Goal: Task Accomplishment & Management: Manage account settings

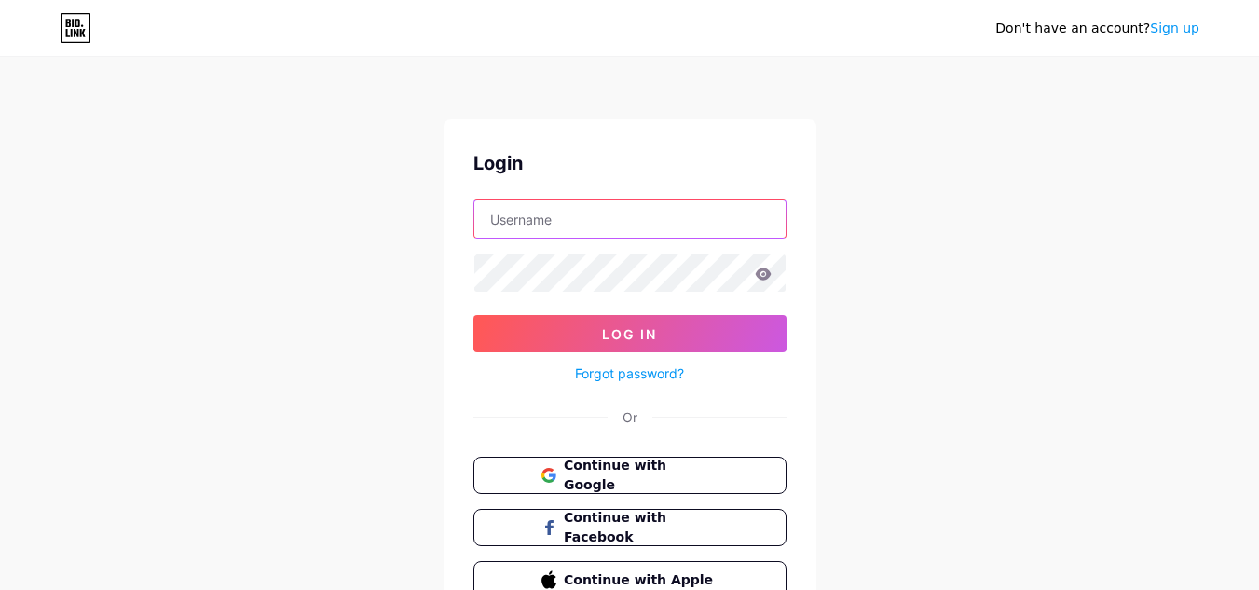
click at [538, 225] on input "text" at bounding box center [629, 218] width 311 height 37
type input "elevatesuperior"
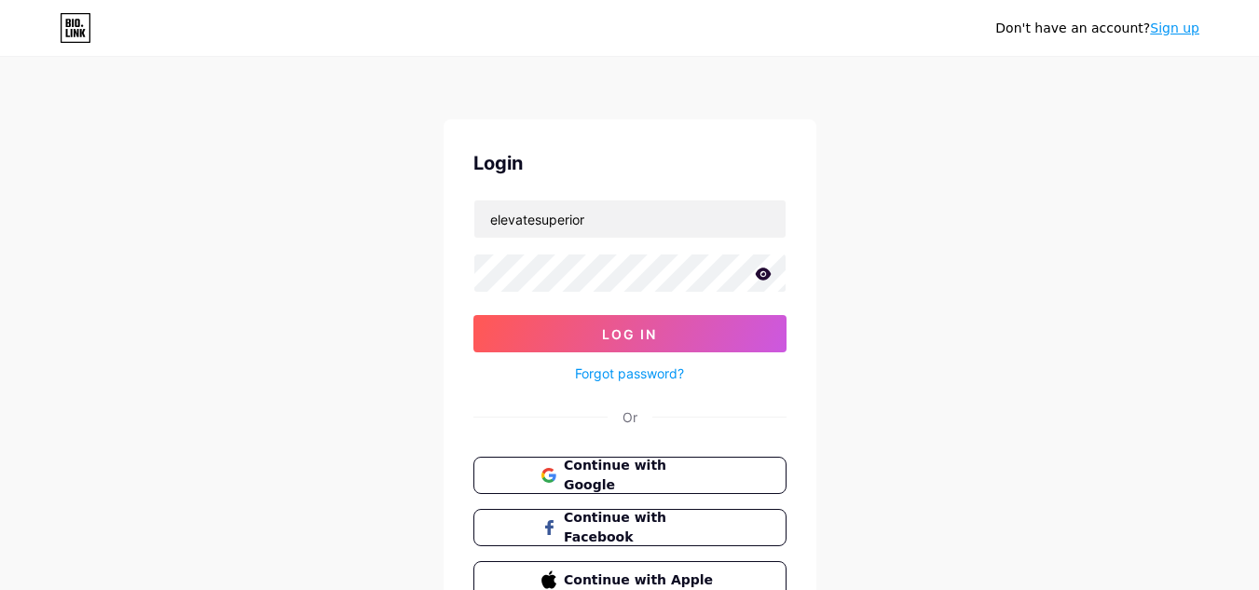
click at [761, 270] on icon at bounding box center [763, 273] width 16 height 12
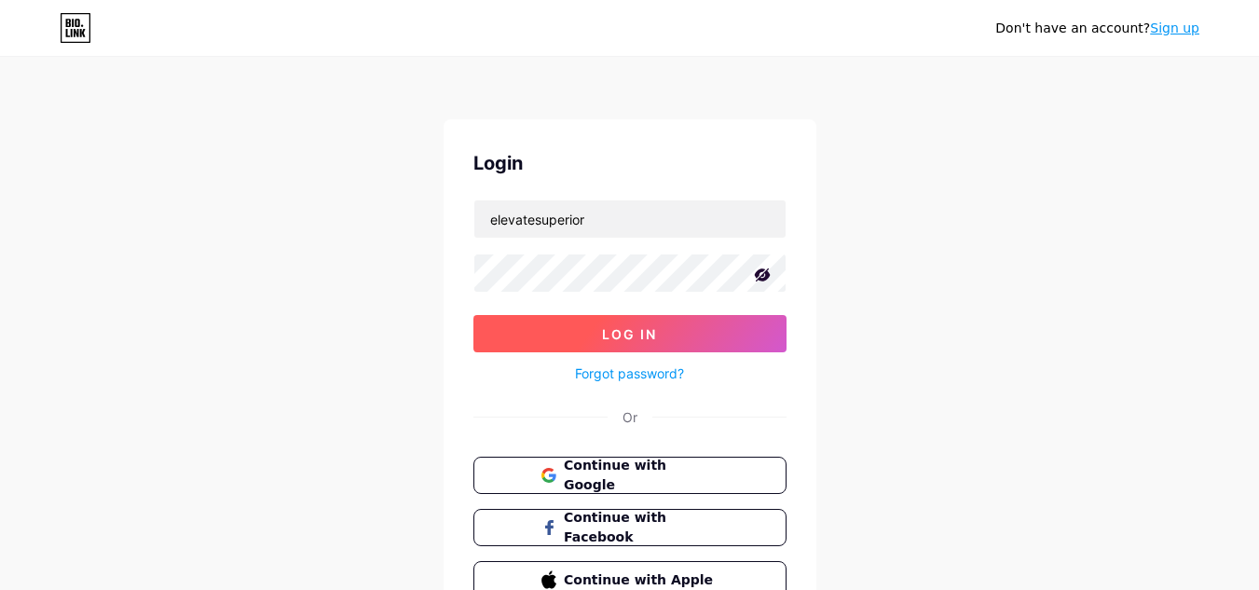
click at [665, 342] on button "Log In" at bounding box center [629, 333] width 313 height 37
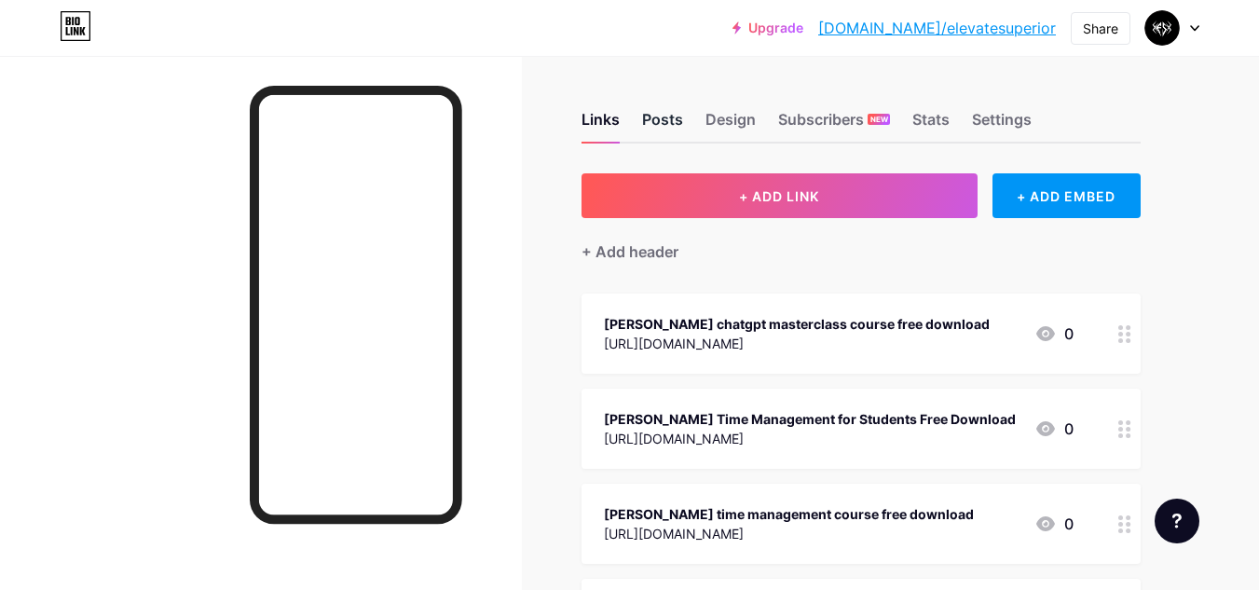
click at [660, 121] on div "Posts" at bounding box center [662, 125] width 41 height 34
click at [736, 118] on div "Design" at bounding box center [730, 125] width 50 height 34
click at [785, 121] on div "Subscribers NEW" at bounding box center [834, 125] width 112 height 34
click at [940, 100] on div "Links Posts Design Subscribers NEW Stats Settings" at bounding box center [860, 110] width 559 height 65
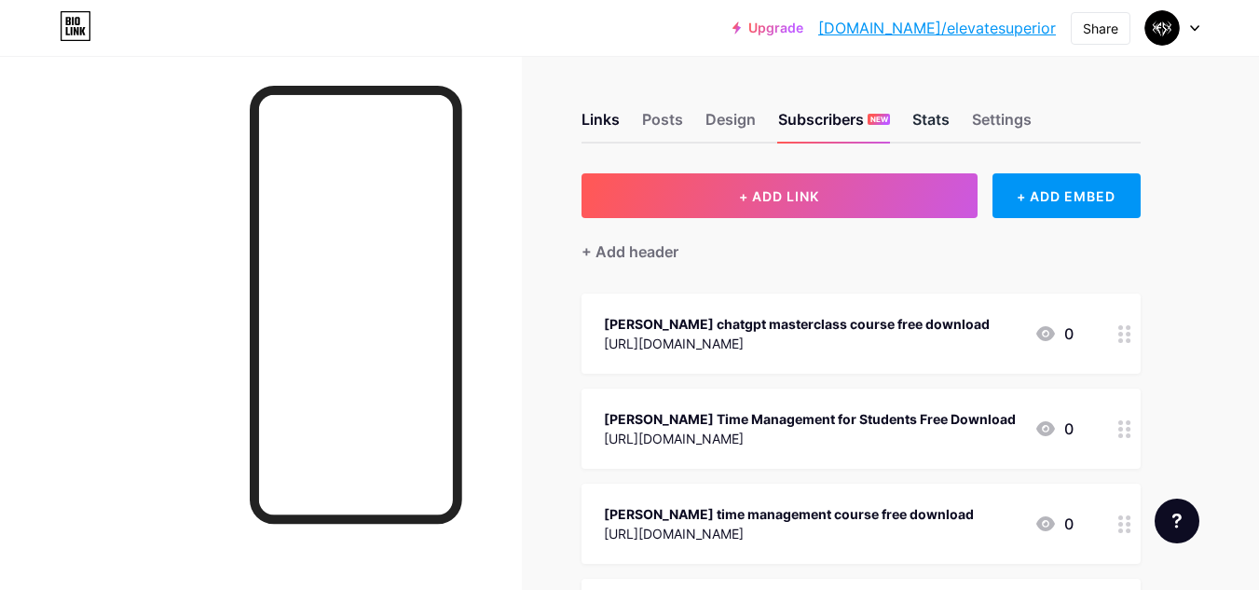
click at [930, 117] on div "Stats" at bounding box center [930, 125] width 37 height 34
click at [999, 121] on div "Settings" at bounding box center [1002, 125] width 60 height 34
click at [1186, 21] on div at bounding box center [1172, 28] width 54 height 34
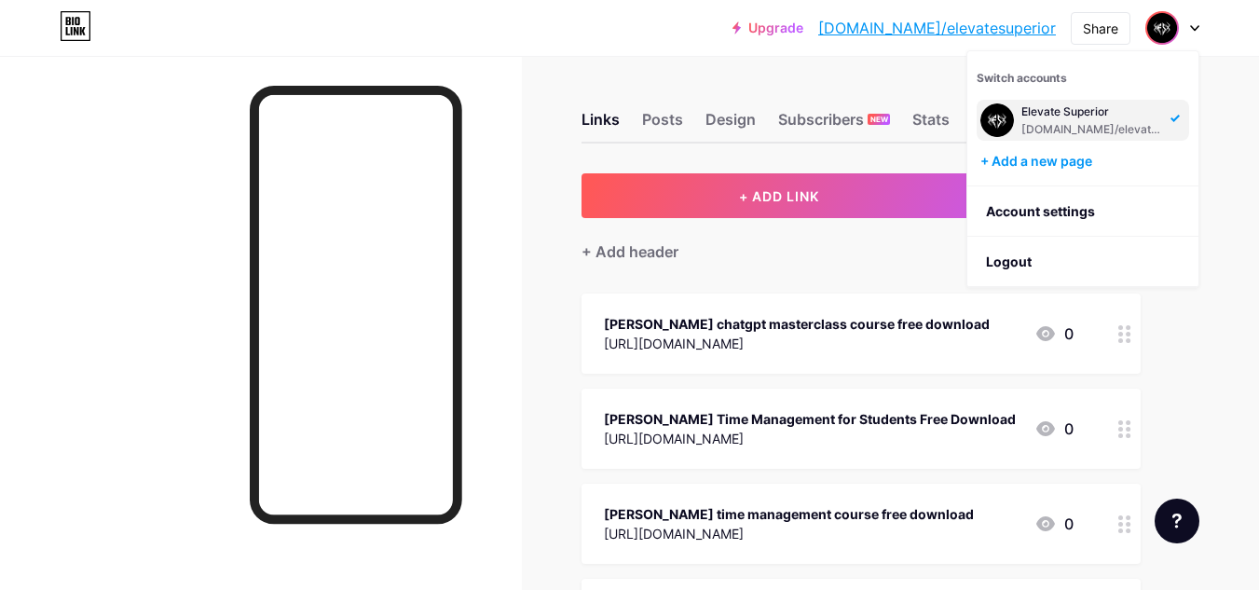
click at [865, 58] on div "Links Posts Design Subscribers NEW Stats Settings + ADD LINK + ADD EMBED + Add …" at bounding box center [609, 541] width 1219 height 971
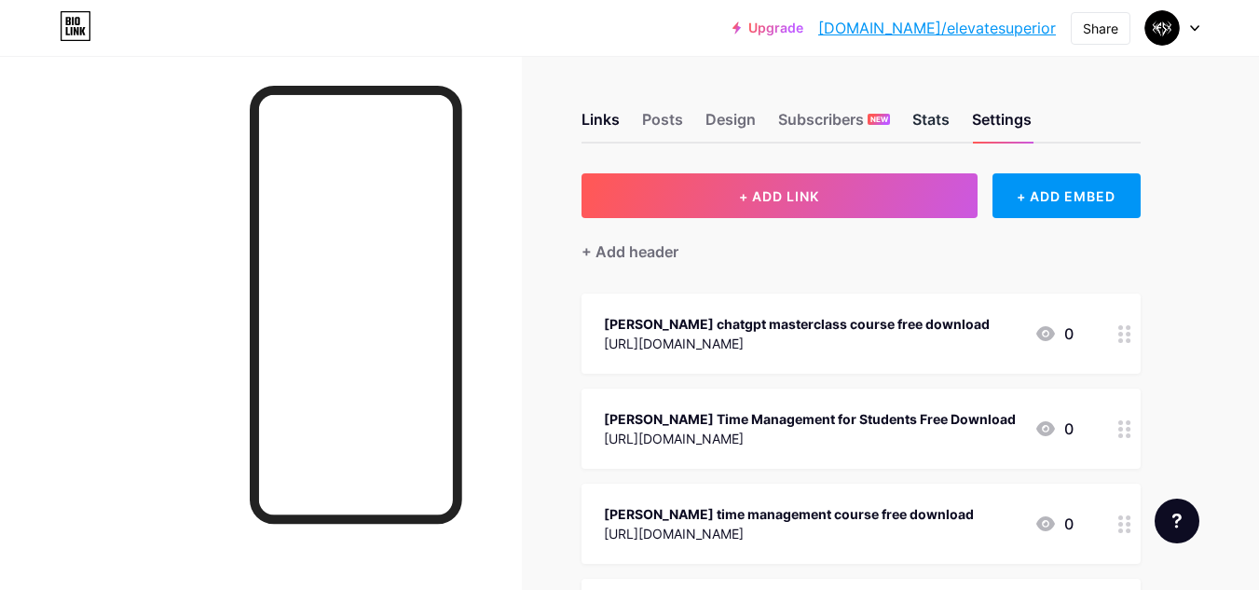
click at [939, 118] on div "Stats" at bounding box center [930, 125] width 37 height 34
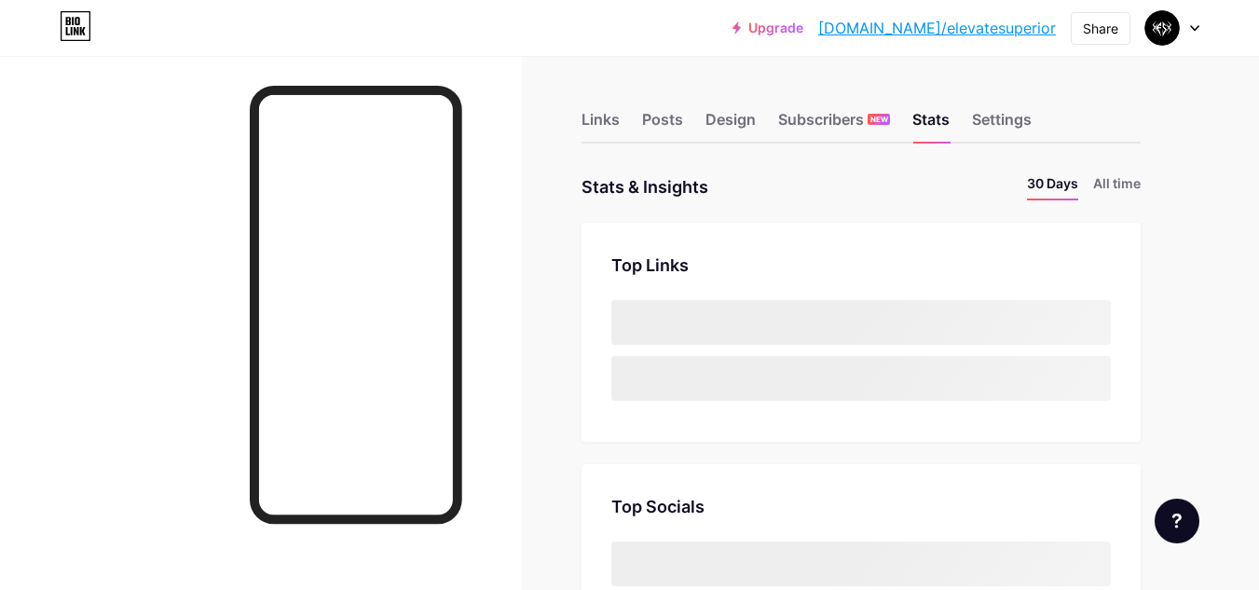
click at [757, 198] on div "Stats & Insights Page Stats 30 Days All time" at bounding box center [860, 186] width 559 height 27
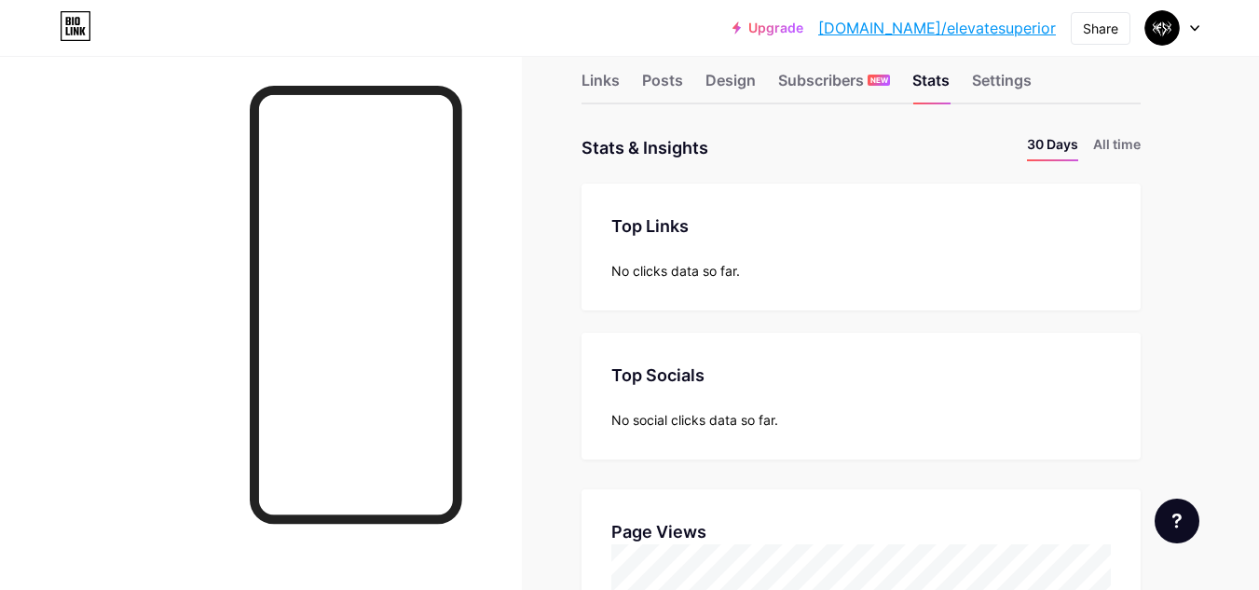
scroll to position [37, 0]
click at [601, 101] on div "Links" at bounding box center [600, 88] width 38 height 34
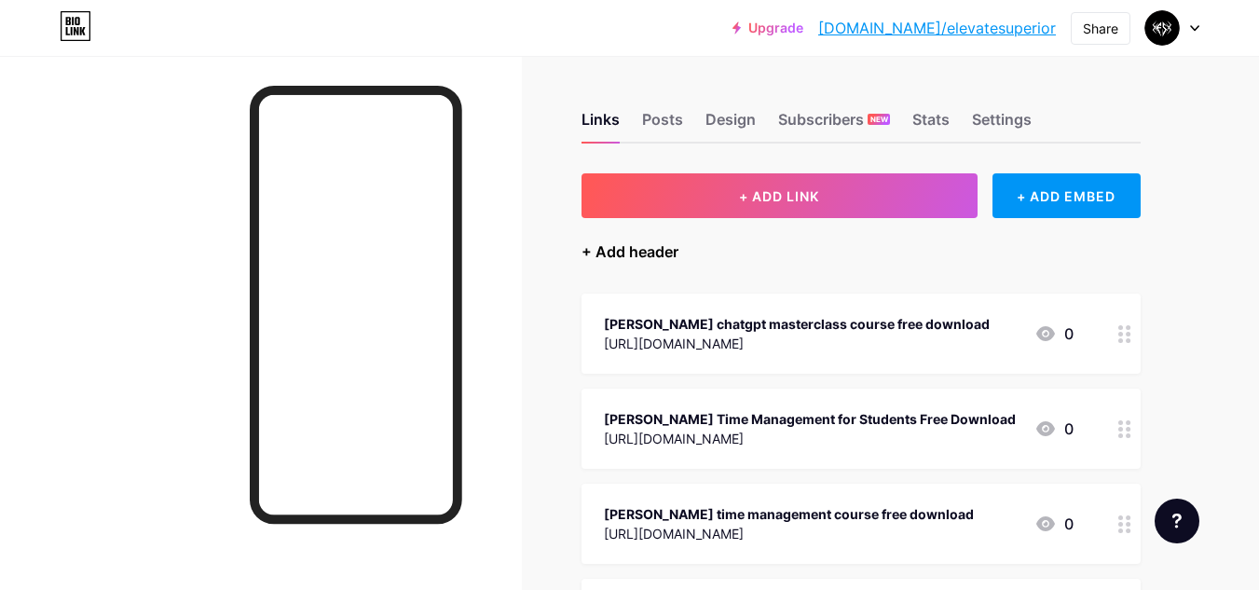
click at [613, 249] on div "+ Add header" at bounding box center [629, 251] width 97 height 22
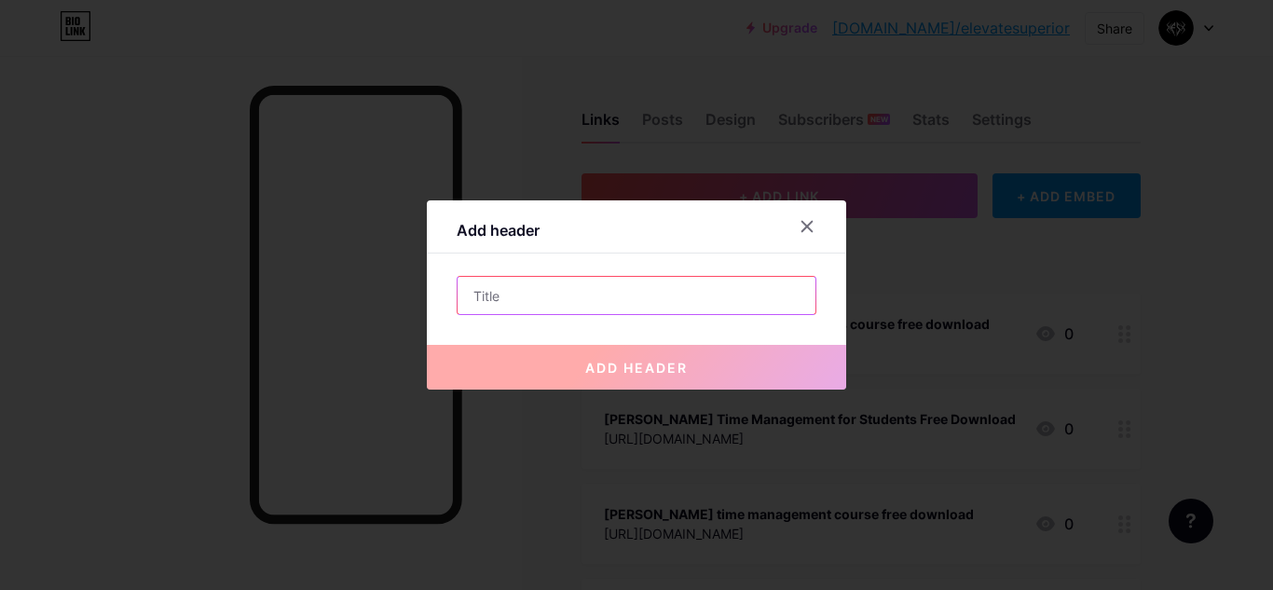
click at [571, 302] on input "text" at bounding box center [637, 295] width 358 height 37
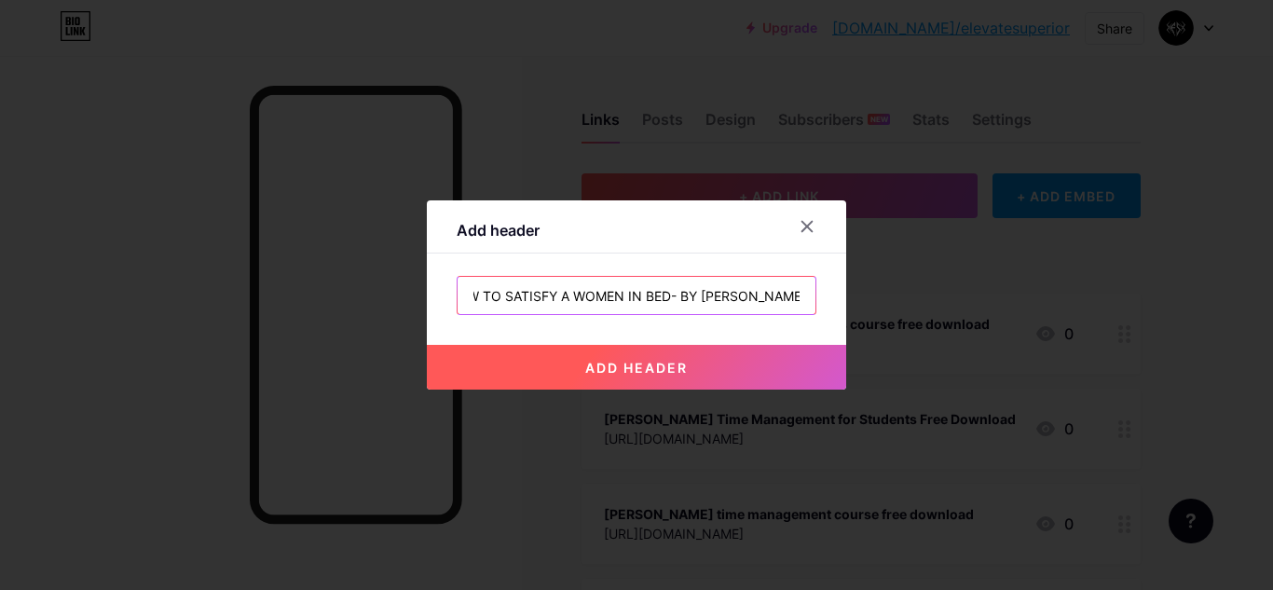
scroll to position [0, 34]
type input "HOW TO SATISFY A WOMEN IN BED- BY [PERSON_NAME]"
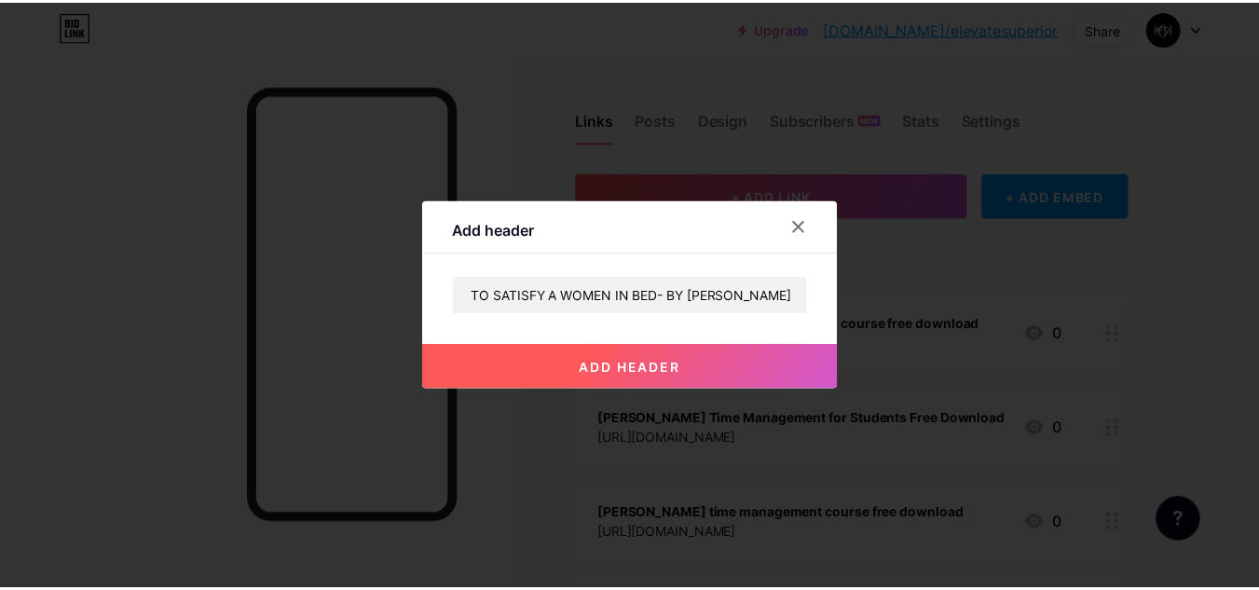
scroll to position [0, 0]
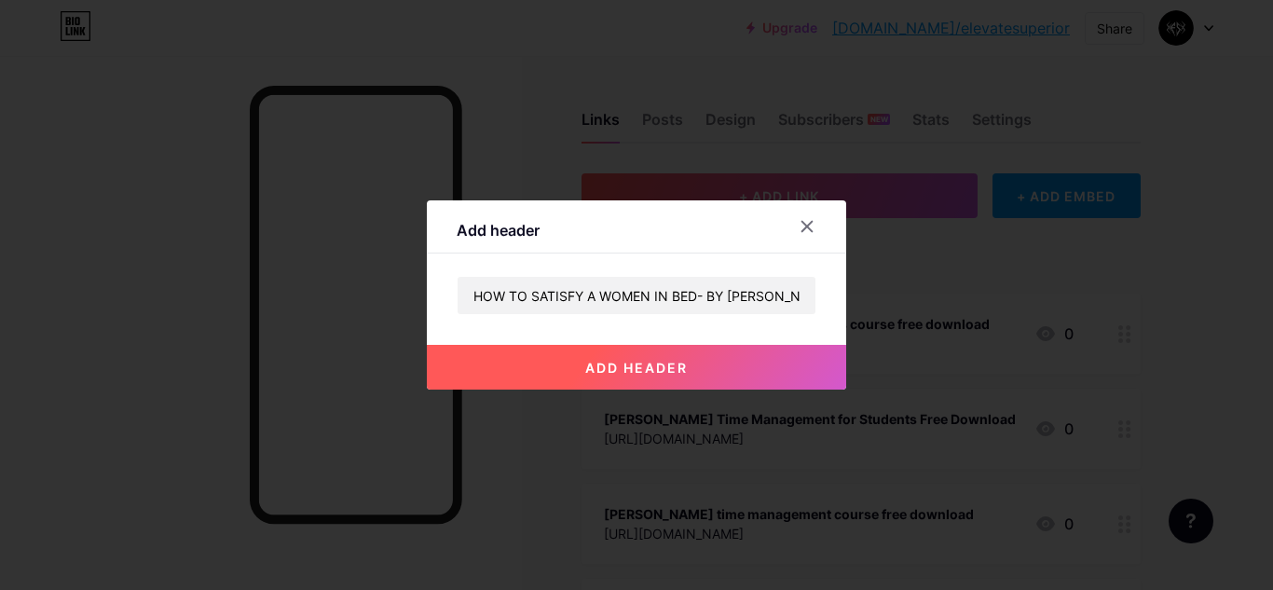
click at [637, 385] on button "add header" at bounding box center [636, 367] width 419 height 45
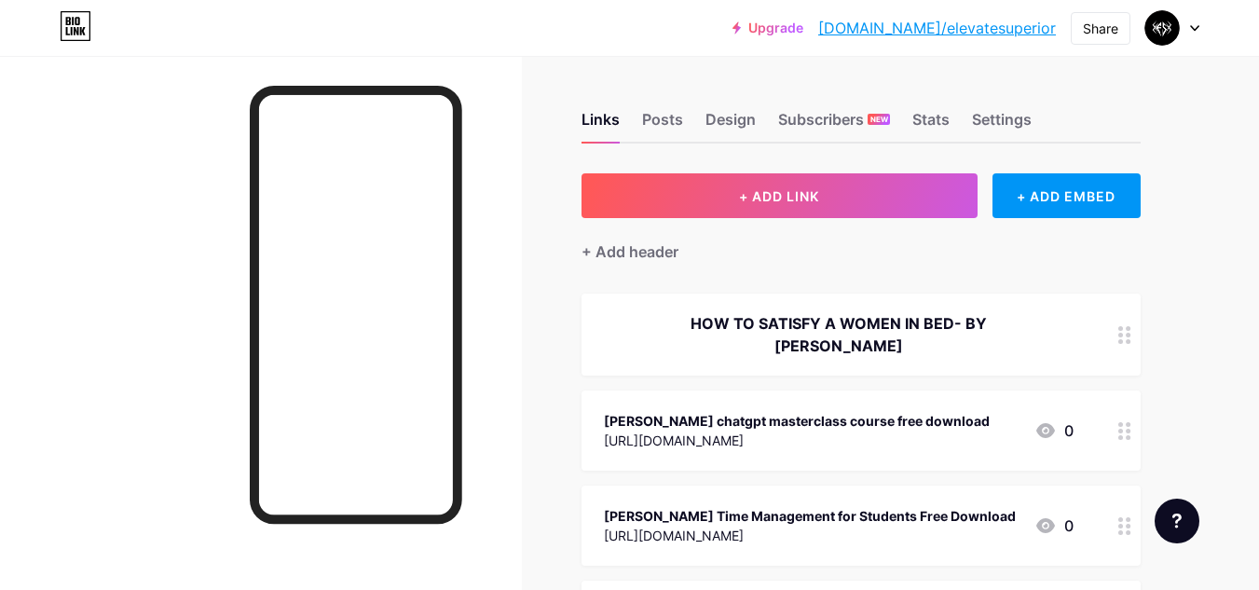
click at [1120, 326] on icon at bounding box center [1124, 335] width 13 height 18
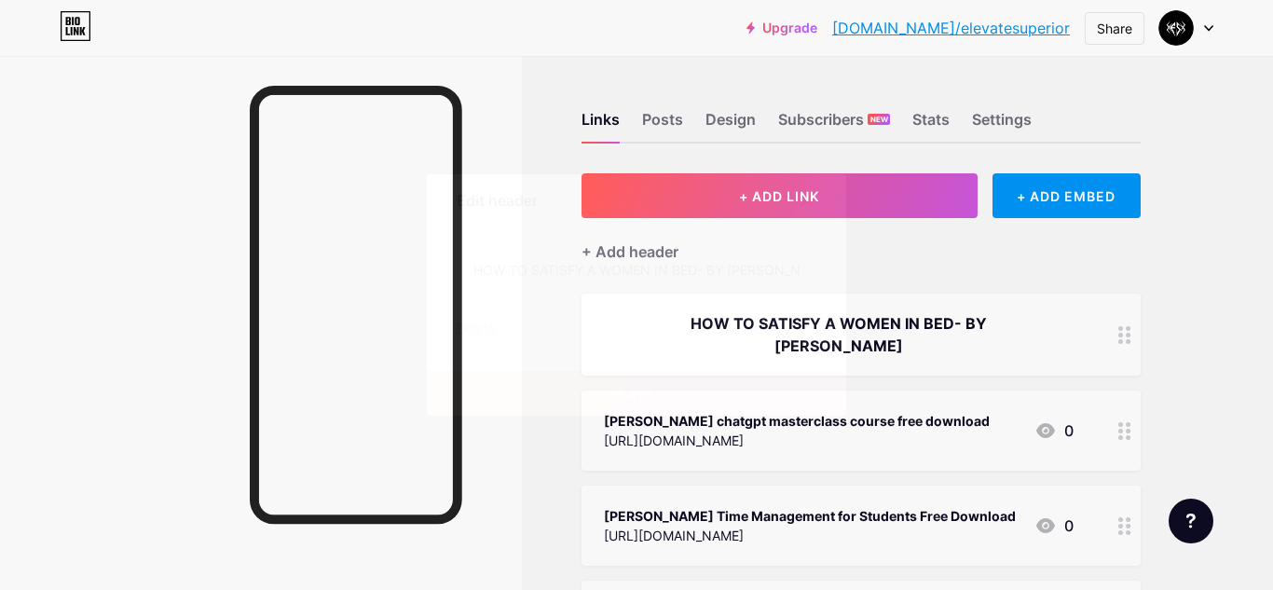
click at [527, 201] on div "Edit header" at bounding box center [497, 200] width 81 height 22
drag, startPoint x: 527, startPoint y: 201, endPoint x: 586, endPoint y: 317, distance: 130.0
click at [586, 317] on div "Edit header HOW TO SATISFY A WOMEN IN BED- BY [PERSON_NAME] [PERSON_NAME] Save" at bounding box center [636, 294] width 419 height 241
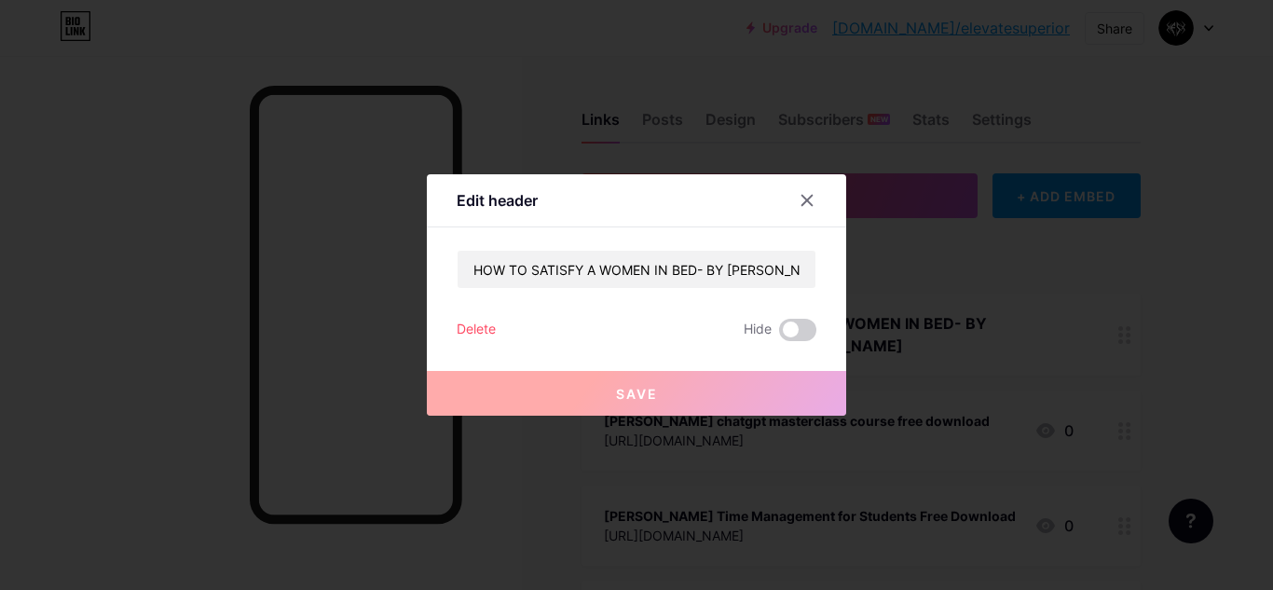
click at [708, 239] on div "Edit header HOW TO SATISFY A WOMEN IN BED- BY [PERSON_NAME] [PERSON_NAME] Save" at bounding box center [636, 294] width 419 height 241
click at [791, 328] on span at bounding box center [797, 330] width 37 height 22
click at [779, 335] on input "checkbox" at bounding box center [779, 335] width 0 height 0
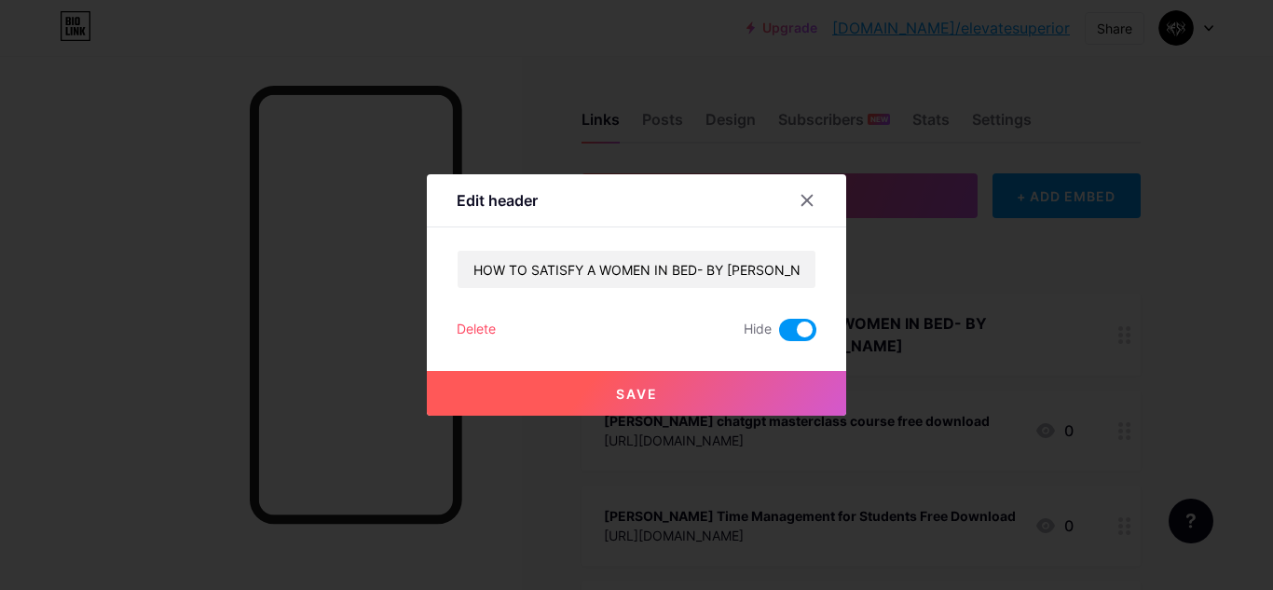
click at [791, 328] on span at bounding box center [797, 330] width 37 height 22
click at [779, 335] on input "checkbox" at bounding box center [779, 335] width 0 height 0
click at [707, 402] on button "Save" at bounding box center [636, 393] width 419 height 45
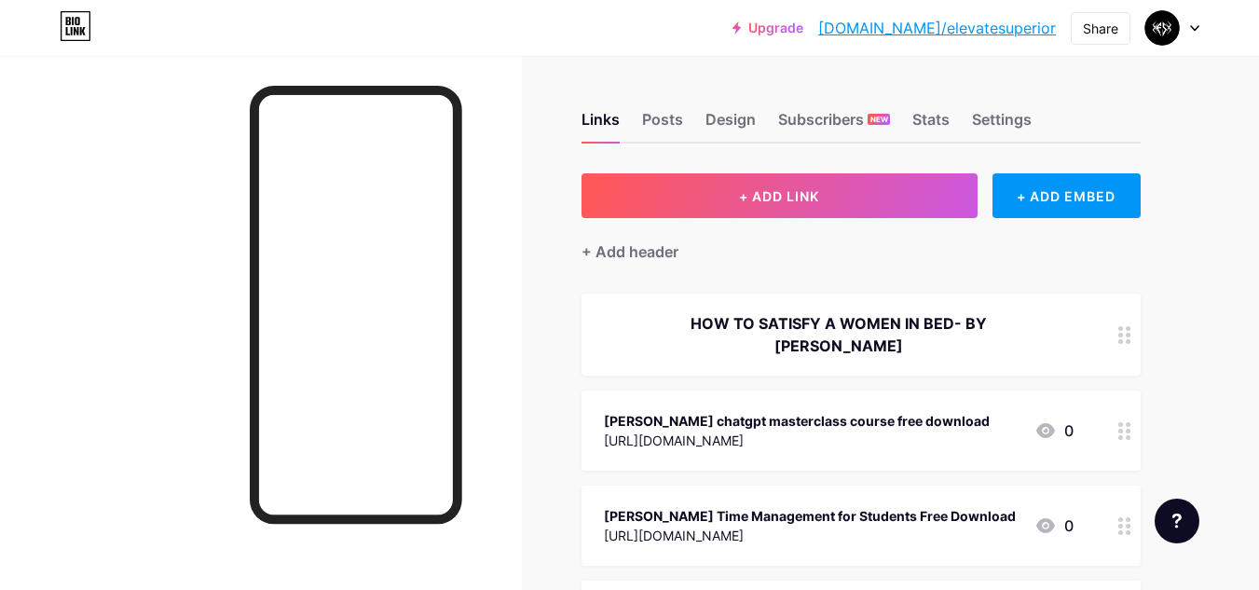
click at [650, 411] on div "[PERSON_NAME] chatgpt masterclass course free download" at bounding box center [797, 421] width 386 height 20
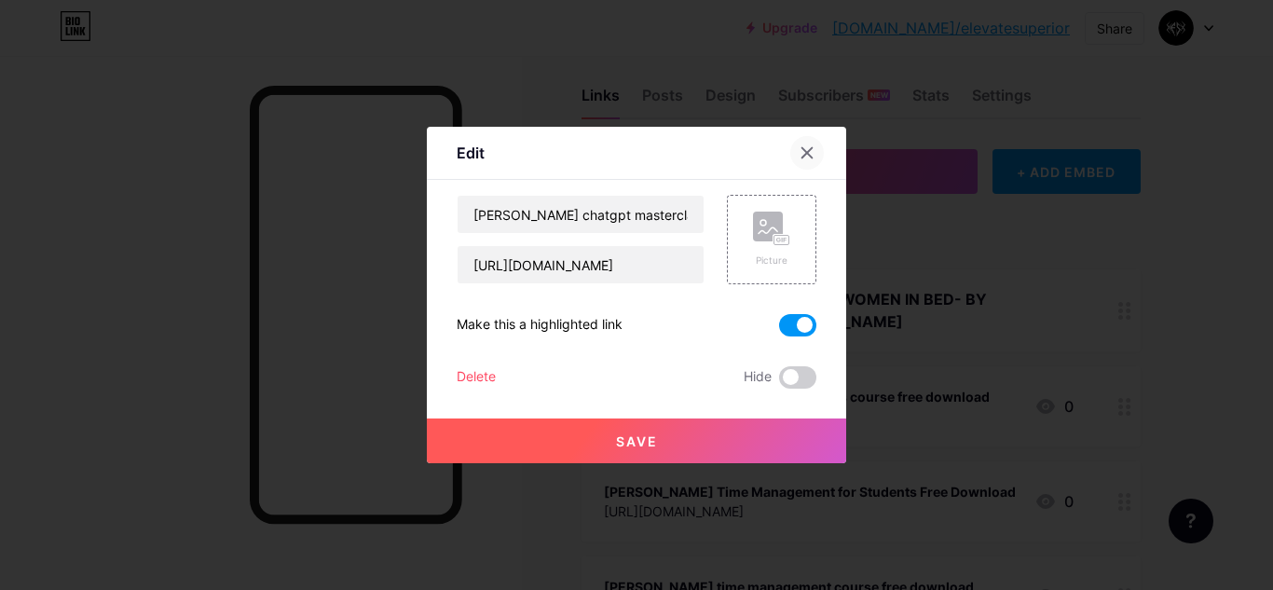
click at [805, 155] on icon at bounding box center [807, 152] width 15 height 15
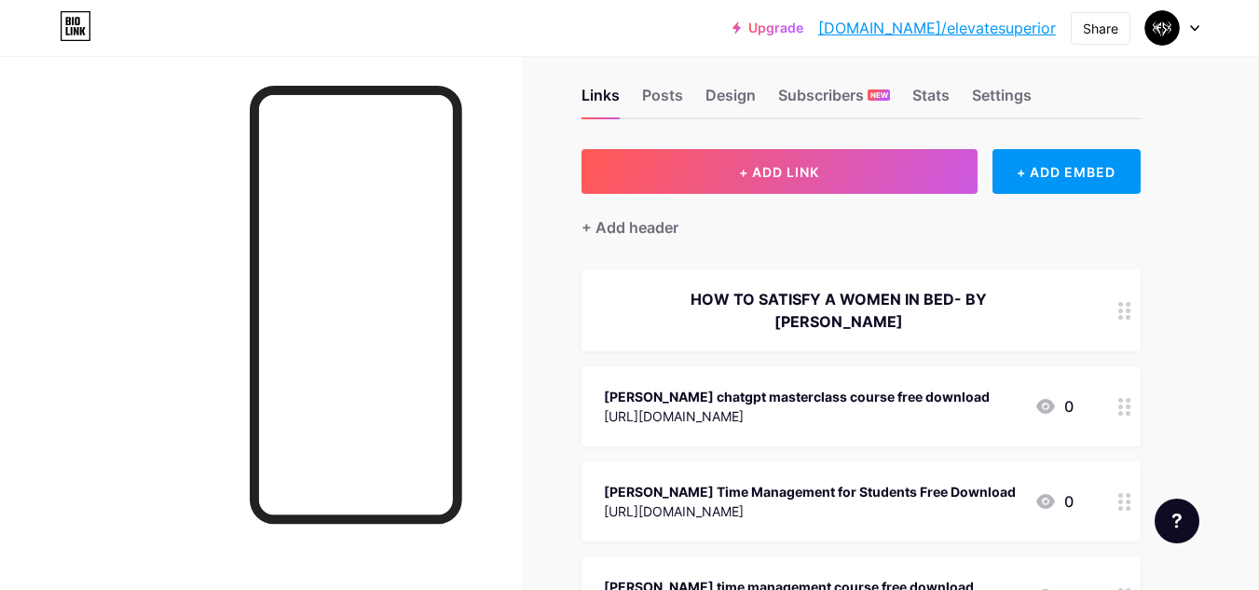
click at [1105, 280] on div "HOW TO SATISFY A WOMEN IN BED- BY [PERSON_NAME]" at bounding box center [860, 310] width 559 height 82
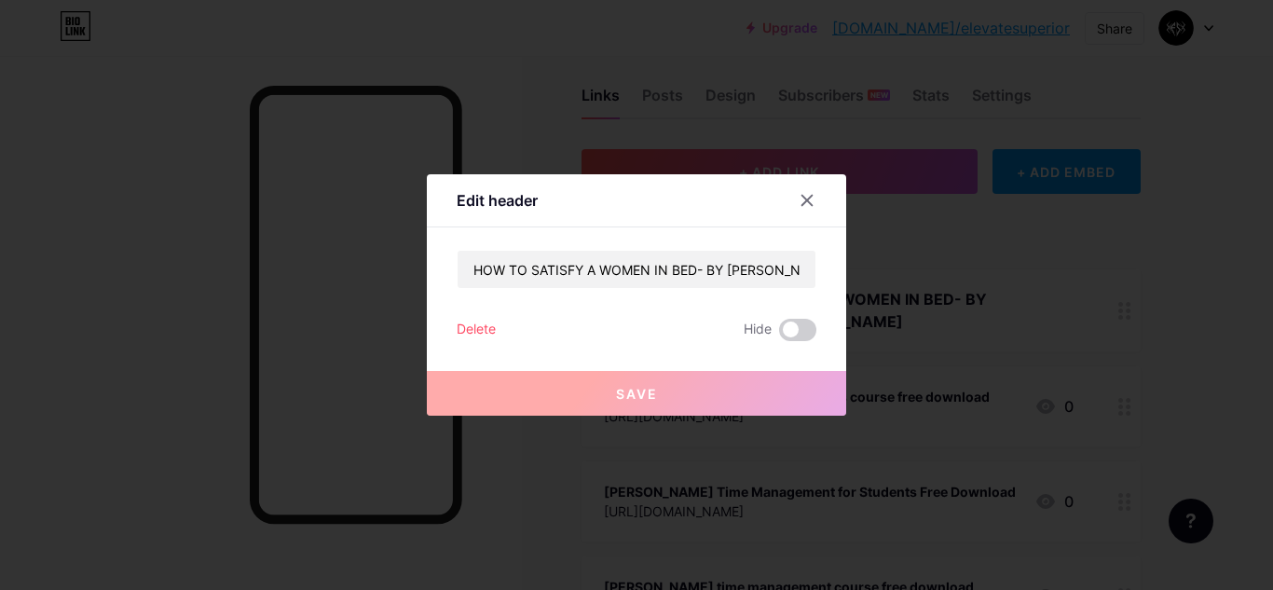
click at [470, 329] on div "Delete" at bounding box center [476, 330] width 39 height 22
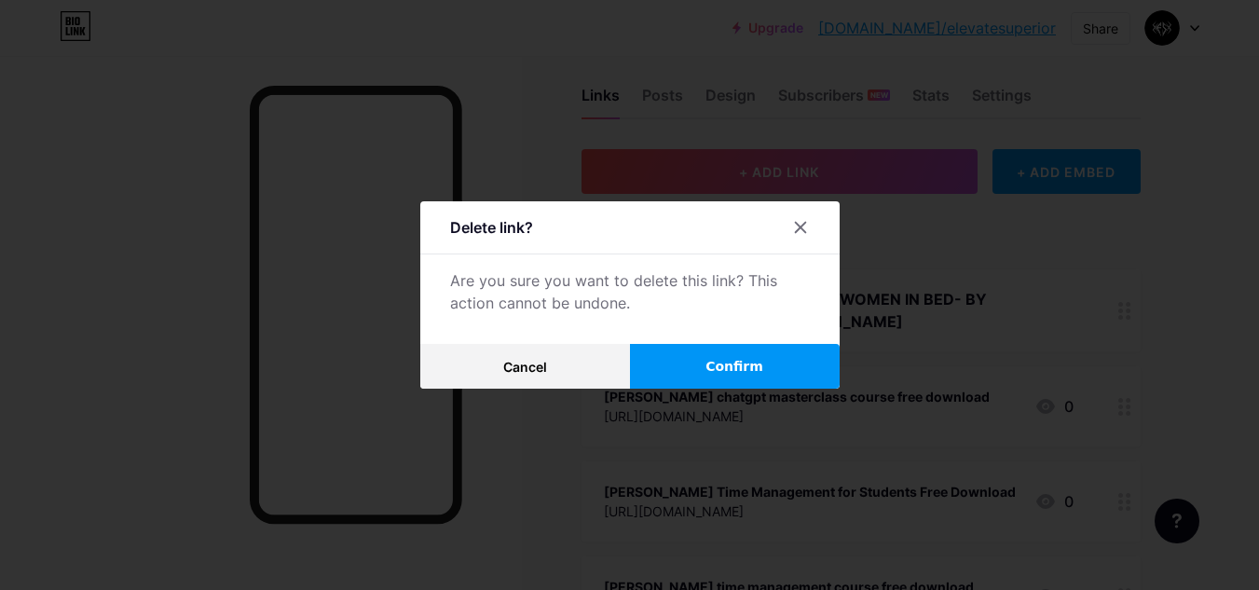
click at [713, 358] on span "Confirm" at bounding box center [734, 367] width 58 height 20
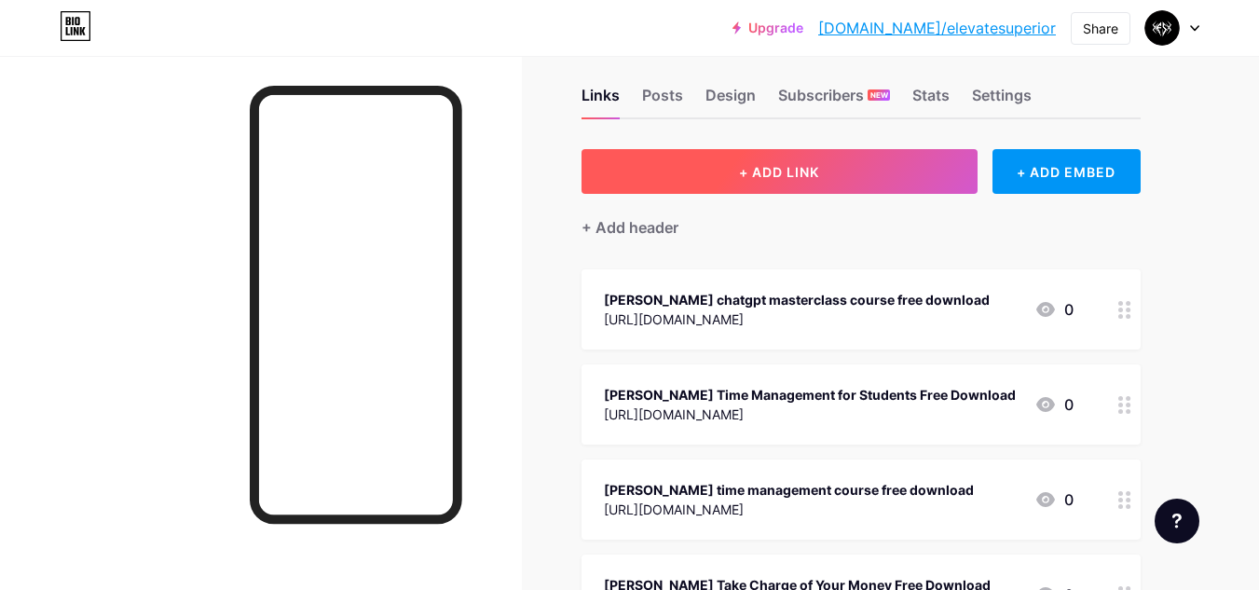
click at [801, 181] on button "+ ADD LINK" at bounding box center [779, 171] width 396 height 45
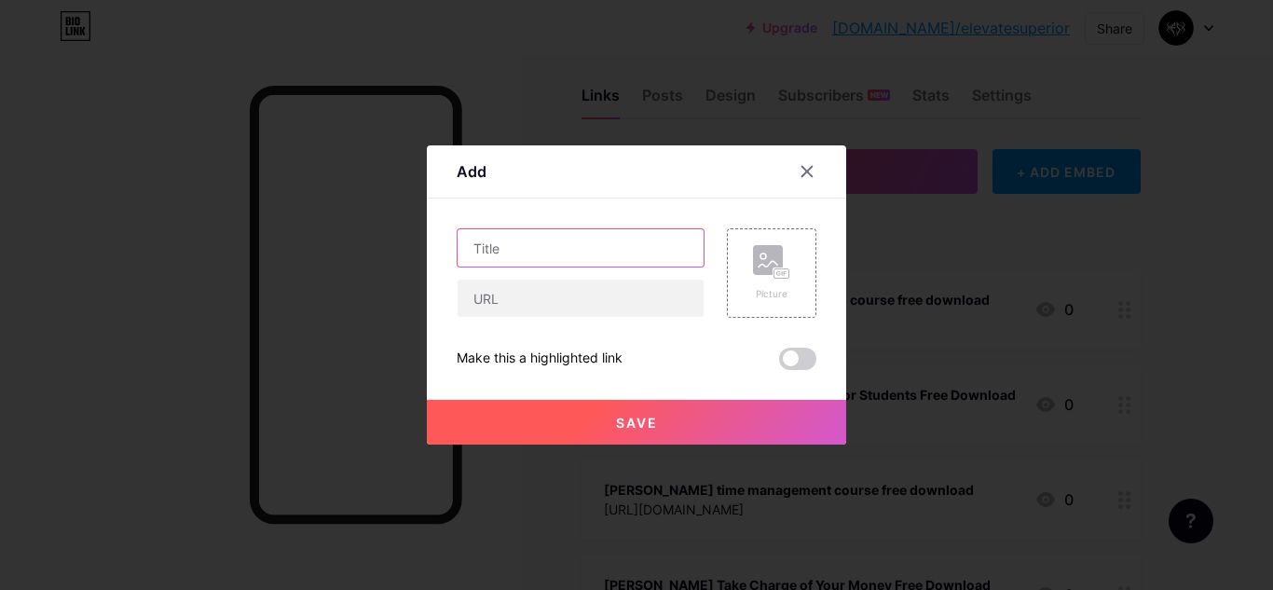
click at [532, 254] on input "text" at bounding box center [581, 247] width 246 height 37
type input "HOW TO SATISFY A WOMEN IN BED - [PERSON_NAME]"
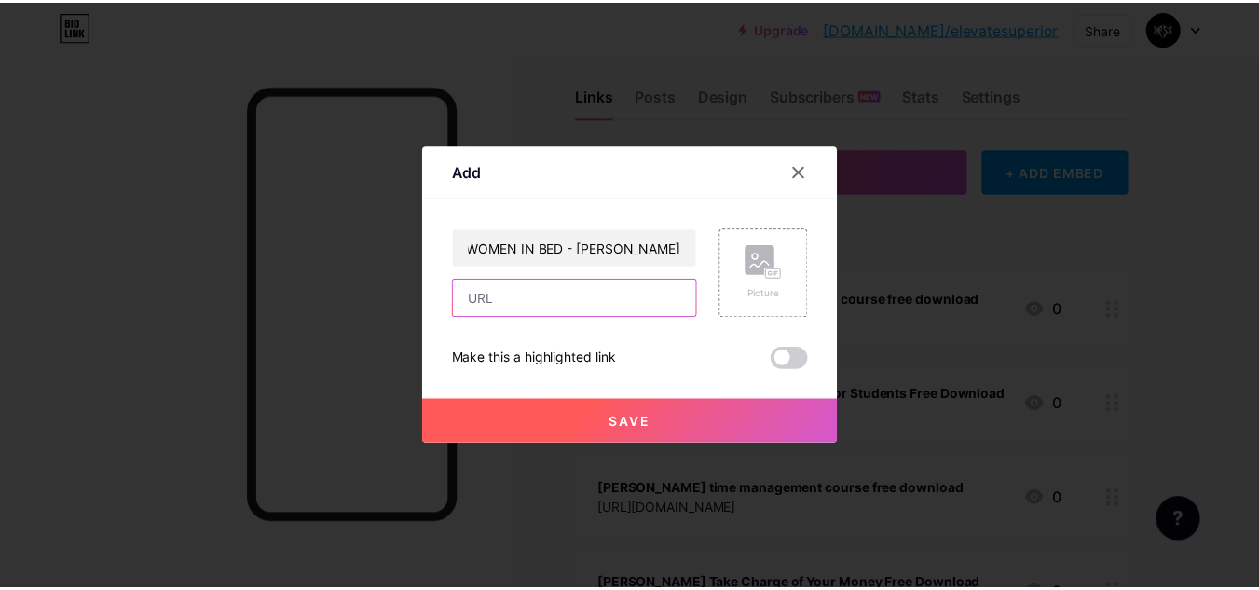
scroll to position [0, 0]
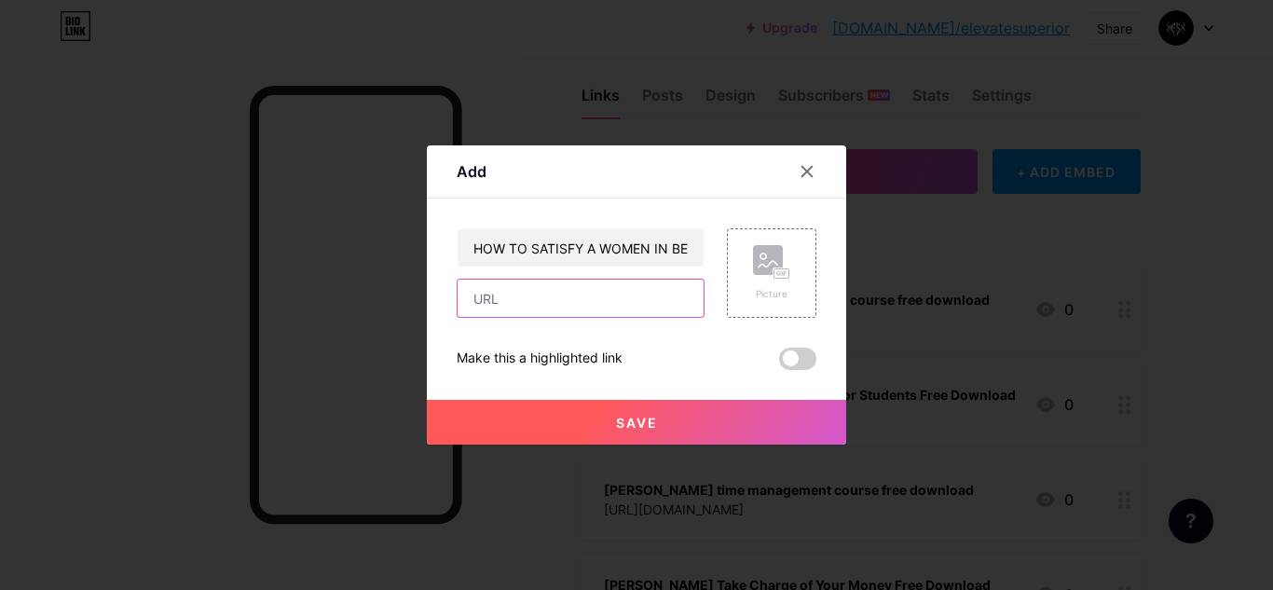
click at [526, 297] on input "text" at bounding box center [581, 298] width 246 height 37
click at [458, 298] on input "[DOMAIN_NAME][URL]" at bounding box center [581, 298] width 246 height 37
click at [461, 300] on input "//[DOMAIN_NAME][URL]" at bounding box center [581, 298] width 246 height 37
type input "[URL][DOMAIN_NAME]"
click at [601, 420] on button "Save" at bounding box center [636, 422] width 419 height 45
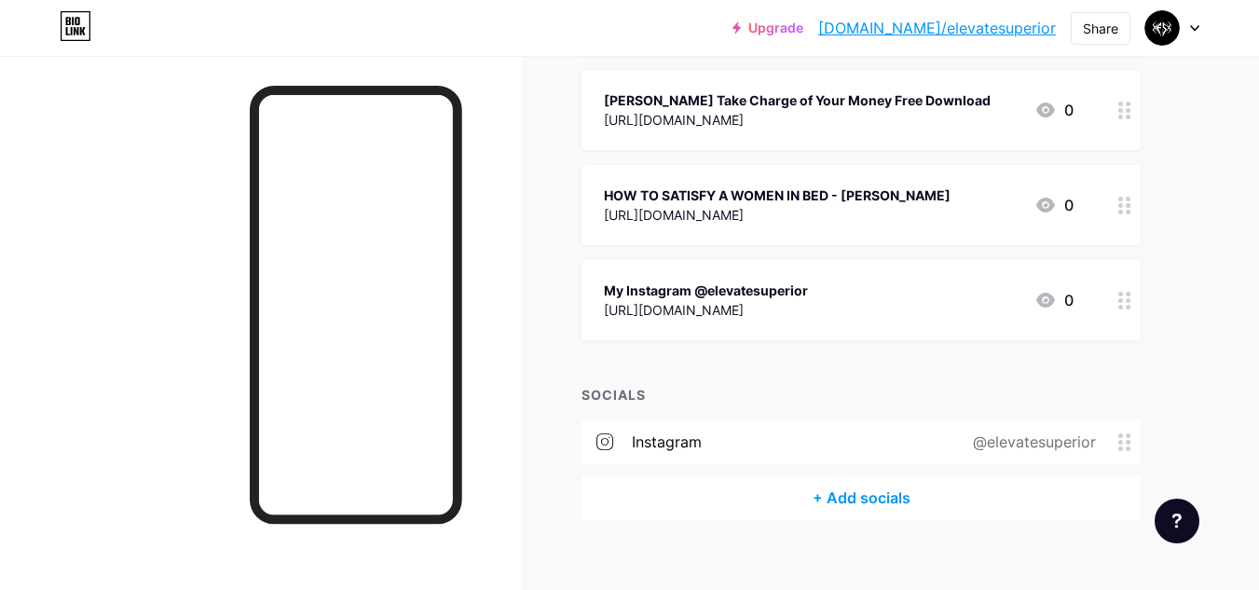
scroll to position [531, 0]
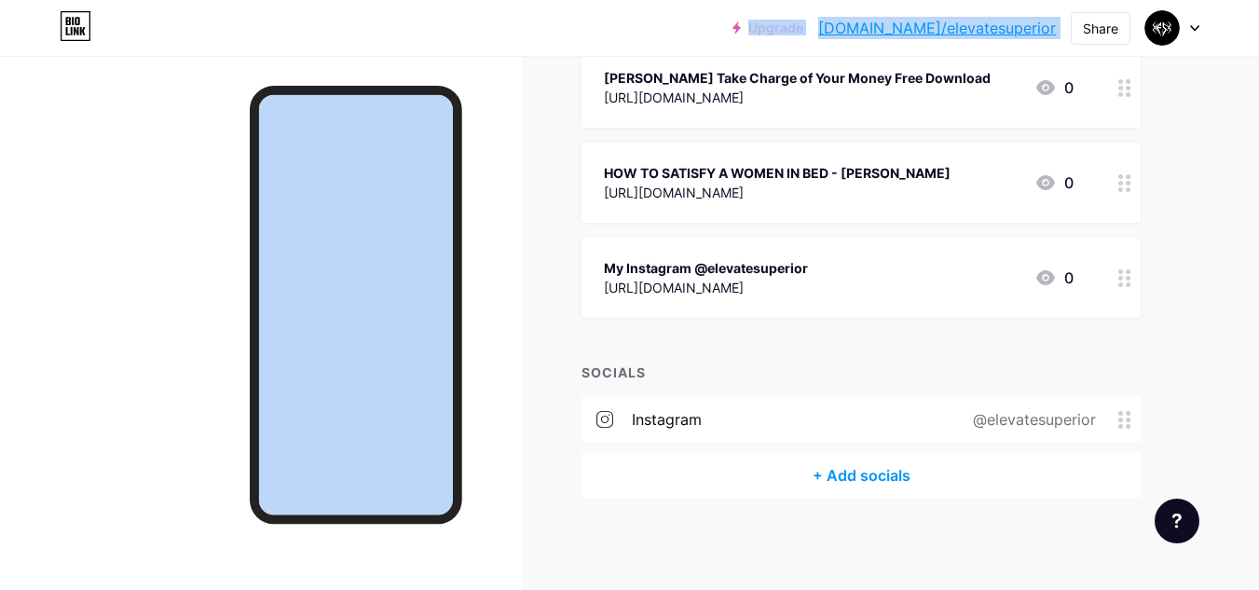
drag, startPoint x: 463, startPoint y: 180, endPoint x: 103, endPoint y: 102, distance: 368.1
click at [103, 102] on div "Upgrade [DOMAIN_NAME]/elevat... [DOMAIN_NAME]/elevatesuperior Share Switch acco…" at bounding box center [629, 30] width 1259 height 1122
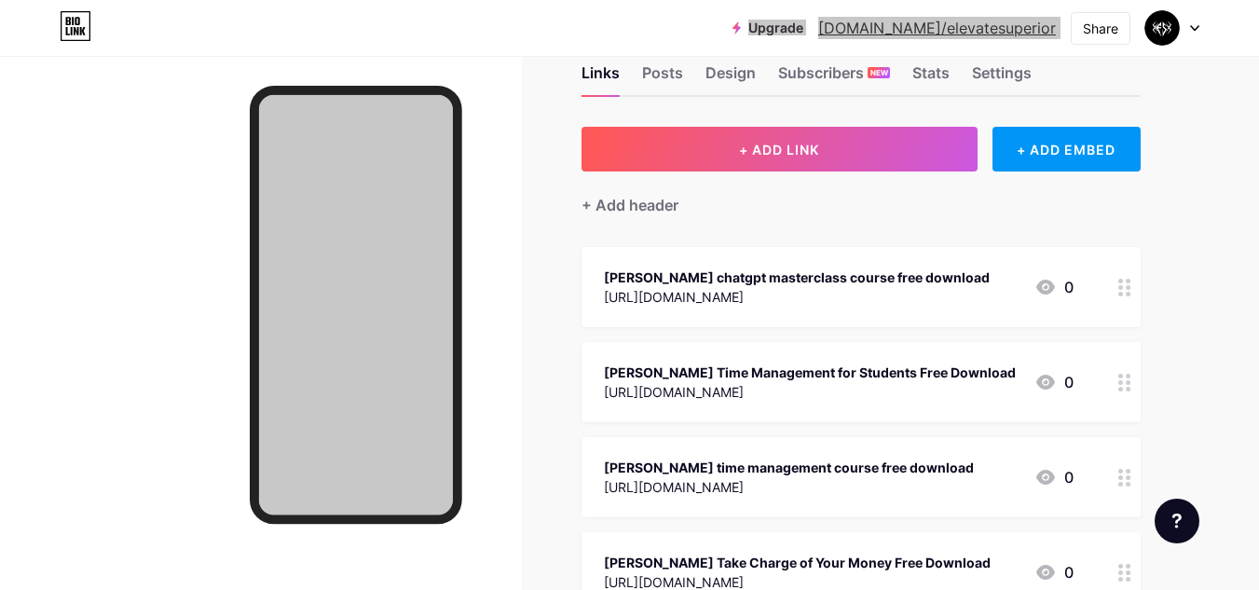
scroll to position [9, 0]
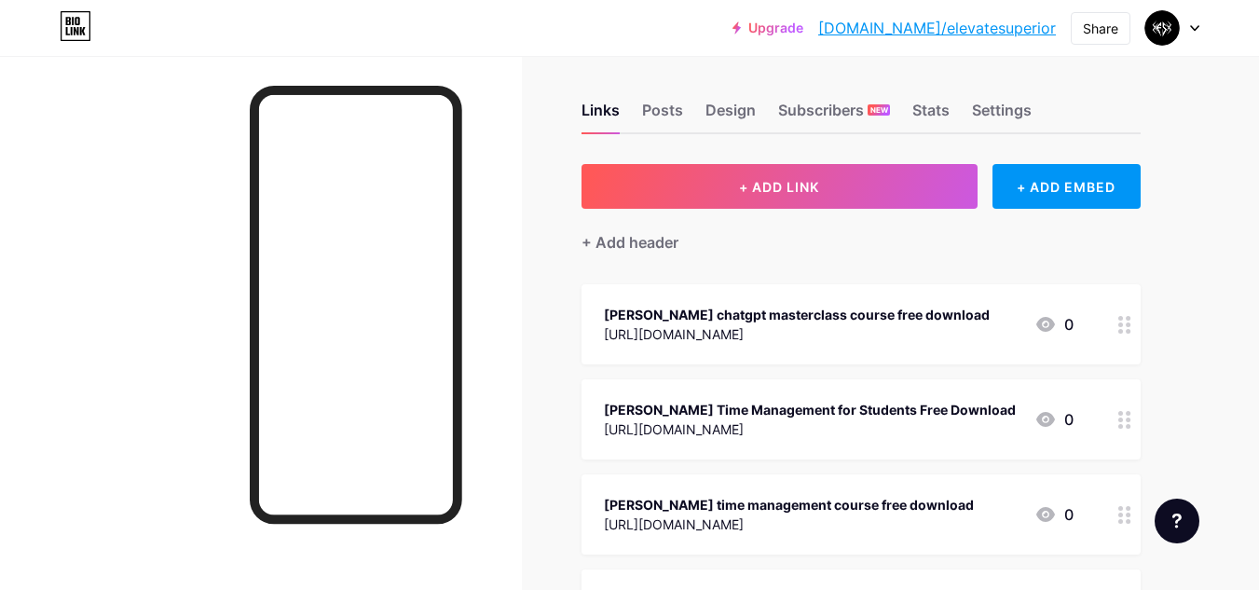
click at [1133, 332] on div at bounding box center [1125, 324] width 32 height 80
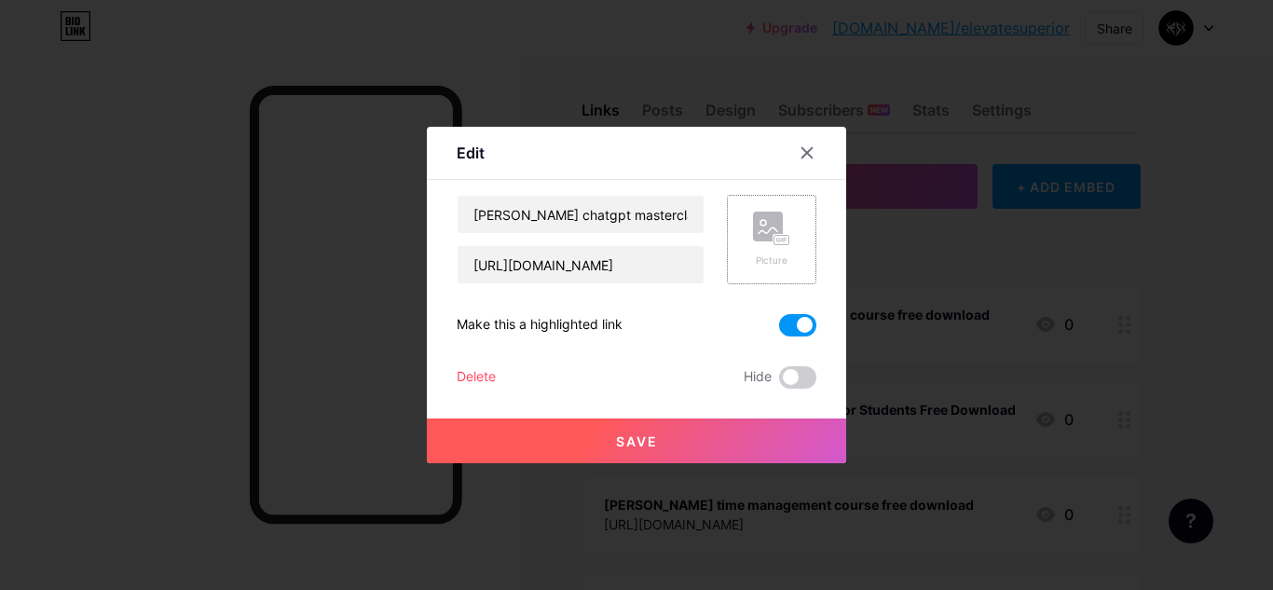
click at [757, 242] on icon at bounding box center [771, 229] width 37 height 34
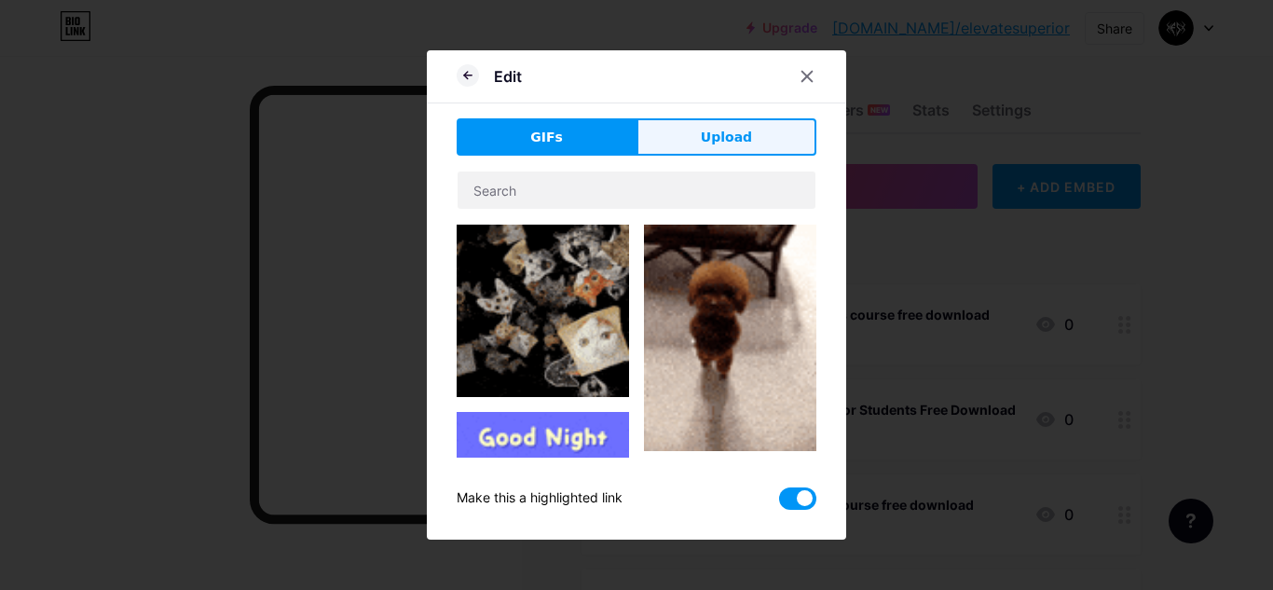
click at [764, 133] on button "Upload" at bounding box center [726, 136] width 180 height 37
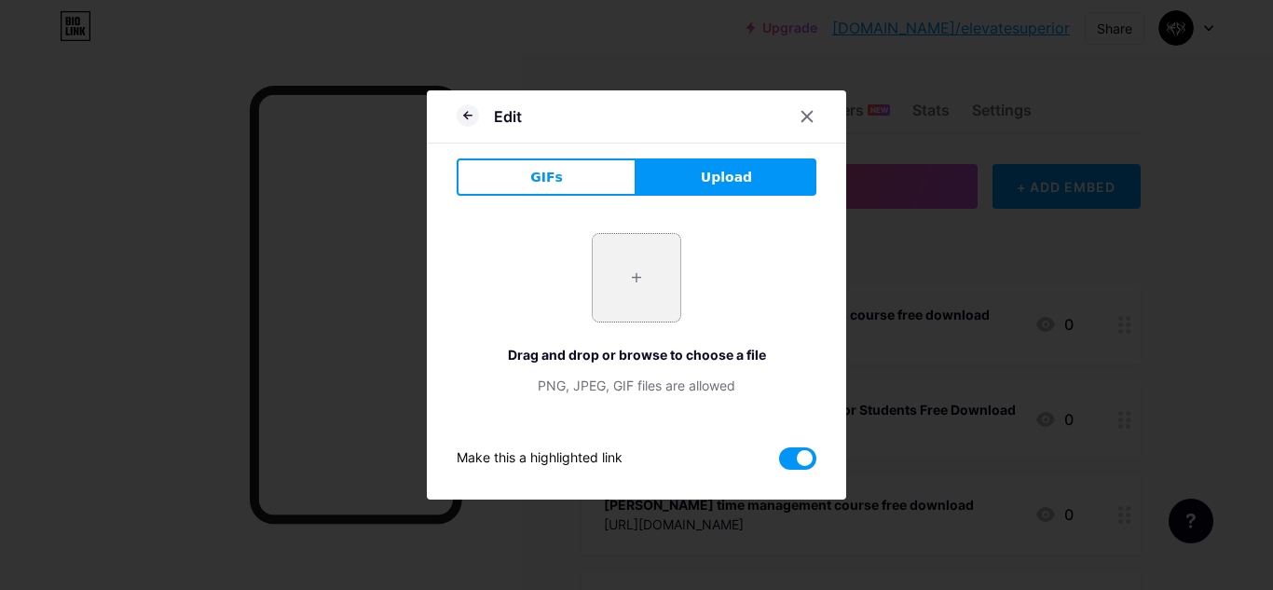
click at [649, 309] on input "file" at bounding box center [637, 278] width 88 height 88
click at [624, 285] on input "file" at bounding box center [637, 278] width 88 height 88
type input "C:\fakepath\IMG_7886.JPG"
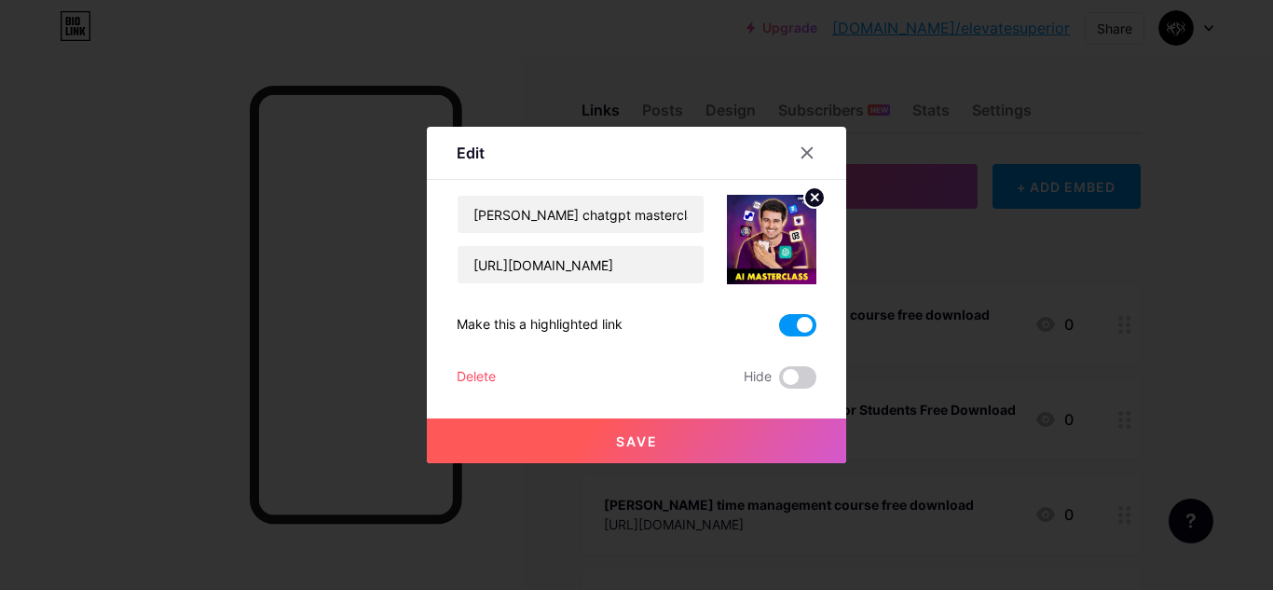
click at [669, 449] on button "Save" at bounding box center [636, 440] width 419 height 45
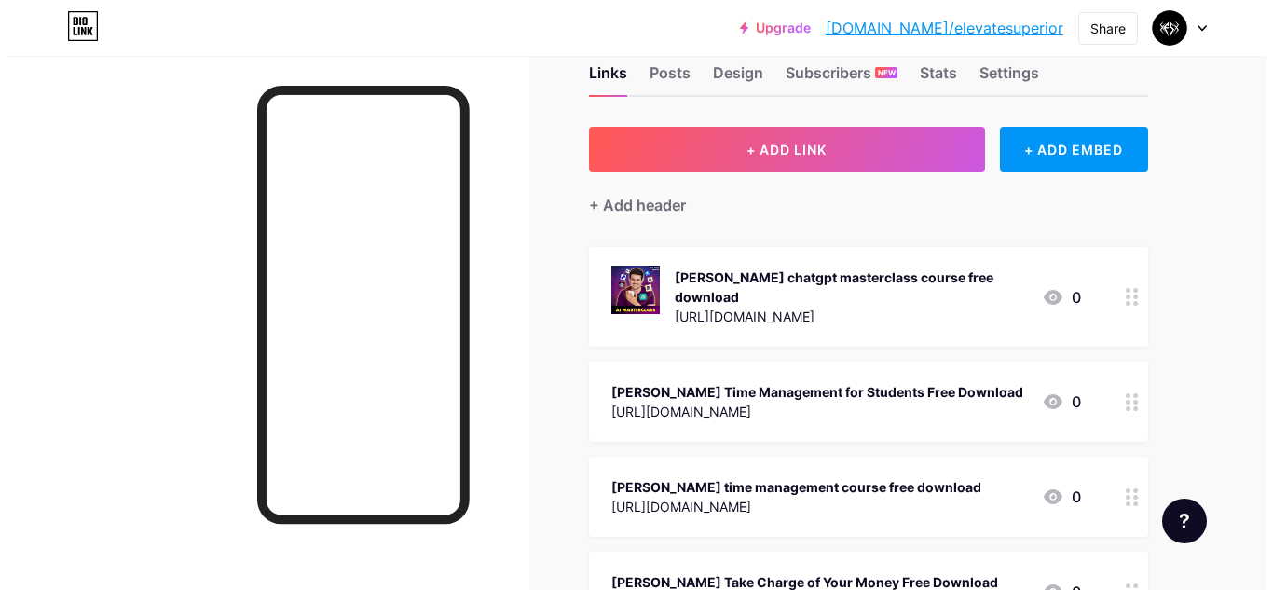
scroll to position [84, 0]
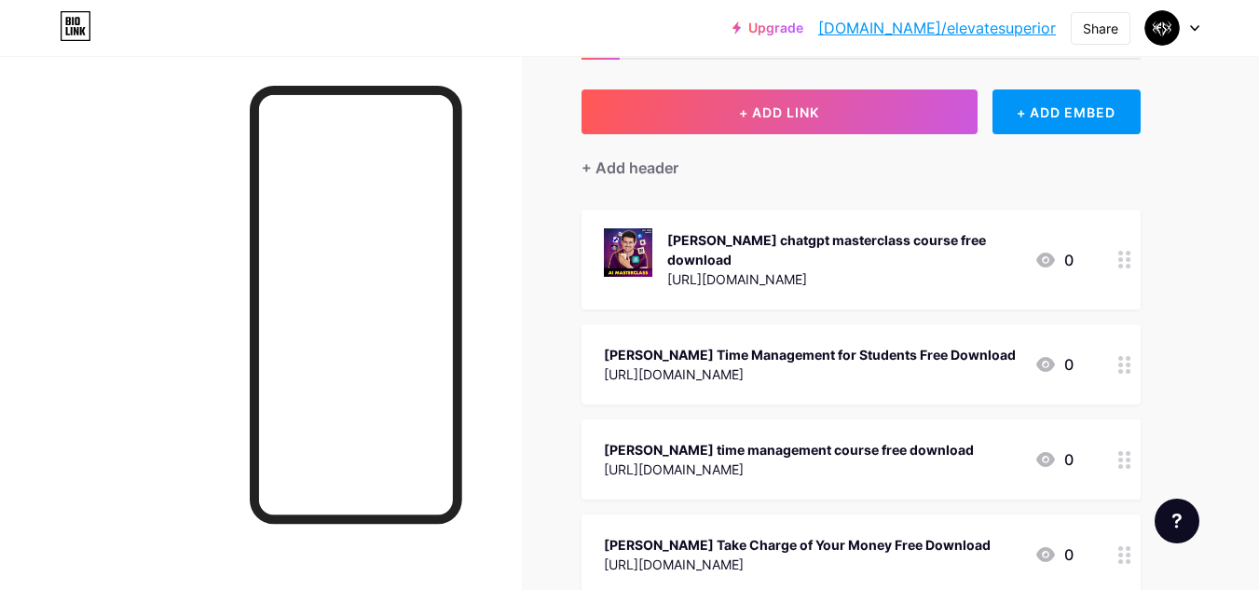
click at [1117, 372] on div at bounding box center [1125, 364] width 32 height 80
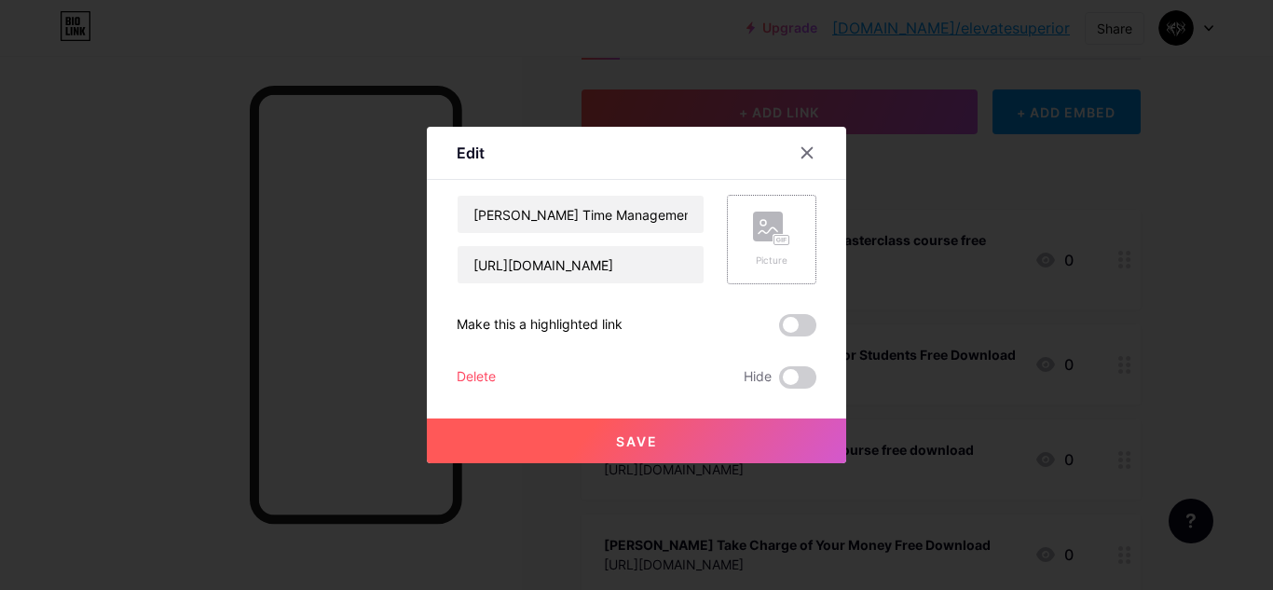
click at [753, 264] on div "Picture" at bounding box center [771, 260] width 37 height 14
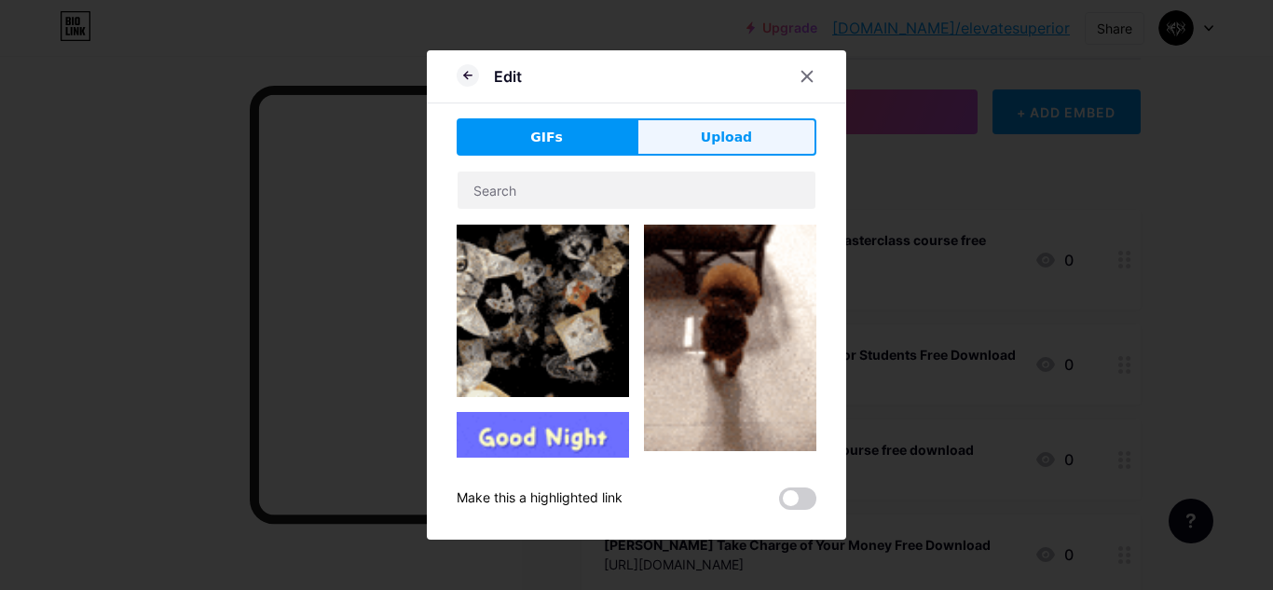
click at [707, 135] on span "Upload" at bounding box center [726, 138] width 51 height 20
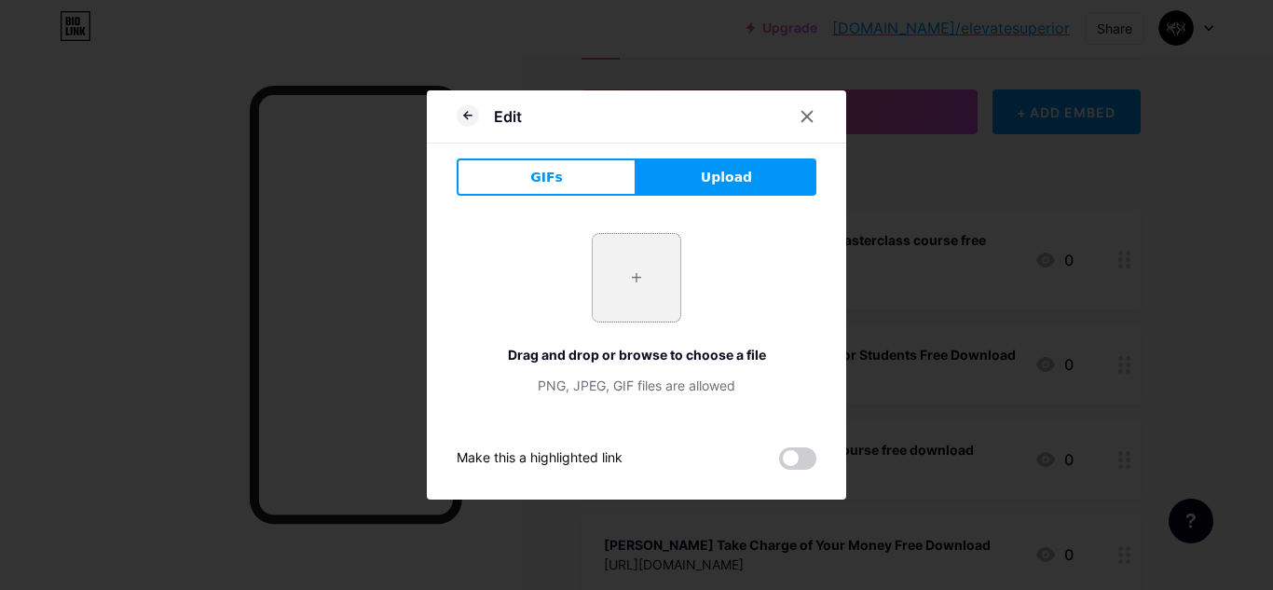
click at [622, 246] on input "file" at bounding box center [637, 278] width 88 height 88
type input "C:\fakepath\IMG_7887.JPG"
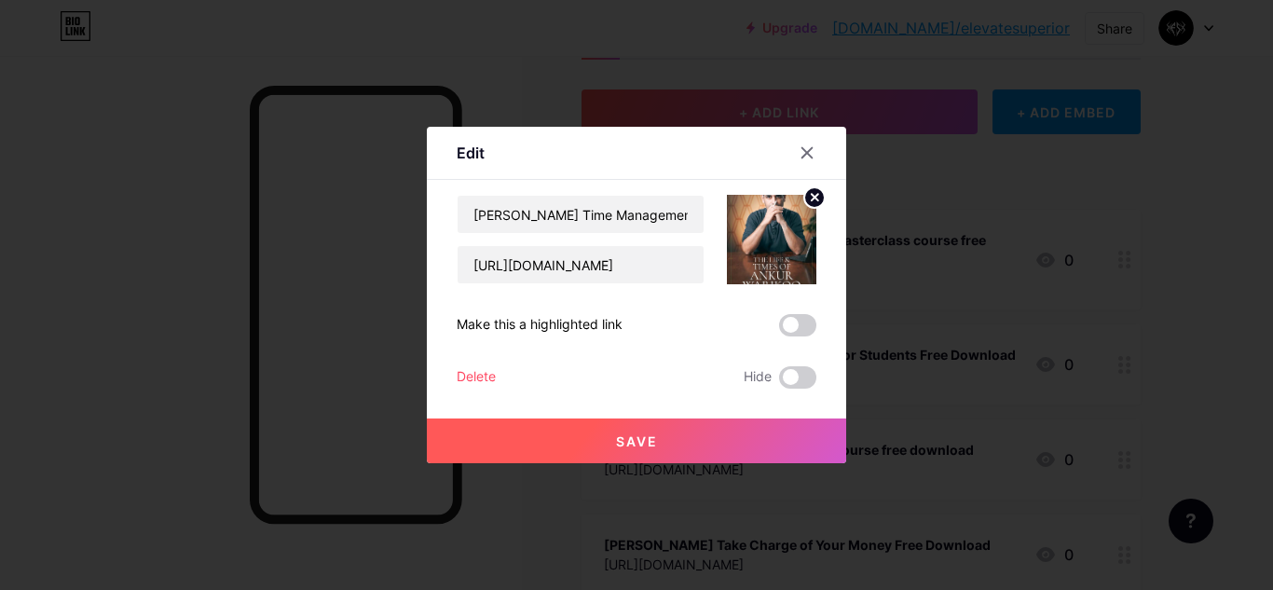
click at [756, 239] on img at bounding box center [771, 239] width 89 height 89
click at [703, 431] on button "Save" at bounding box center [636, 440] width 419 height 45
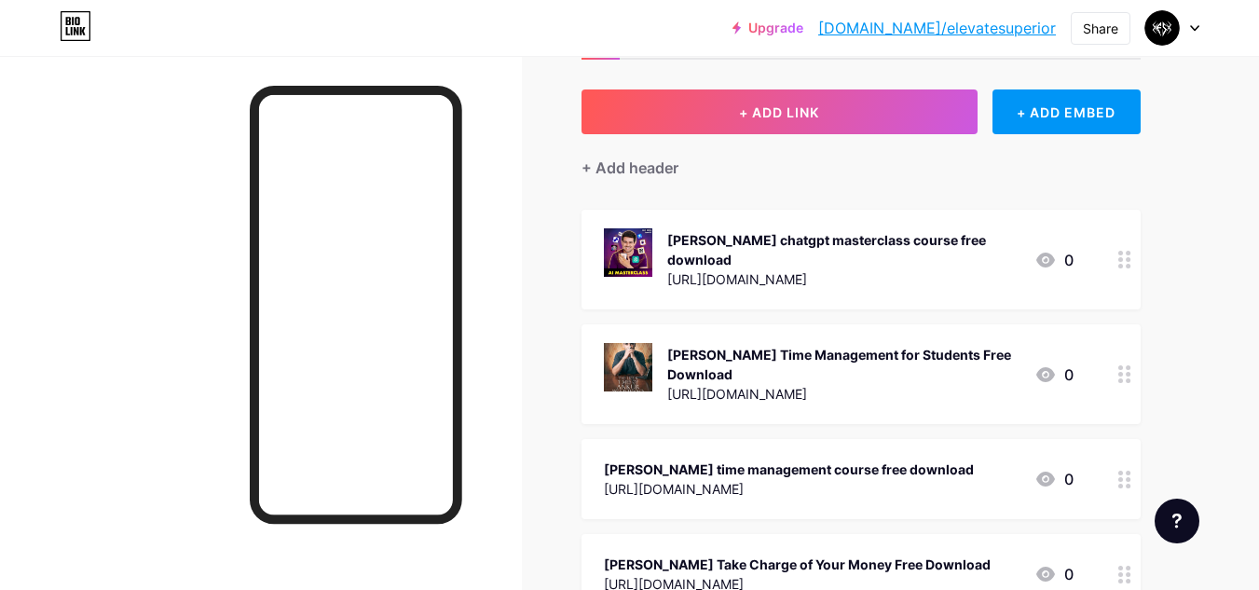
click at [639, 349] on img at bounding box center [628, 367] width 48 height 48
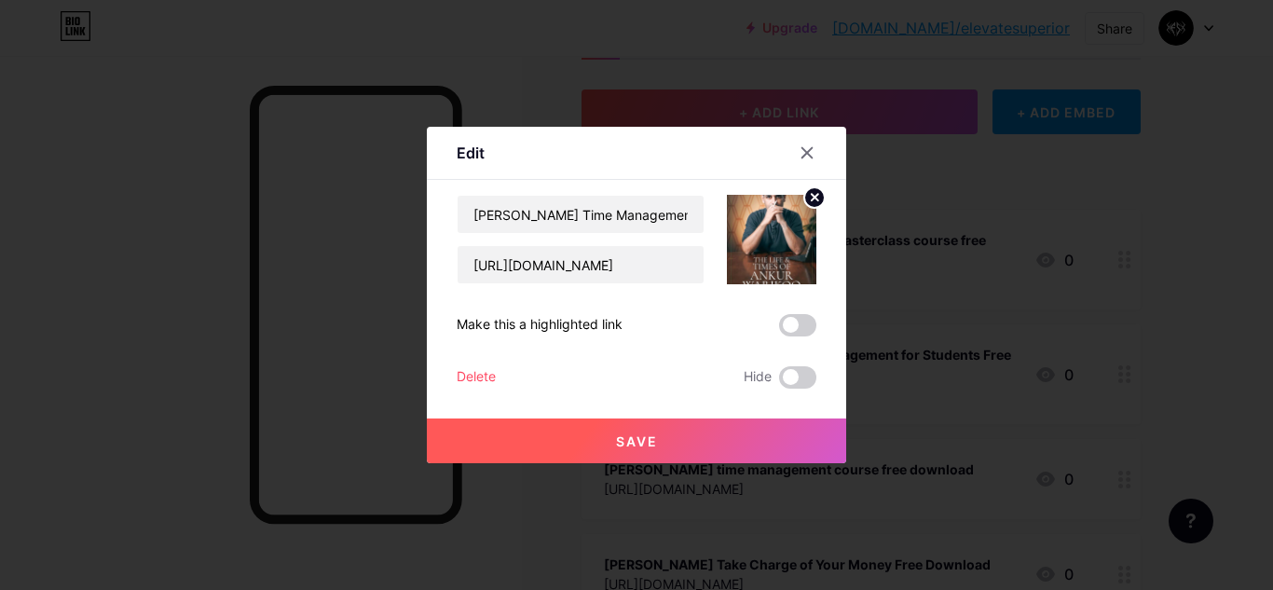
click at [789, 245] on img at bounding box center [771, 239] width 89 height 89
drag, startPoint x: 789, startPoint y: 245, endPoint x: 801, endPoint y: 189, distance: 57.2
click at [801, 195] on div at bounding box center [771, 239] width 89 height 89
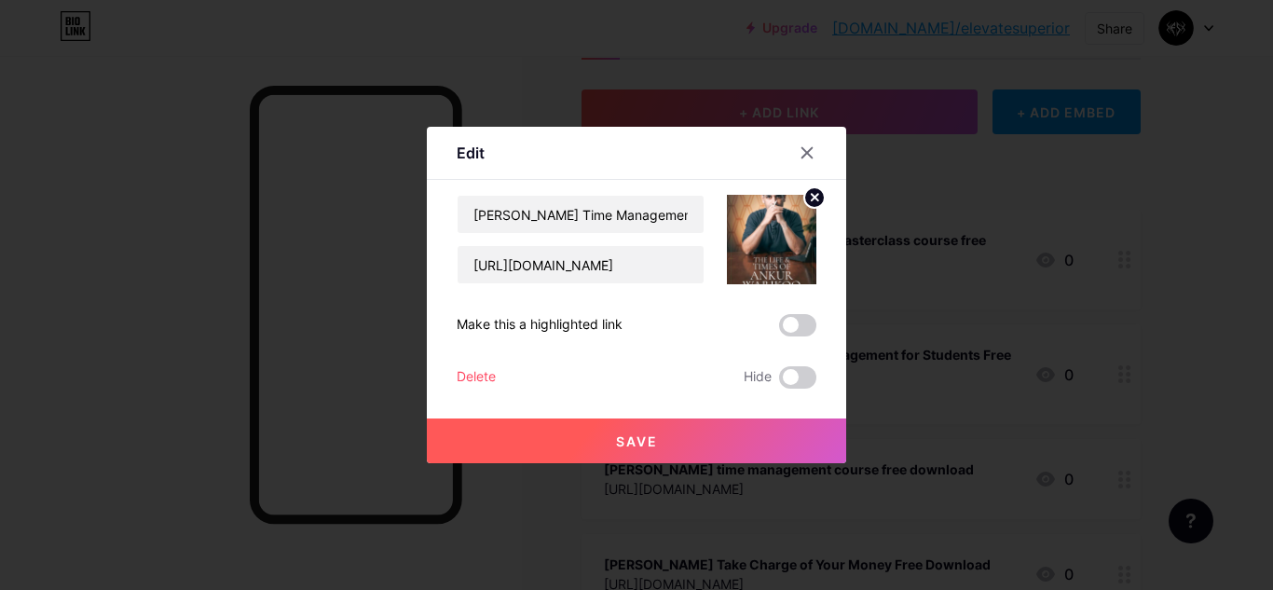
click at [807, 192] on circle at bounding box center [814, 197] width 21 height 21
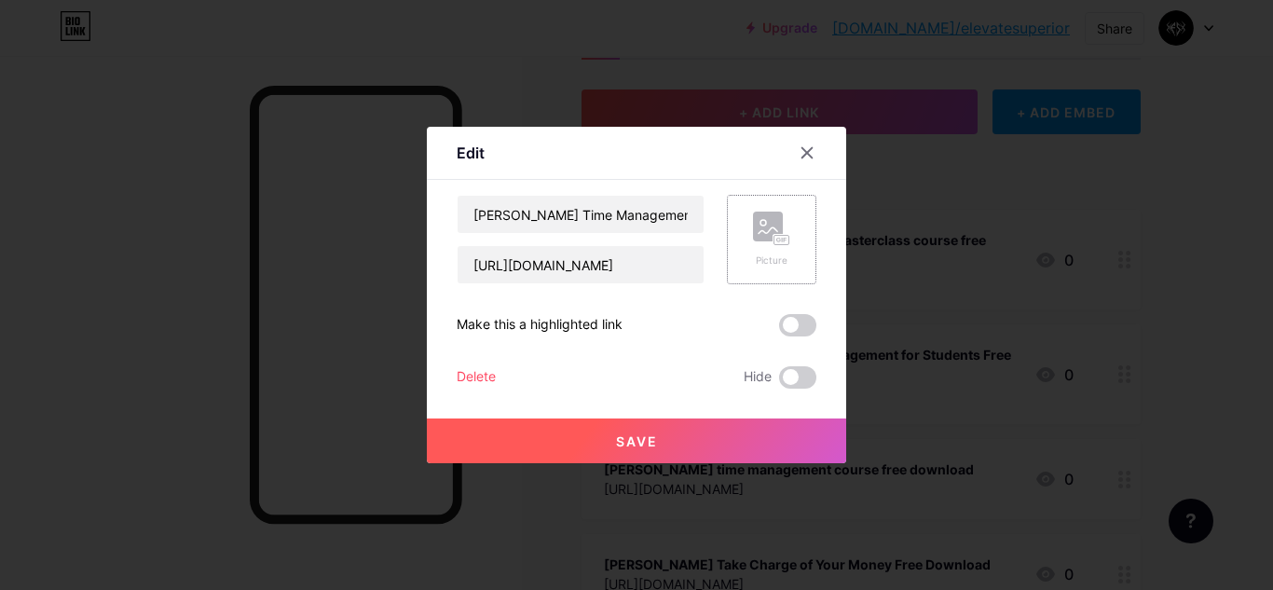
click at [764, 224] on rect at bounding box center [768, 227] width 30 height 30
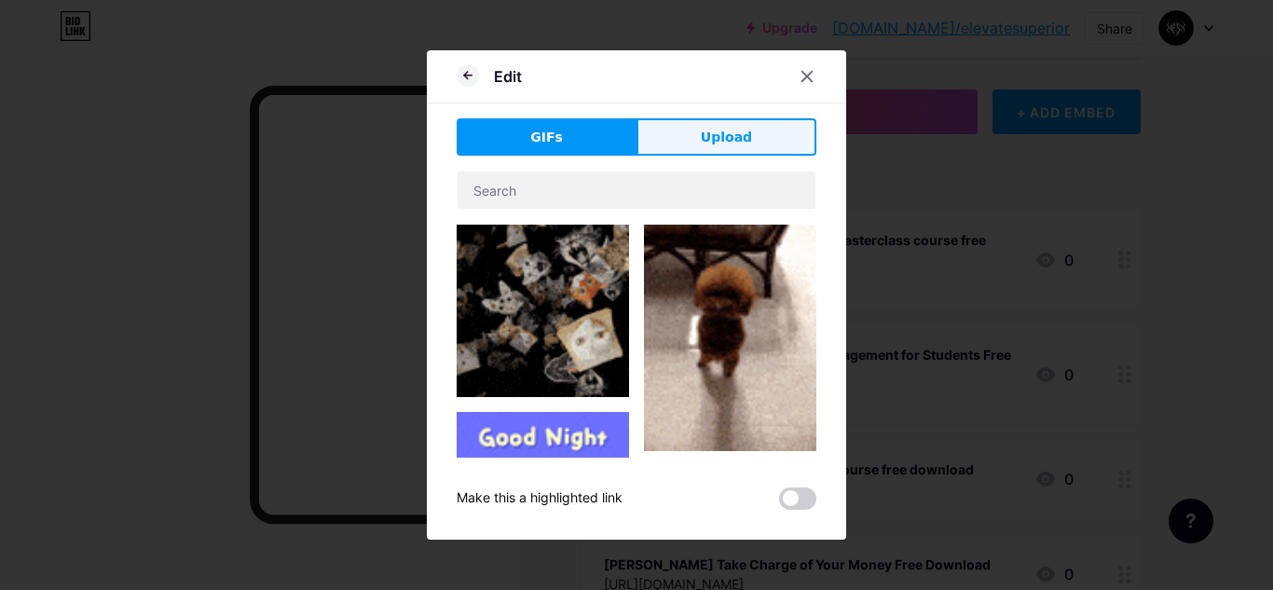
click at [776, 144] on button "Upload" at bounding box center [726, 136] width 180 height 37
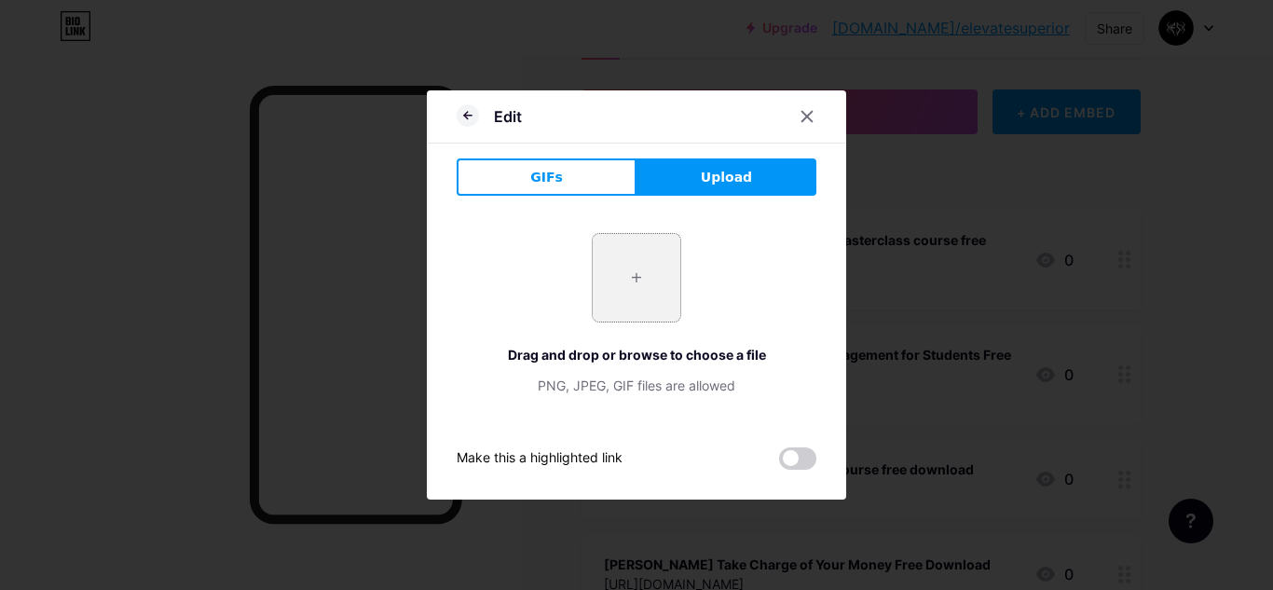
click at [627, 286] on input "file" at bounding box center [637, 278] width 88 height 88
type input "C:\fakepath\IMG_7887.JPG"
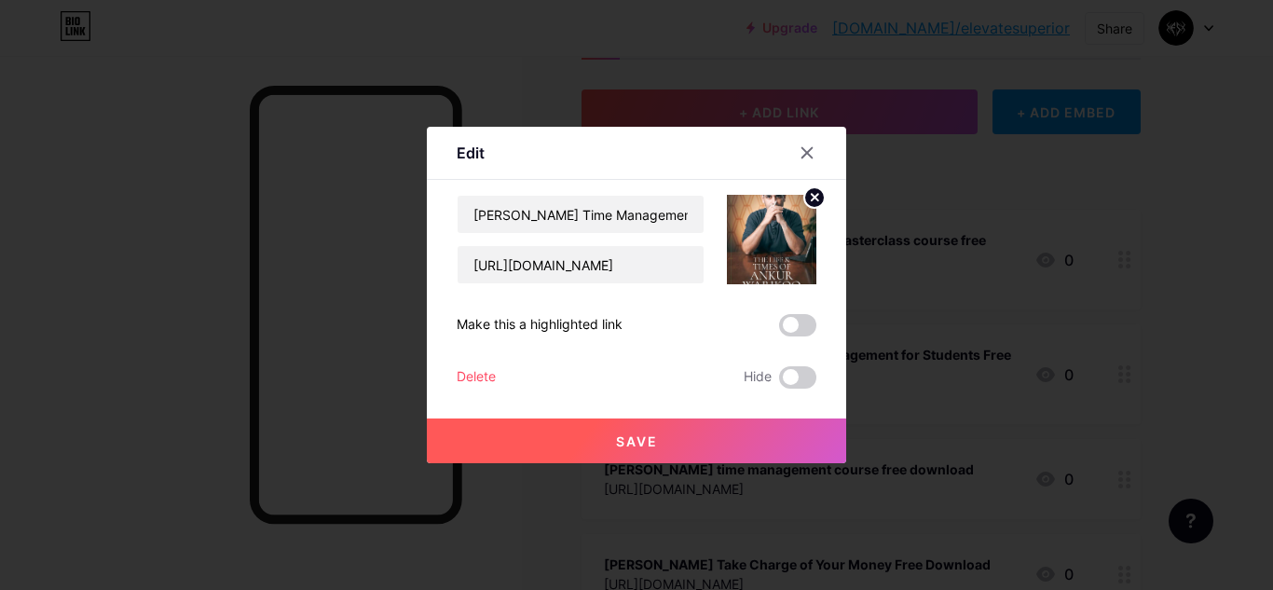
drag, startPoint x: 747, startPoint y: 261, endPoint x: 1129, endPoint y: 342, distance: 390.6
click at [1129, 342] on div at bounding box center [636, 295] width 1273 height 590
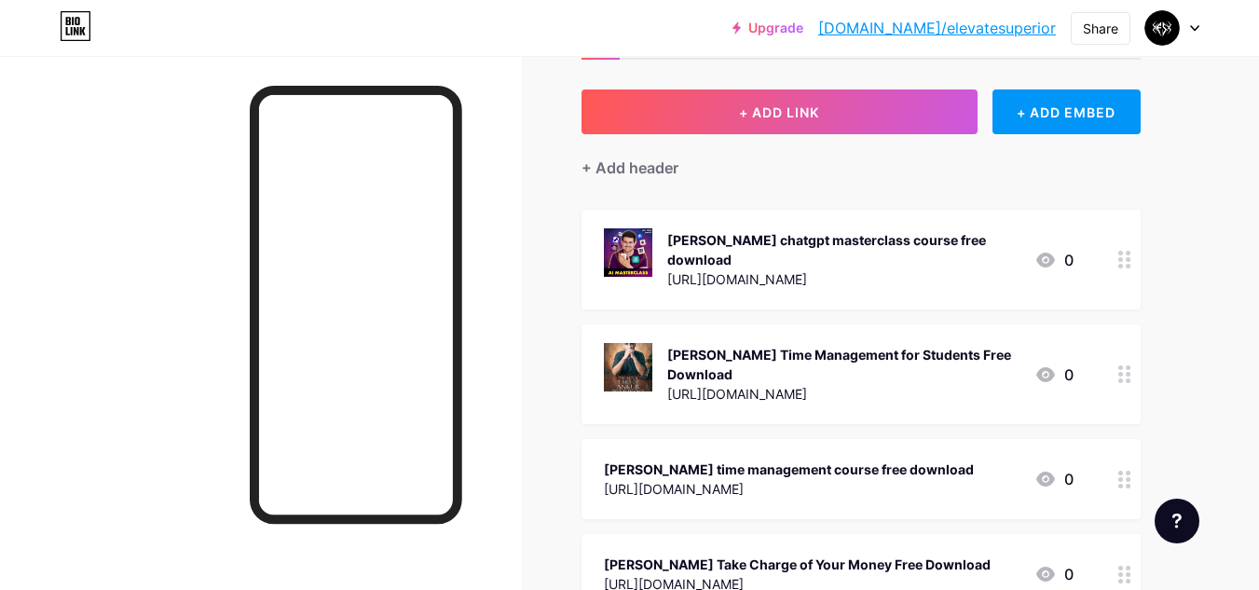
click at [1131, 389] on div at bounding box center [1125, 374] width 32 height 100
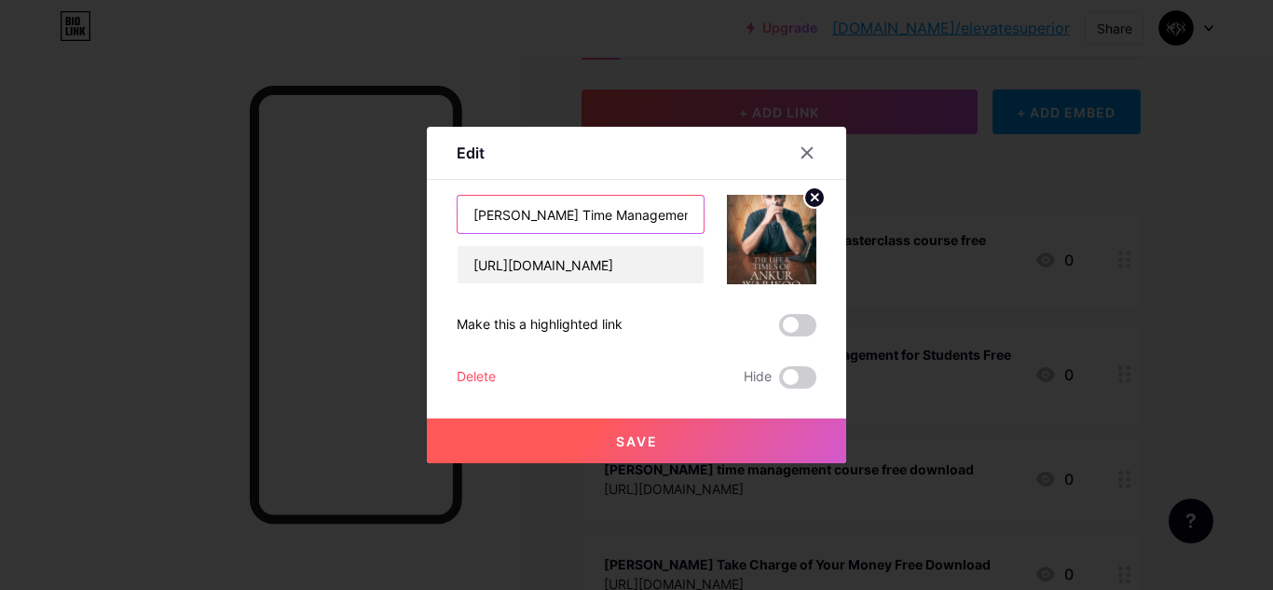
click at [558, 213] on input "[PERSON_NAME] Time Management for Students Free Download" at bounding box center [581, 214] width 246 height 37
type input "[PERSON_NAME] Time Management for Students Free Download"
click at [683, 216] on input "[PERSON_NAME] Time Management for Students Free Download" at bounding box center [581, 214] width 246 height 37
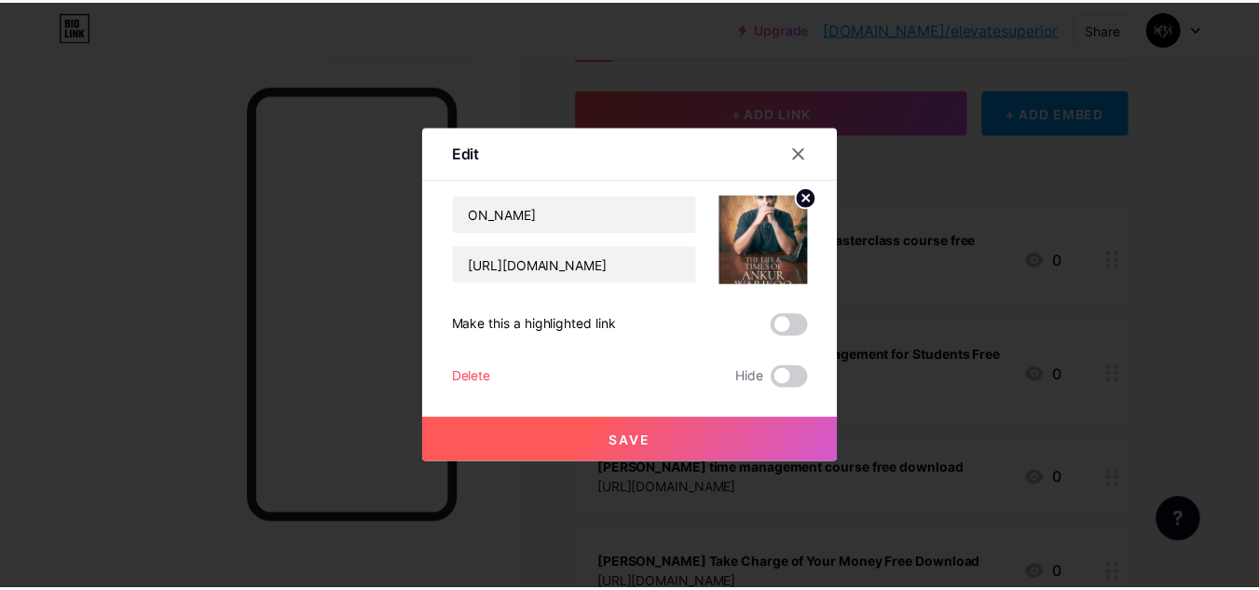
scroll to position [0, 0]
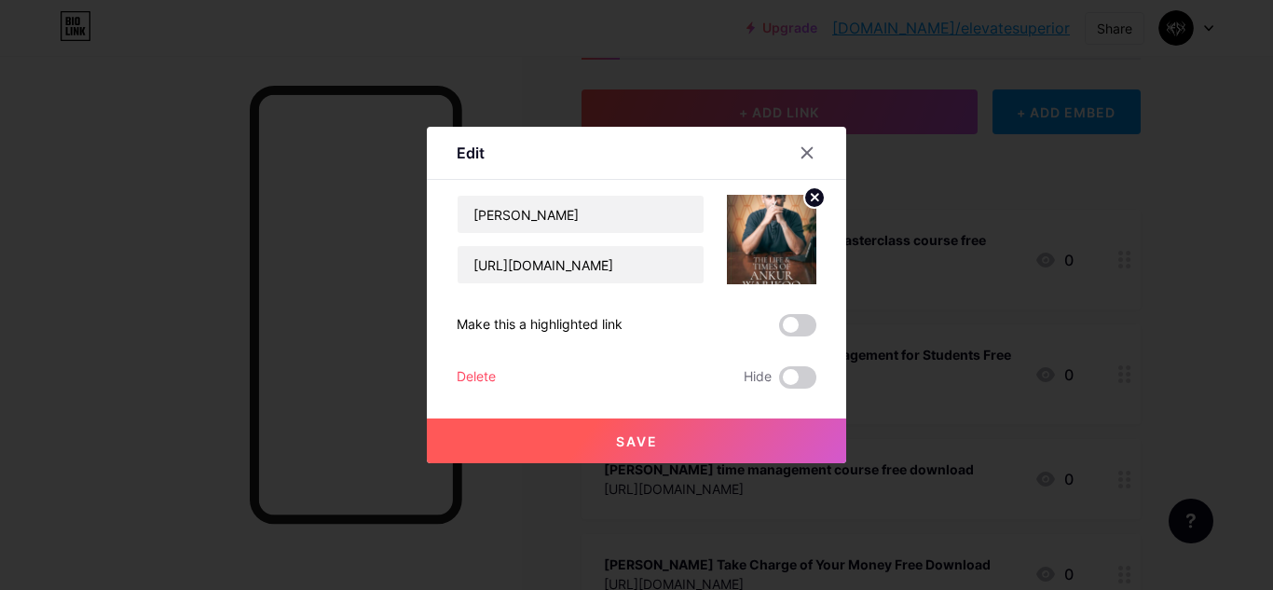
click at [663, 438] on button "Save" at bounding box center [636, 440] width 419 height 45
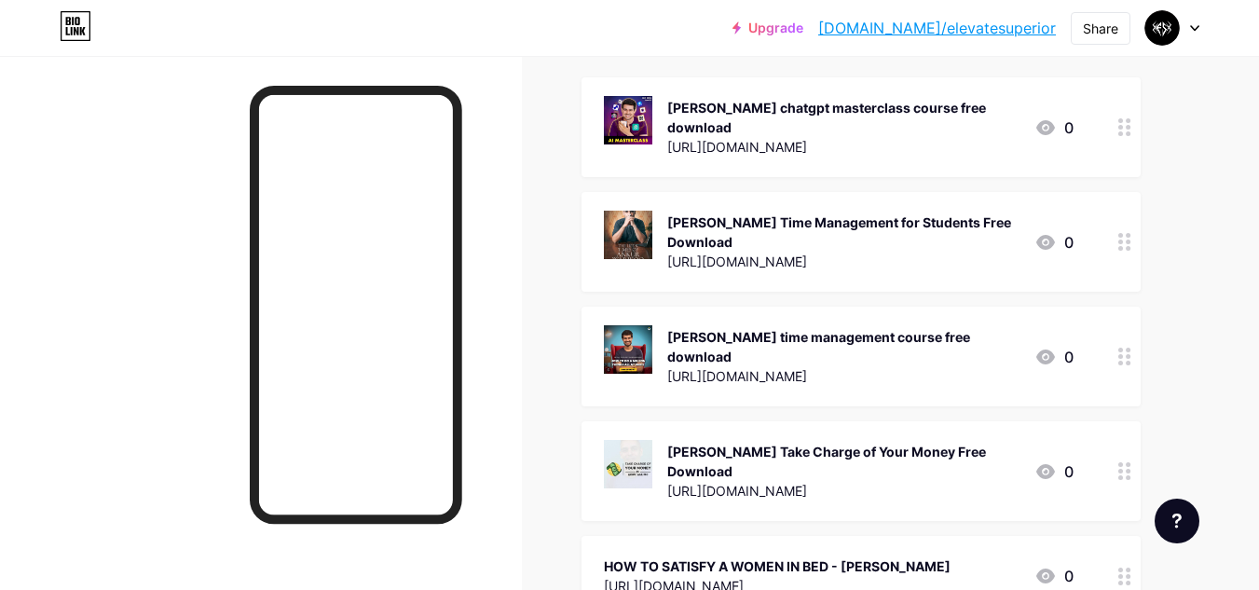
scroll to position [215, 0]
click at [621, 245] on img at bounding box center [628, 236] width 48 height 48
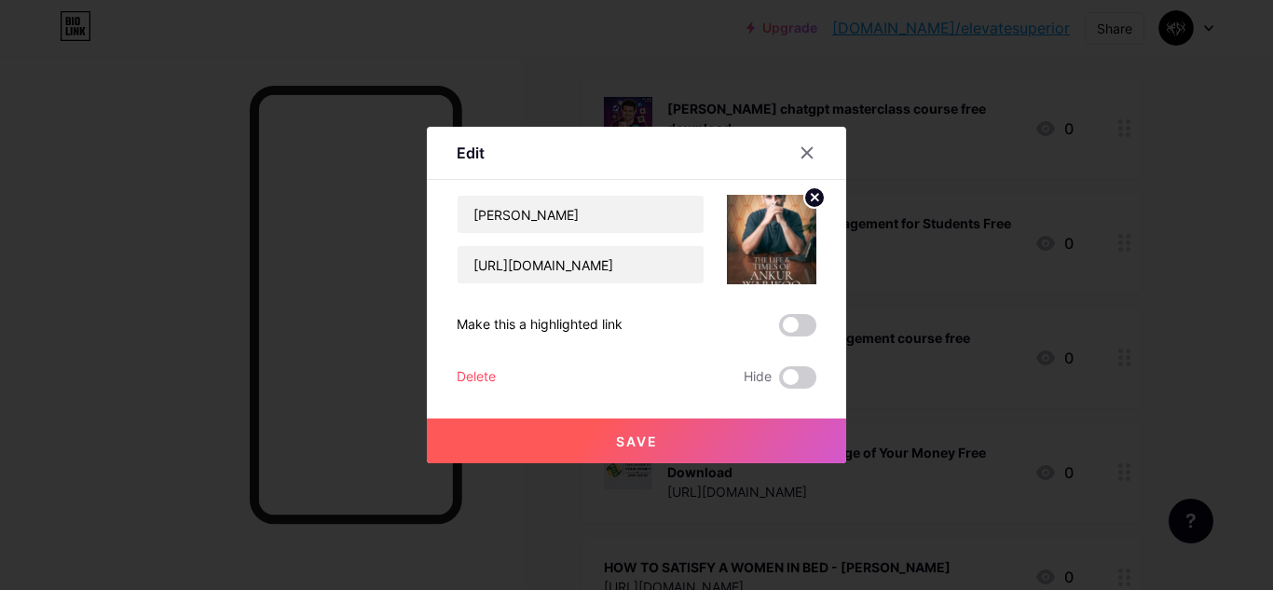
click at [812, 199] on icon at bounding box center [815, 197] width 7 height 7
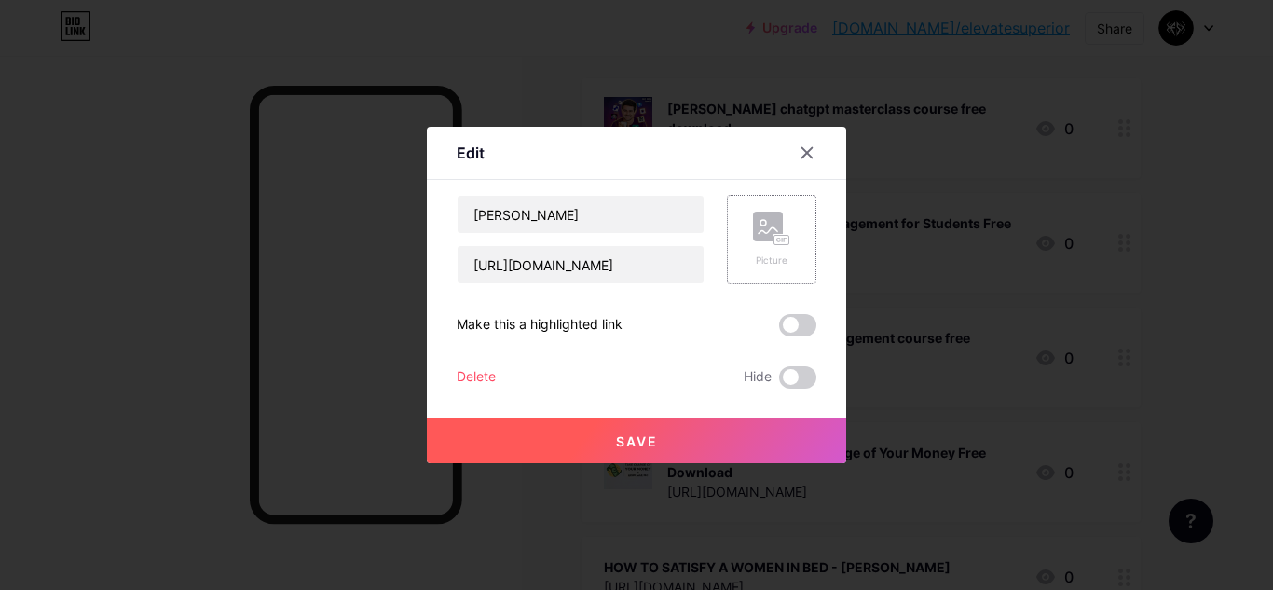
click at [775, 216] on rect at bounding box center [768, 227] width 30 height 30
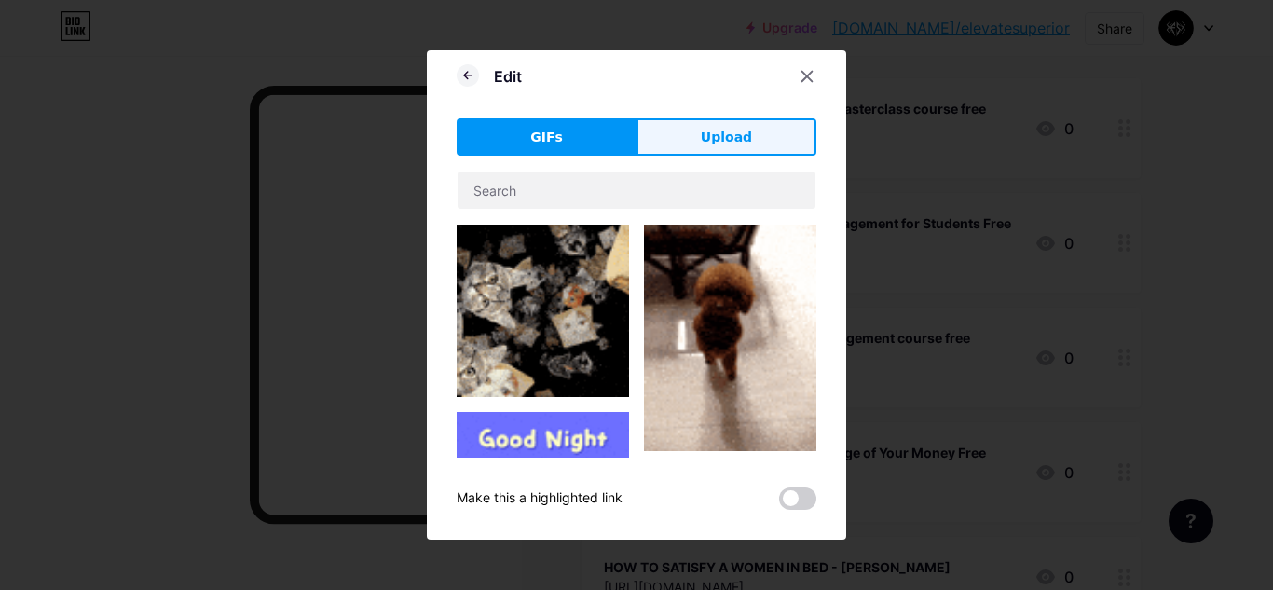
click at [750, 144] on button "Upload" at bounding box center [726, 136] width 180 height 37
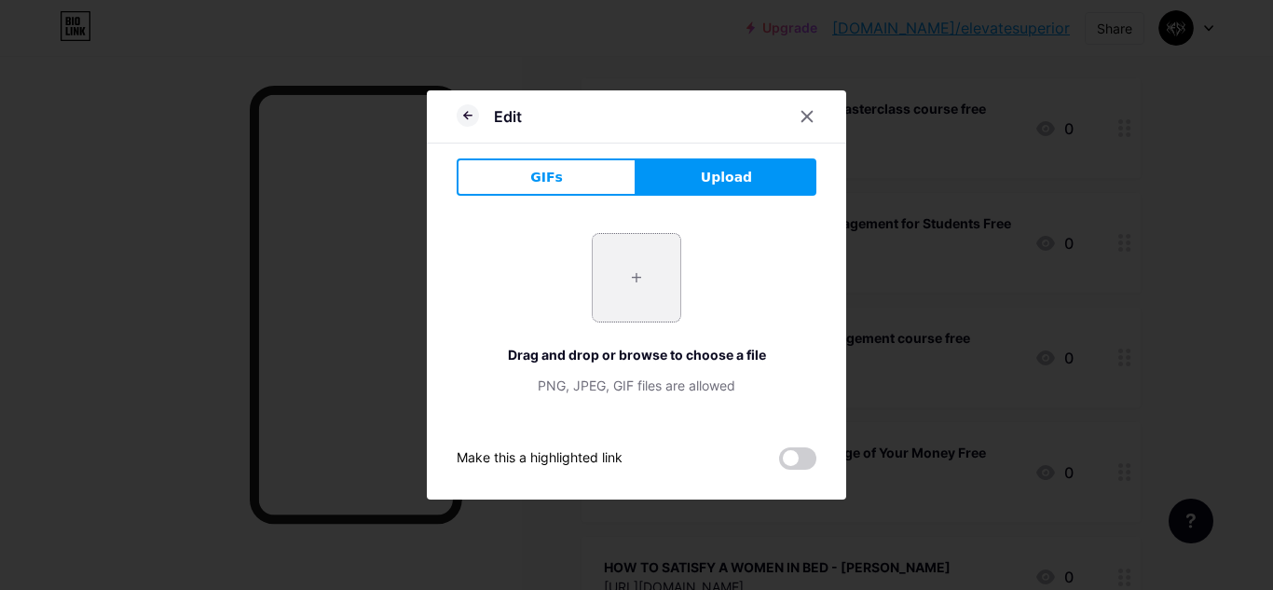
click at [622, 299] on input "file" at bounding box center [637, 278] width 88 height 88
type input "C:\fakepath\IMG_7888.PNG"
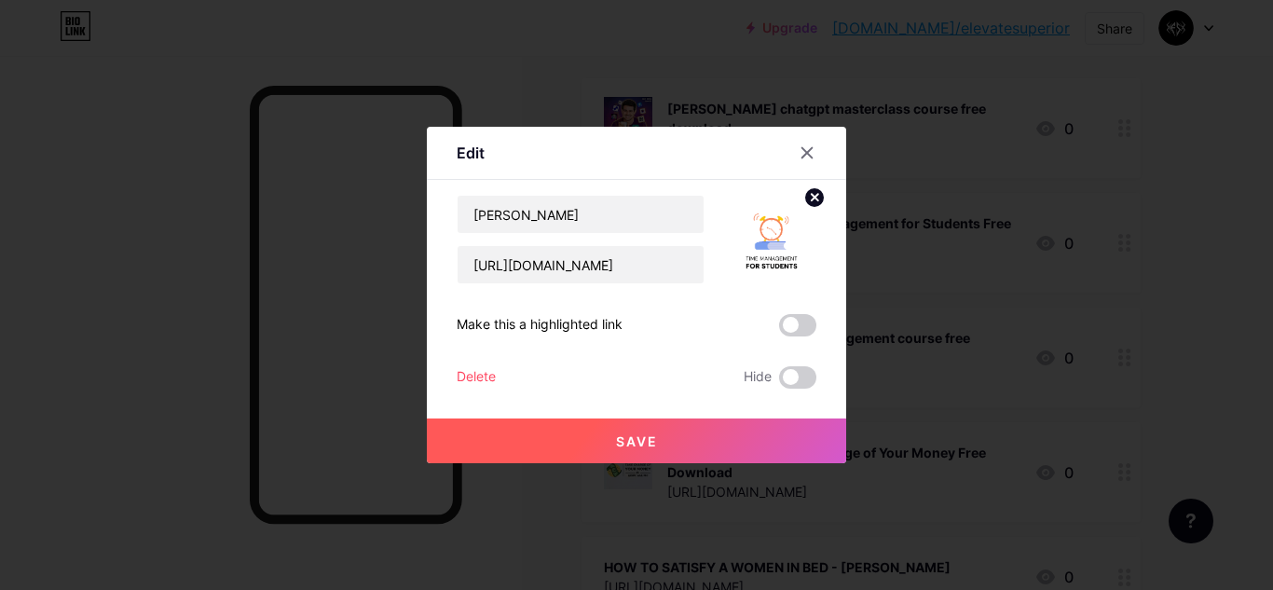
click at [635, 430] on button "Save" at bounding box center [636, 440] width 419 height 45
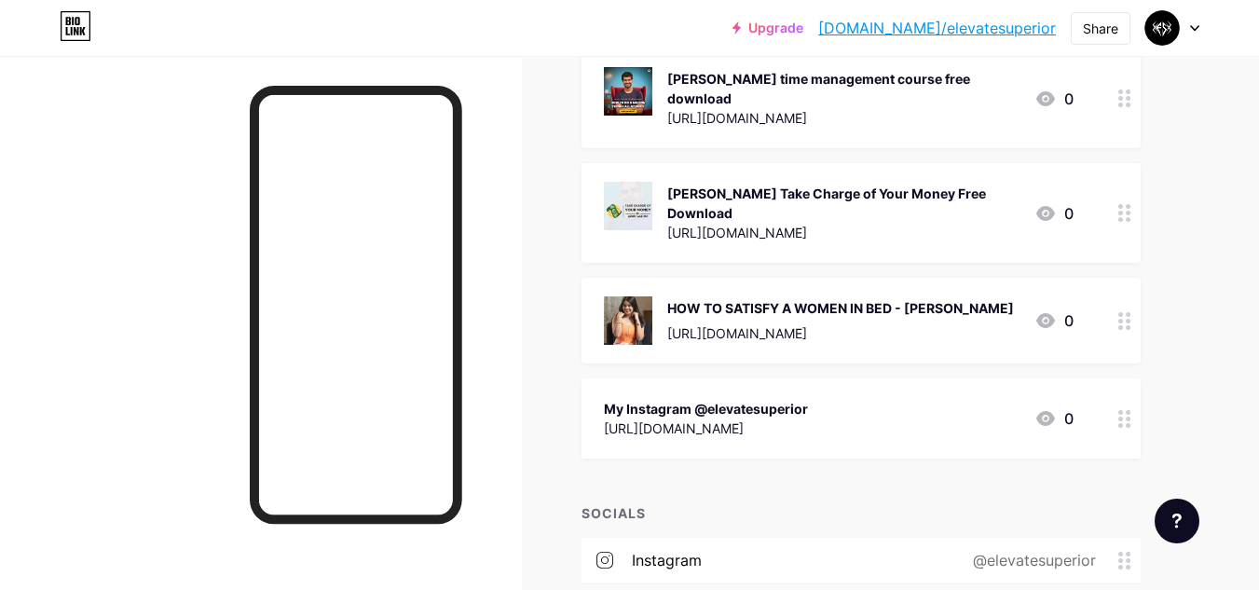
scroll to position [500, 0]
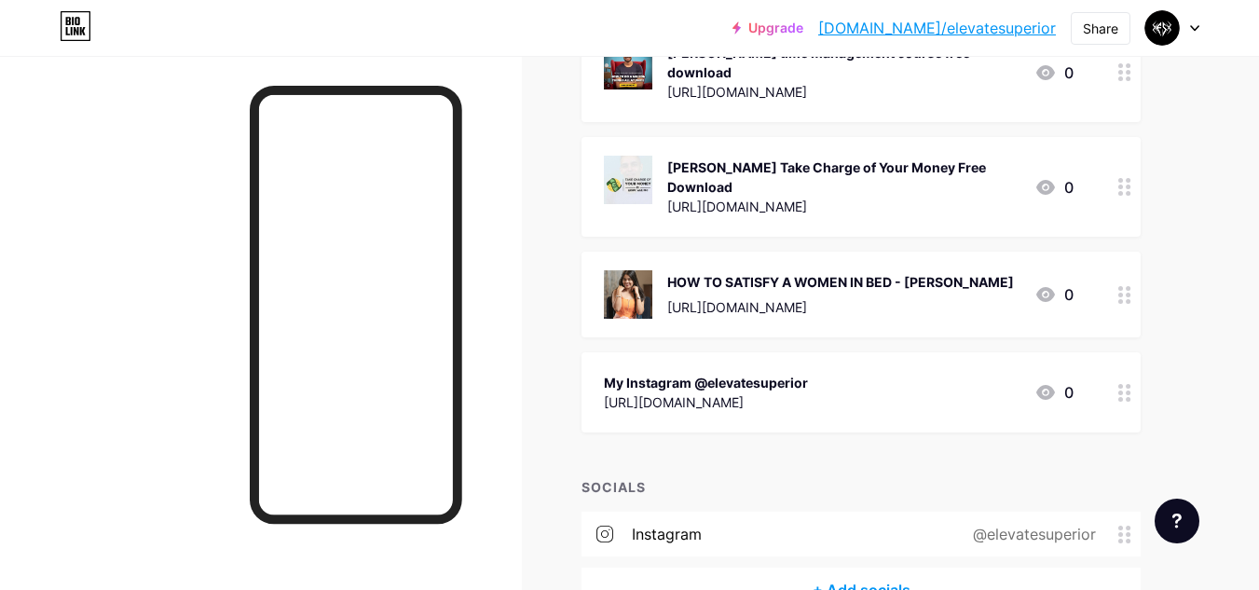
click at [608, 373] on div "My Instagram @elevatesuperior" at bounding box center [706, 383] width 204 height 20
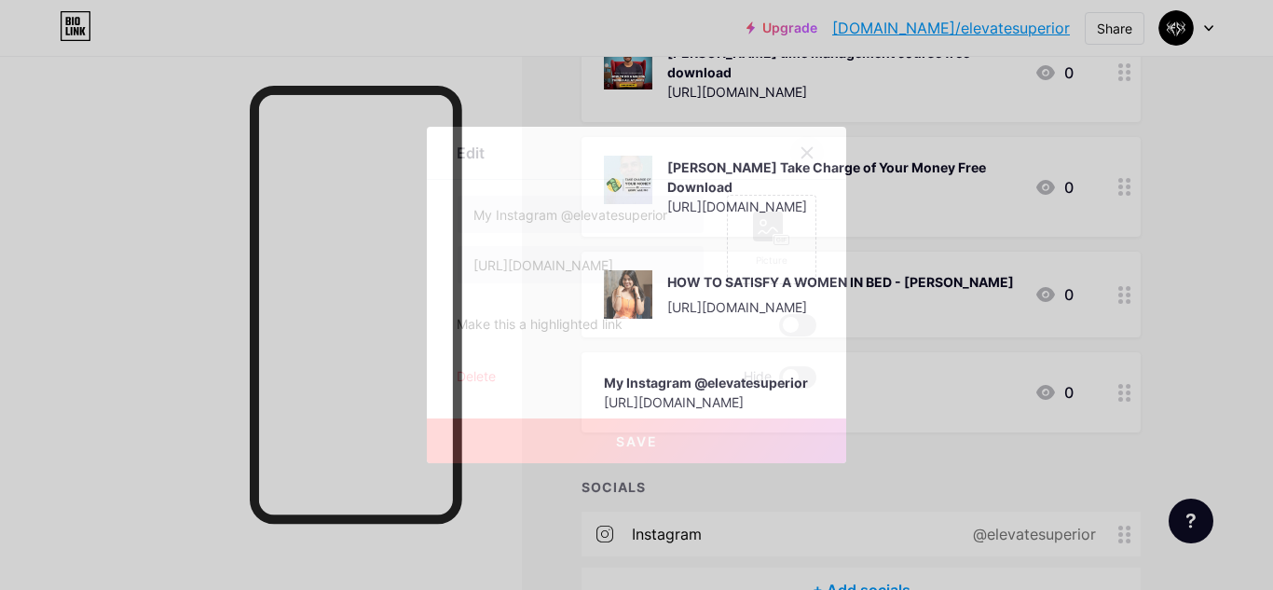
click at [800, 157] on icon at bounding box center [807, 152] width 15 height 15
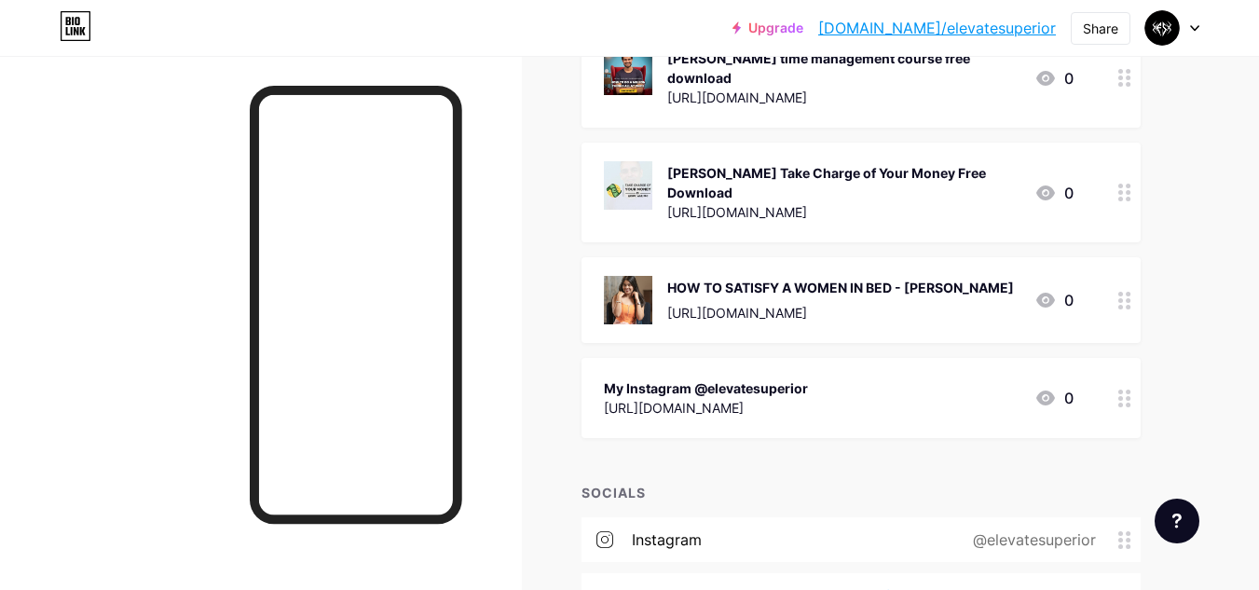
scroll to position [601, 0]
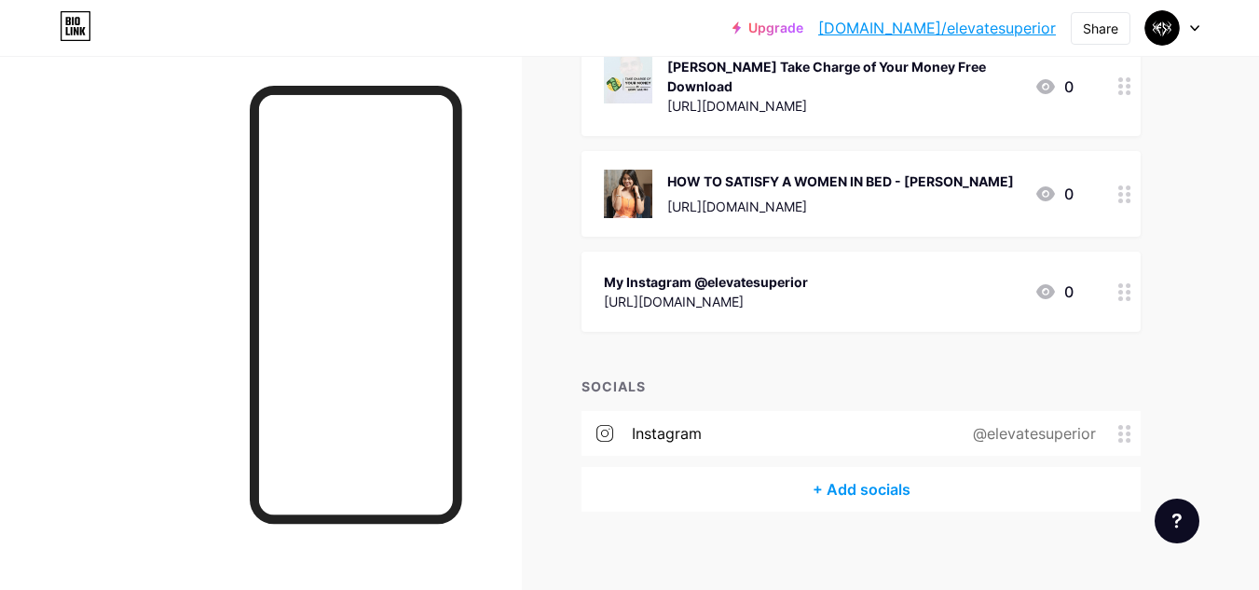
click at [815, 467] on div "+ Add socials" at bounding box center [860, 489] width 559 height 45
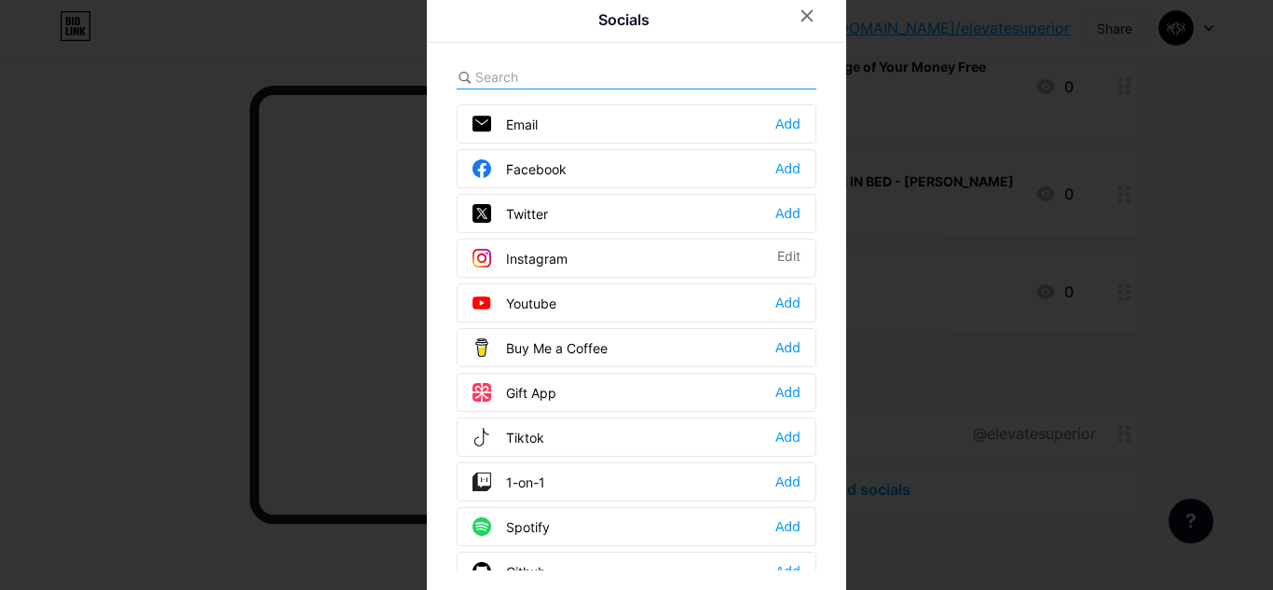
click at [1011, 412] on div at bounding box center [636, 295] width 1273 height 590
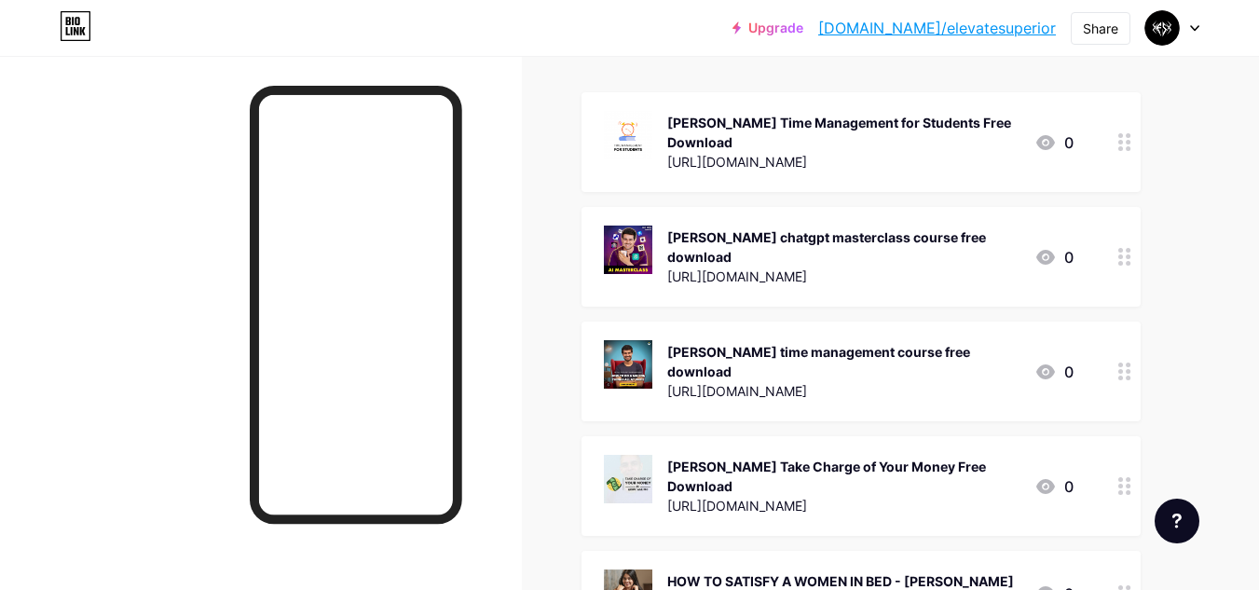
scroll to position [0, 0]
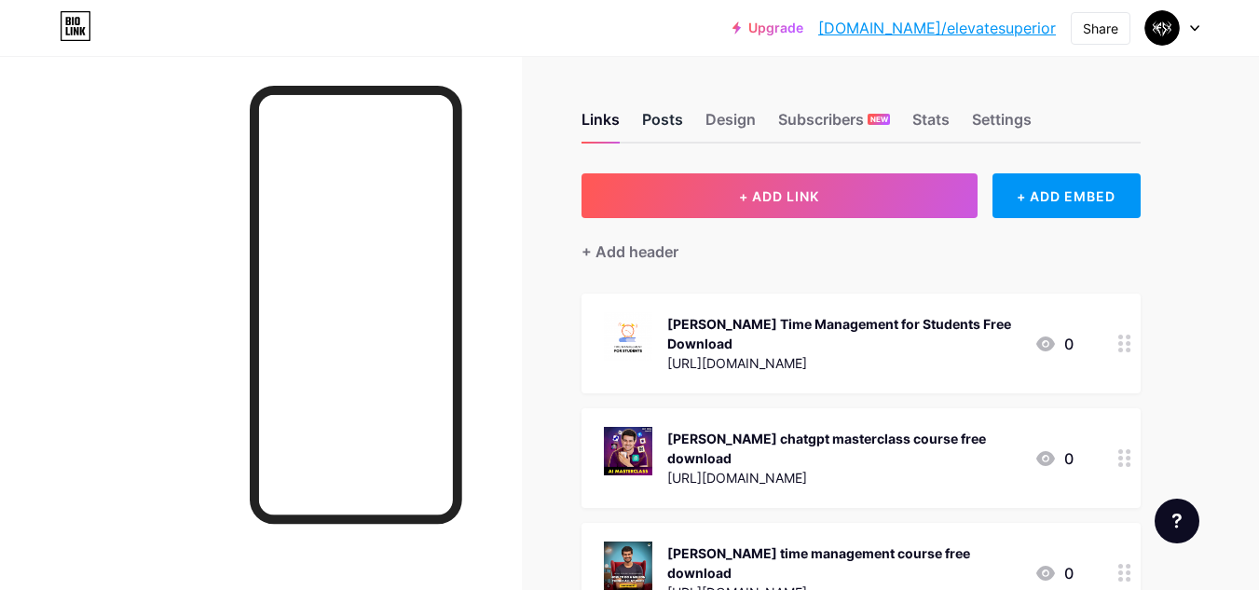
click at [645, 113] on div "Posts" at bounding box center [662, 125] width 41 height 34
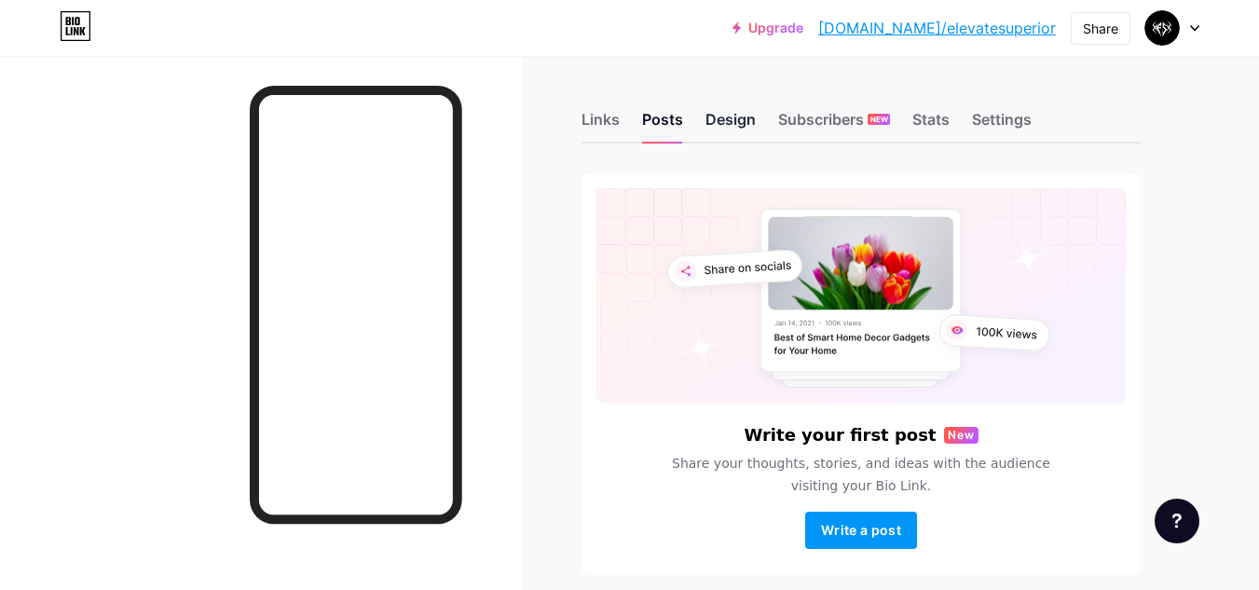
click at [709, 114] on div "Design" at bounding box center [730, 125] width 50 height 34
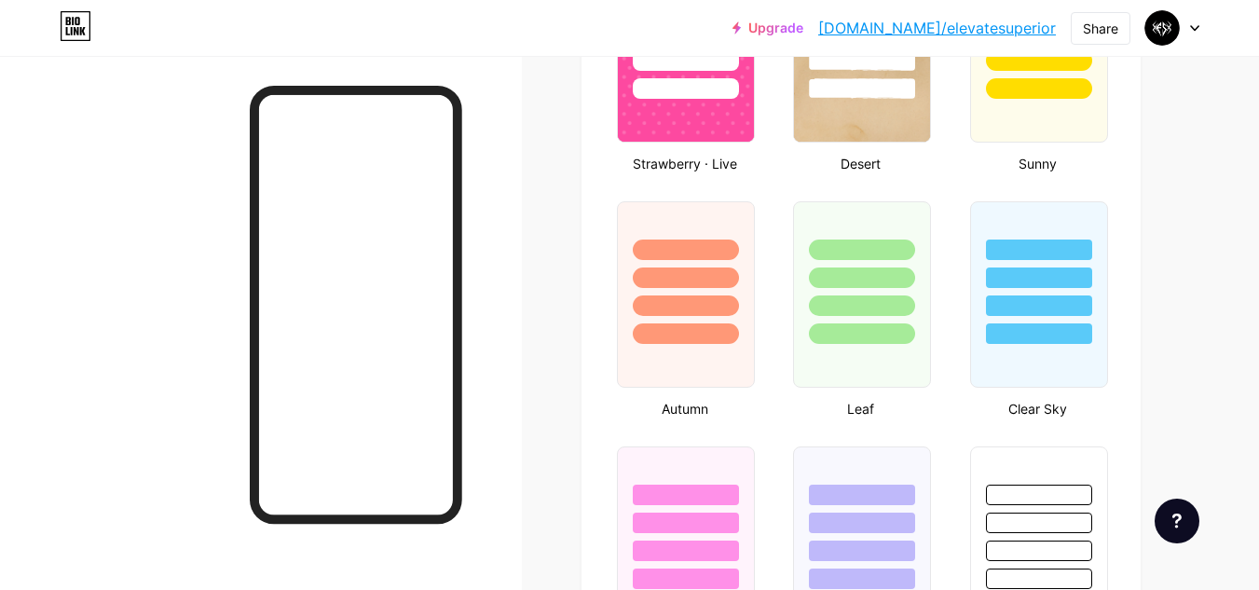
scroll to position [1728, 0]
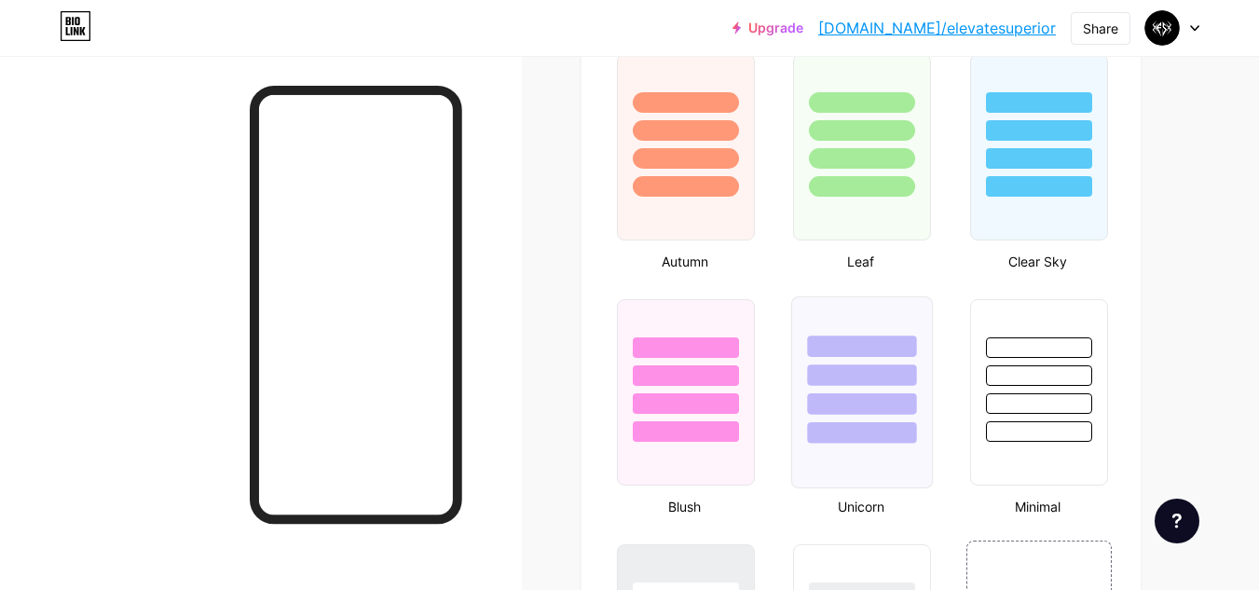
click at [918, 433] on div at bounding box center [862, 370] width 140 height 146
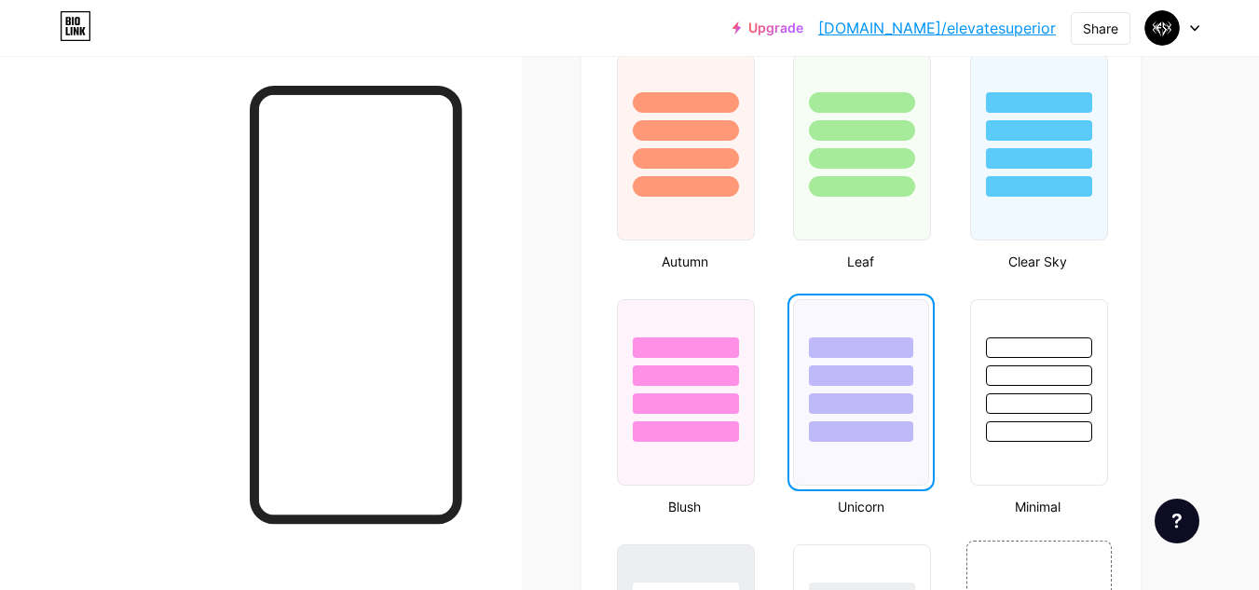
click at [876, 385] on div at bounding box center [860, 375] width 103 height 21
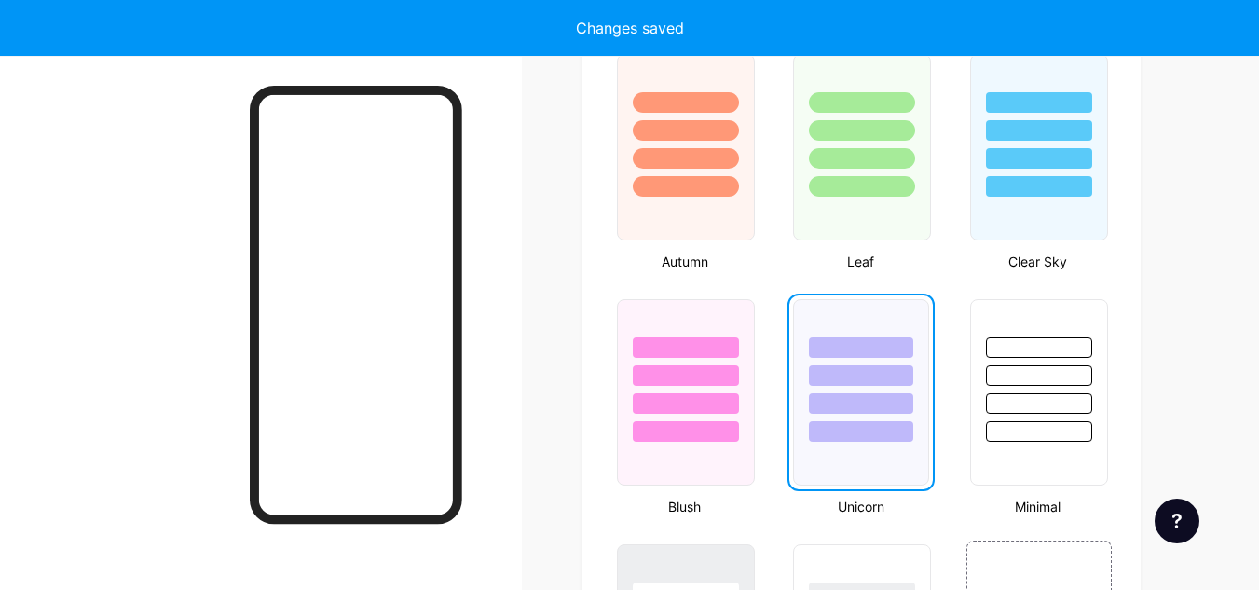
click at [876, 385] on div at bounding box center [860, 375] width 103 height 21
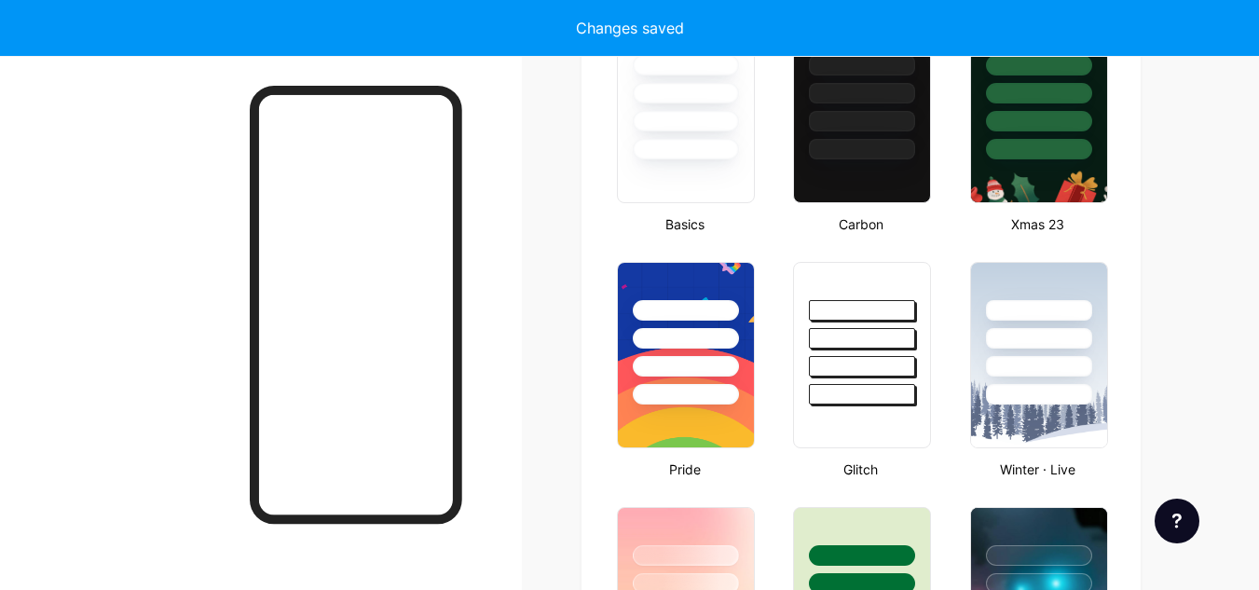
scroll to position [539, 0]
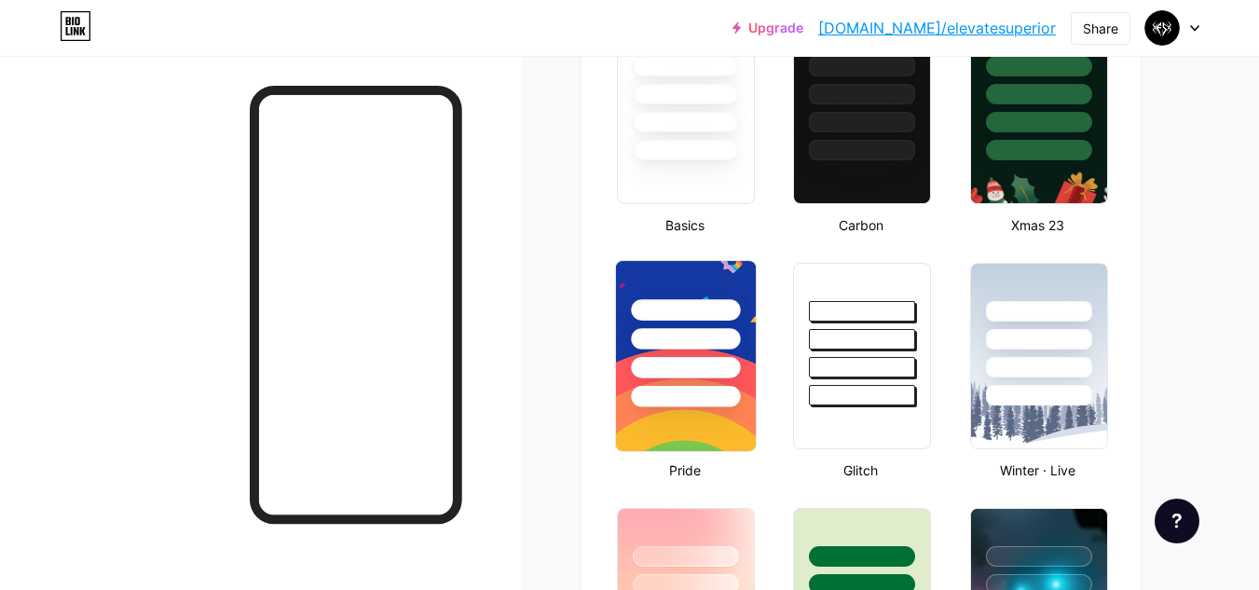
click at [699, 382] on div at bounding box center [686, 334] width 140 height 146
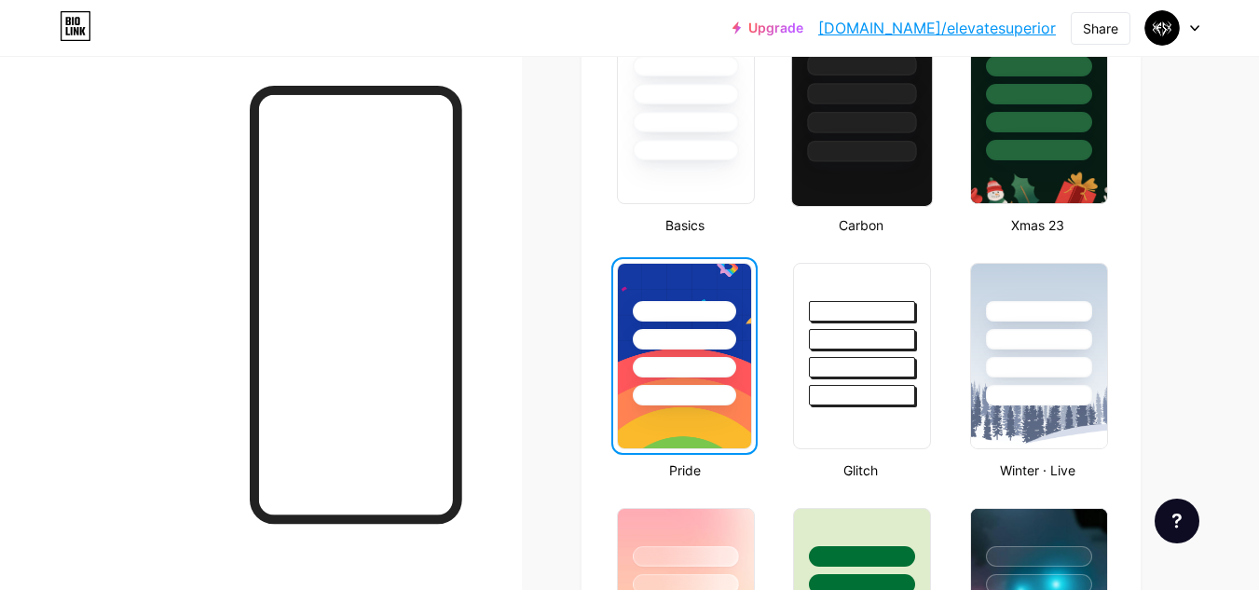
click at [842, 135] on div at bounding box center [862, 89] width 140 height 146
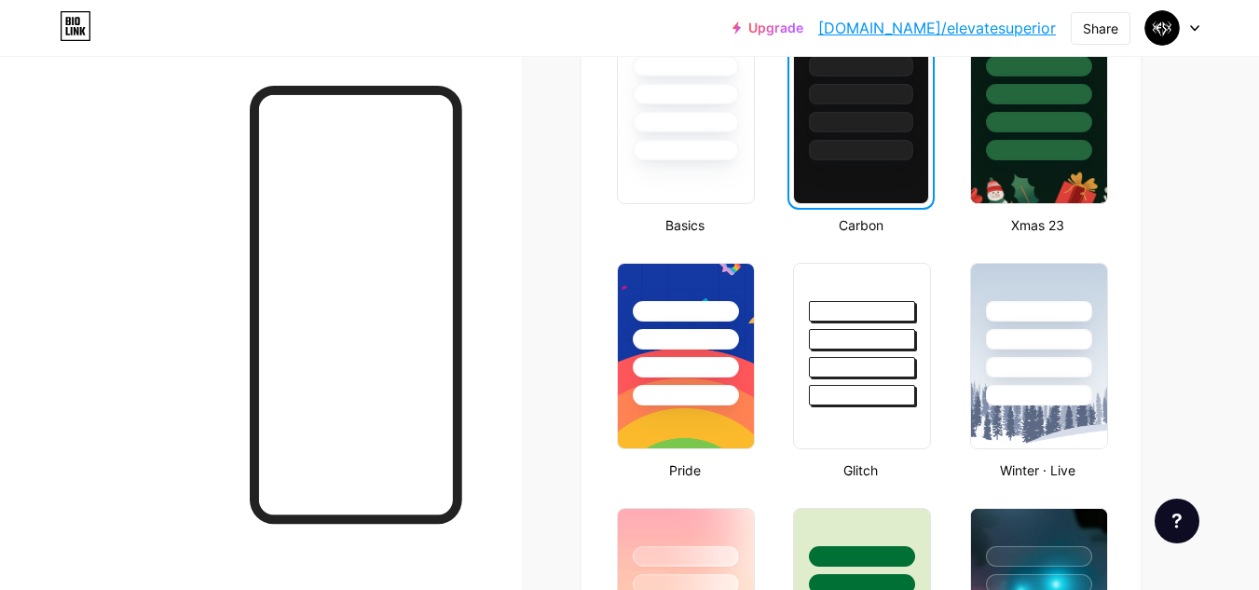
click at [842, 135] on div at bounding box center [860, 90] width 133 height 142
click at [1000, 171] on img at bounding box center [1038, 111] width 140 height 190
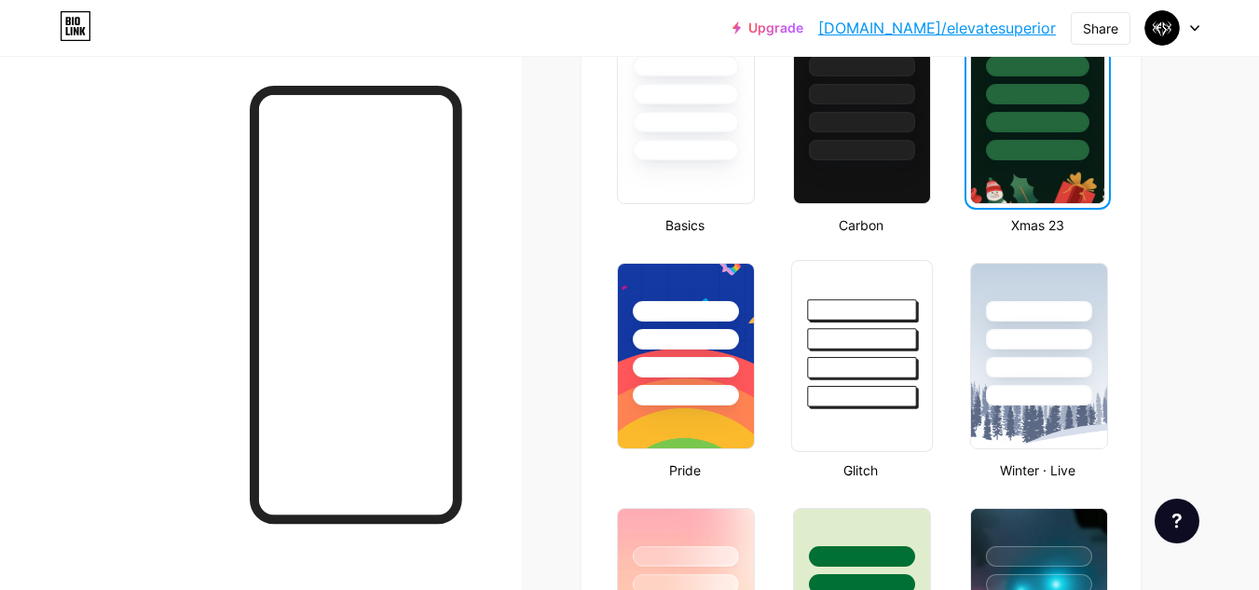
click at [826, 395] on div at bounding box center [862, 396] width 109 height 21
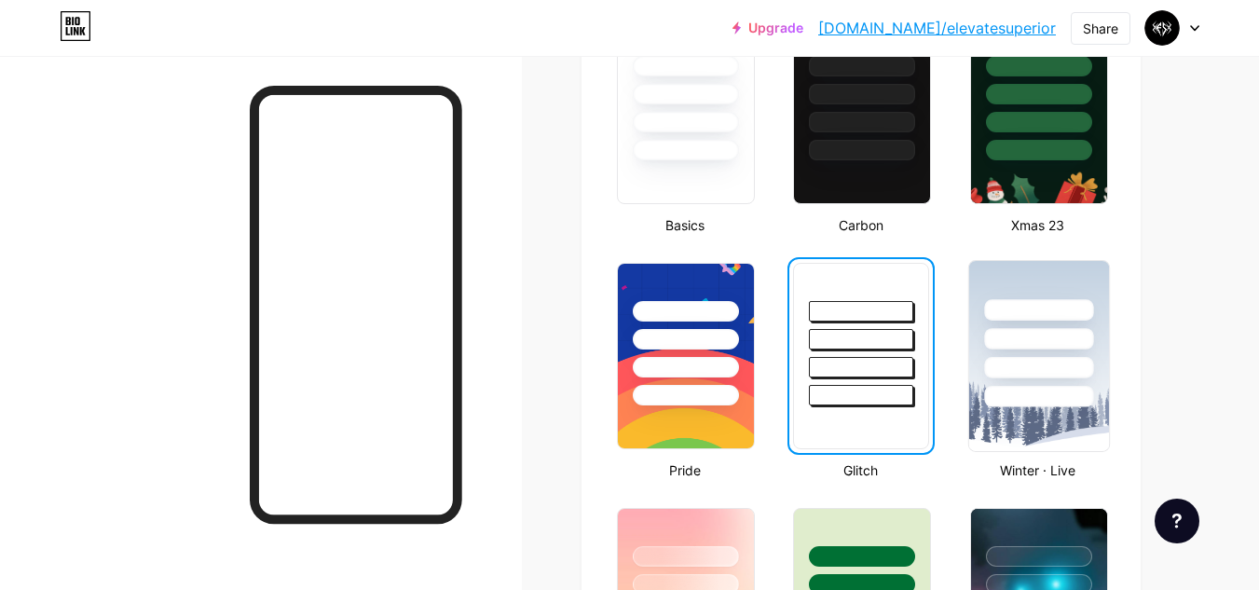
click at [1013, 417] on img at bounding box center [1038, 356] width 140 height 190
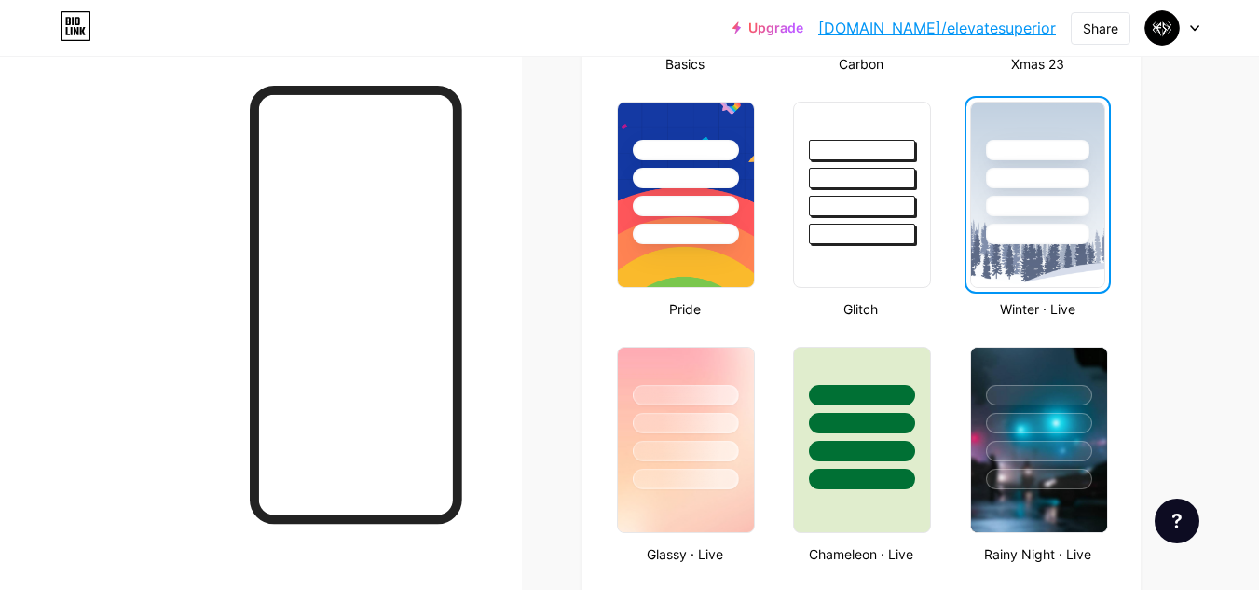
scroll to position [701, 0]
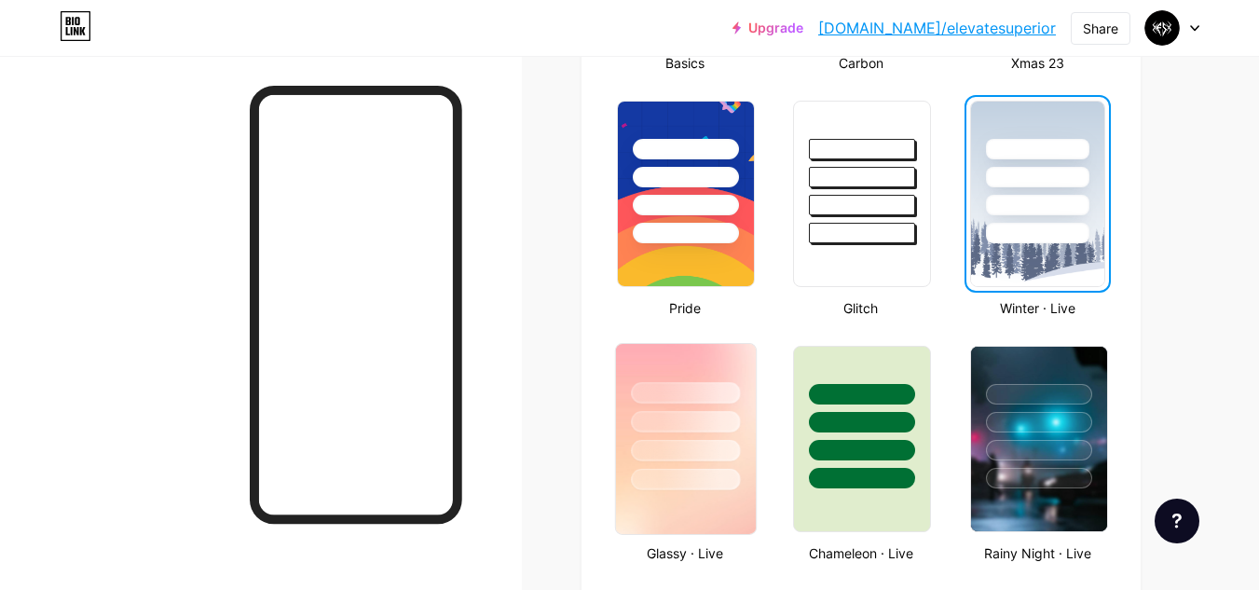
click at [649, 410] on div at bounding box center [686, 417] width 140 height 146
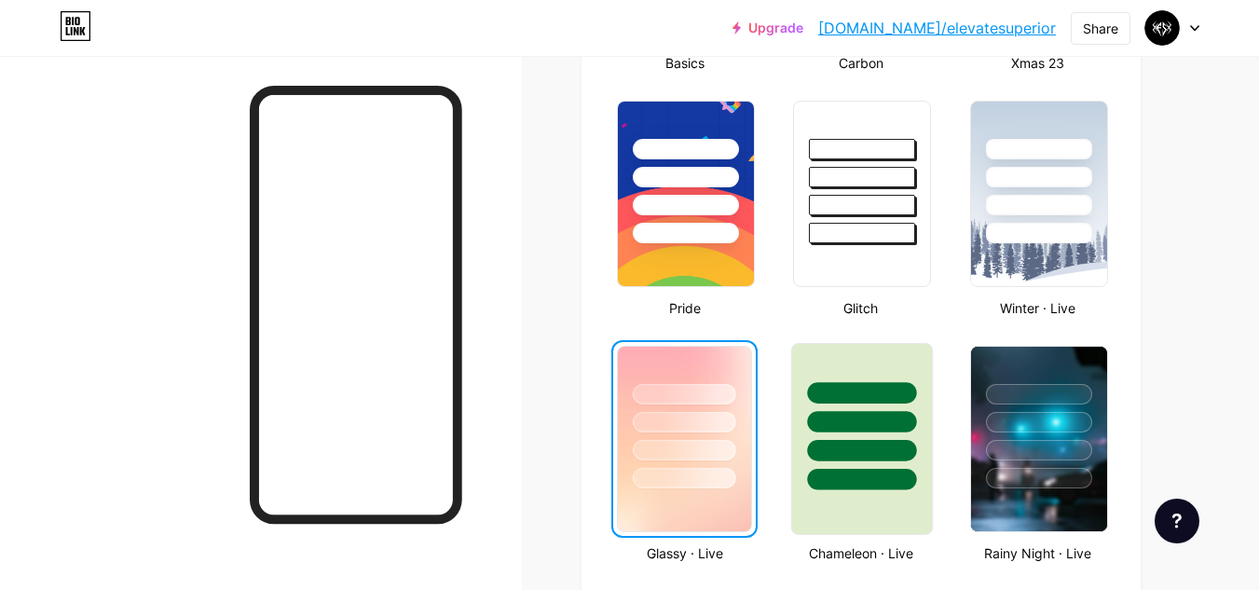
click at [873, 429] on div at bounding box center [862, 421] width 109 height 21
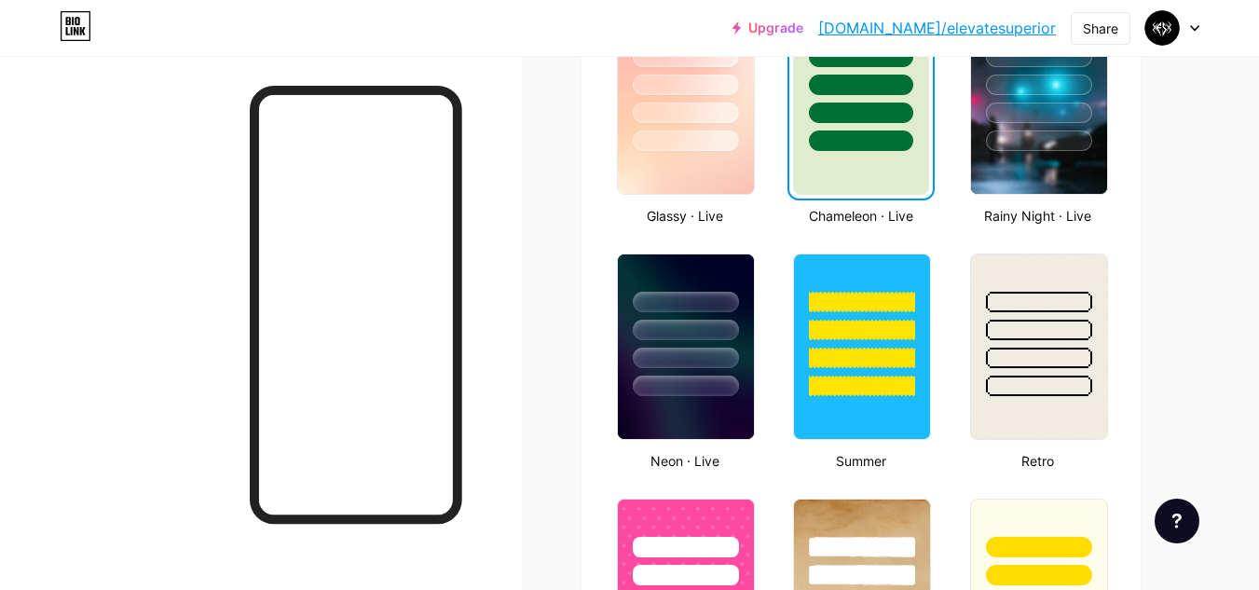
scroll to position [1039, 0]
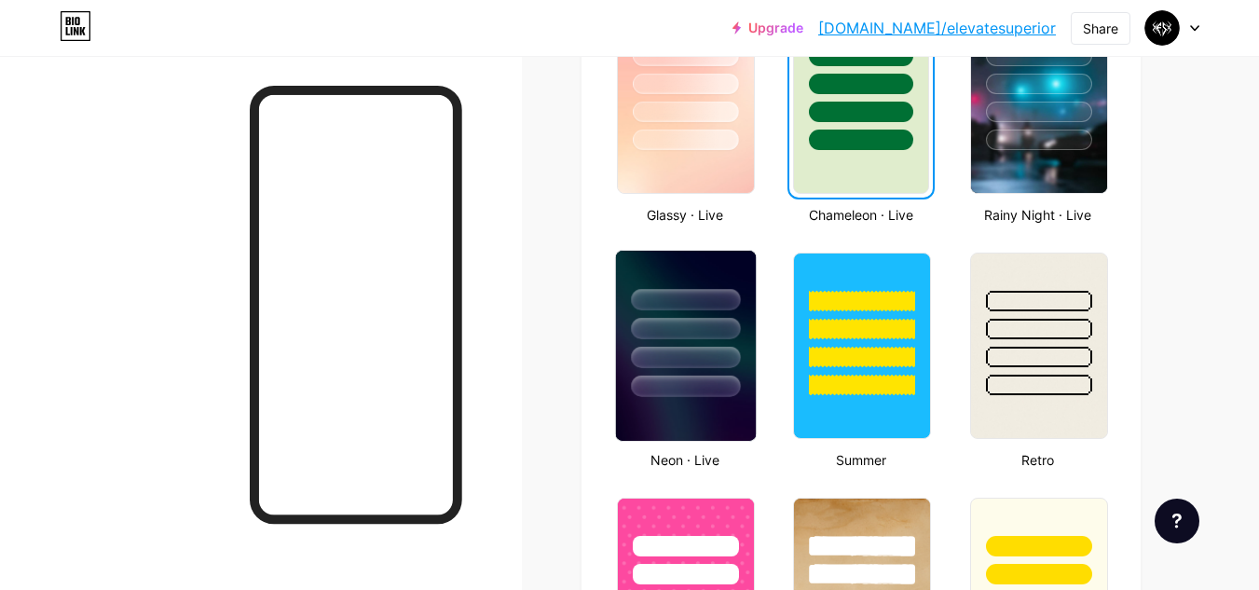
click at [685, 377] on div at bounding box center [685, 386] width 109 height 21
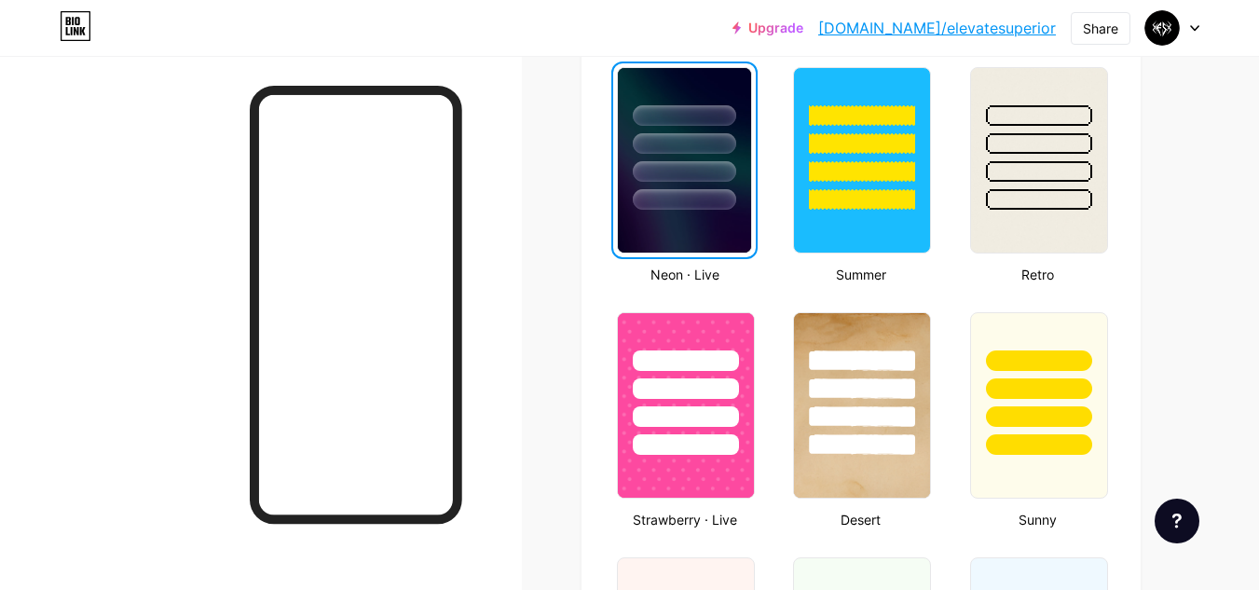
scroll to position [1227, 0]
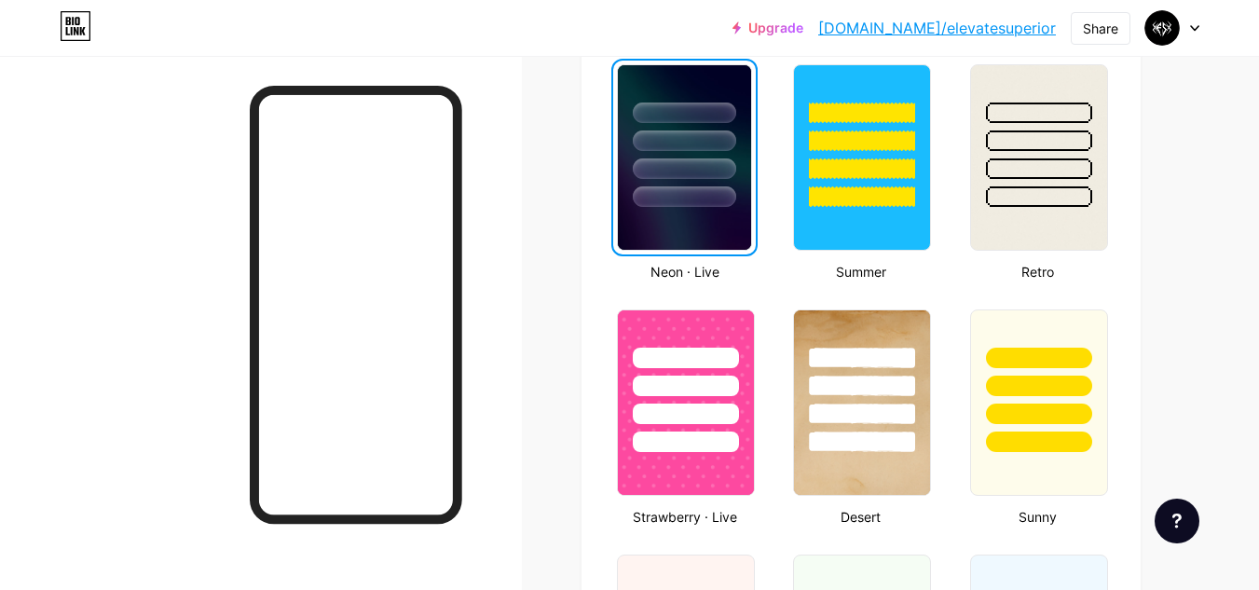
click at [685, 377] on div at bounding box center [686, 386] width 106 height 21
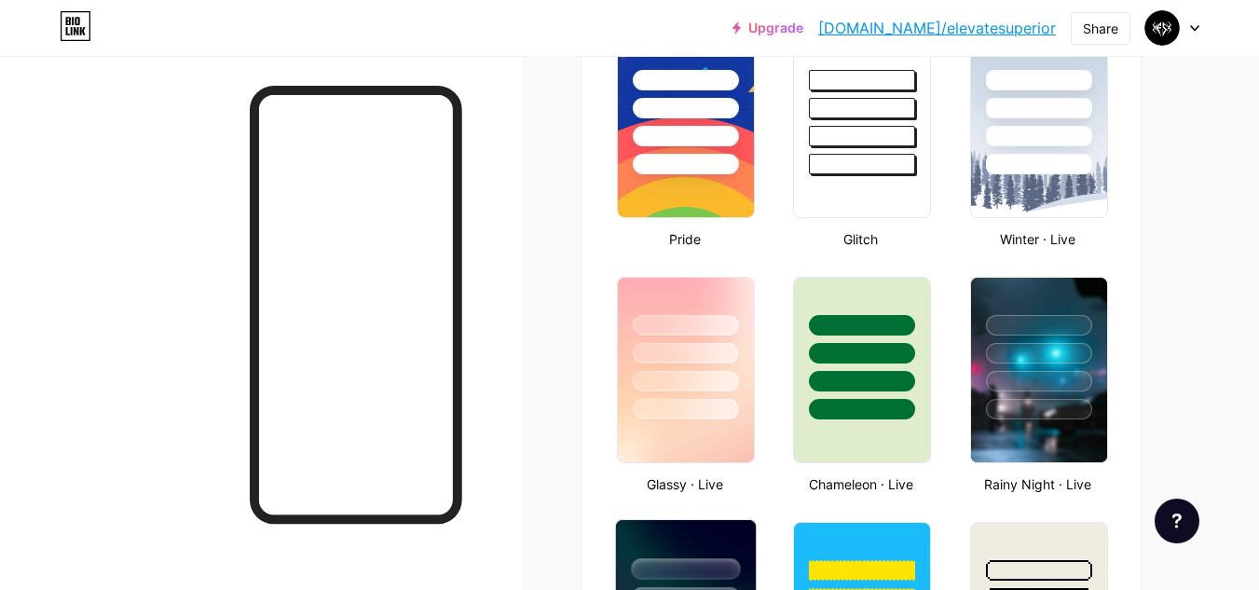
scroll to position [771, 0]
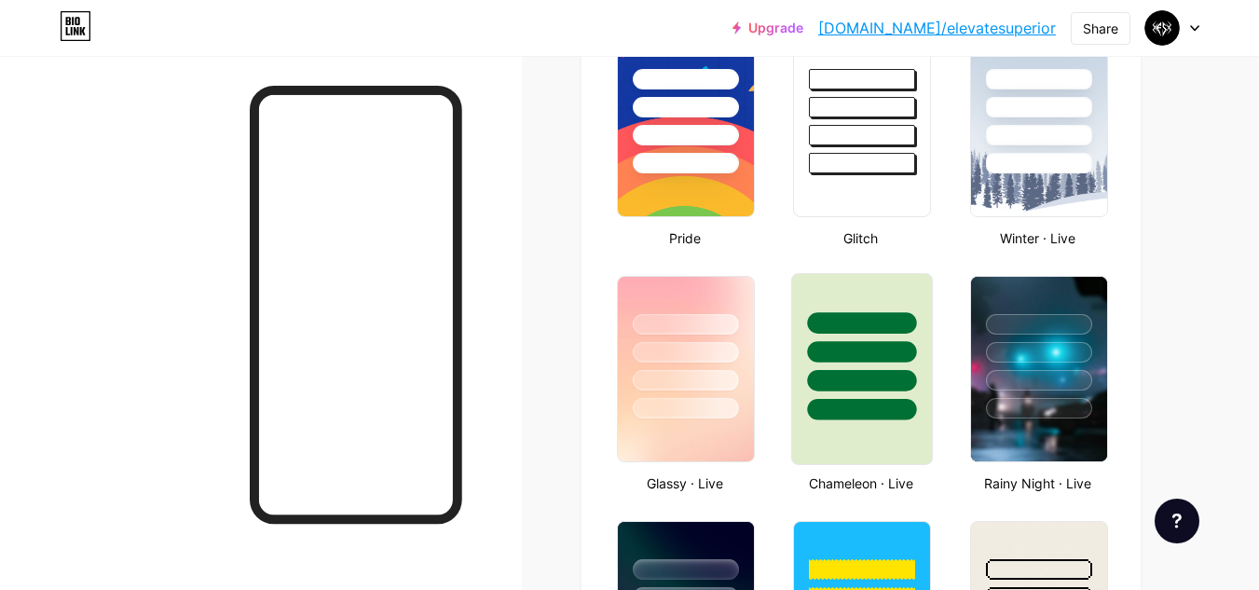
click at [842, 393] on div at bounding box center [862, 347] width 140 height 146
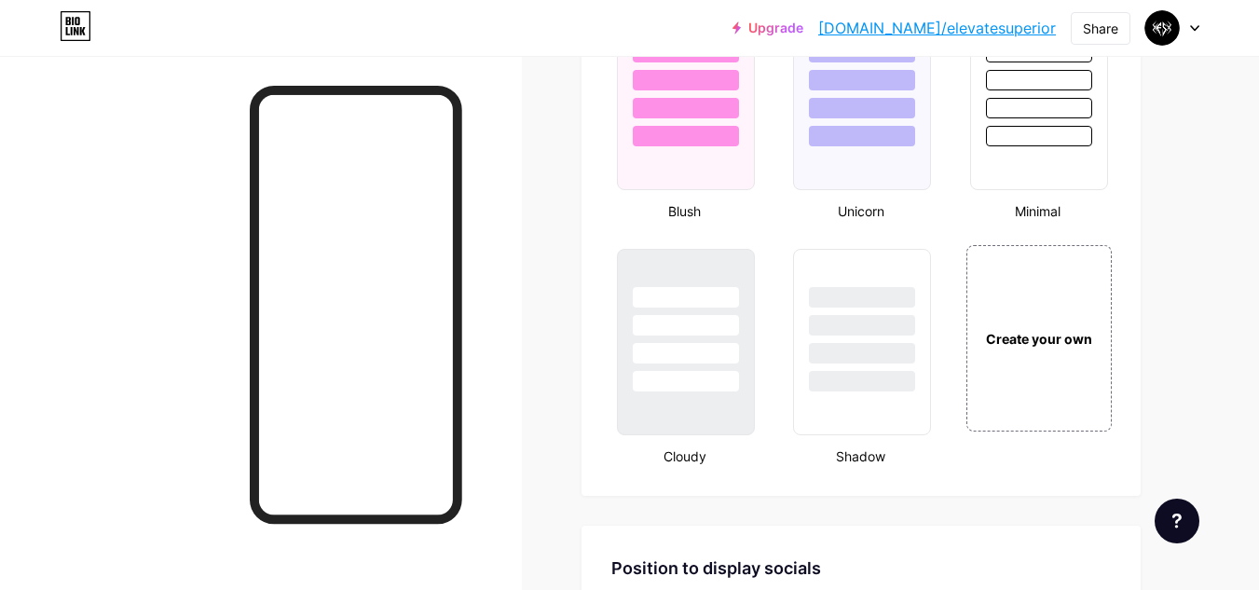
scroll to position [2021, 0]
click at [842, 393] on div at bounding box center [862, 383] width 106 height 21
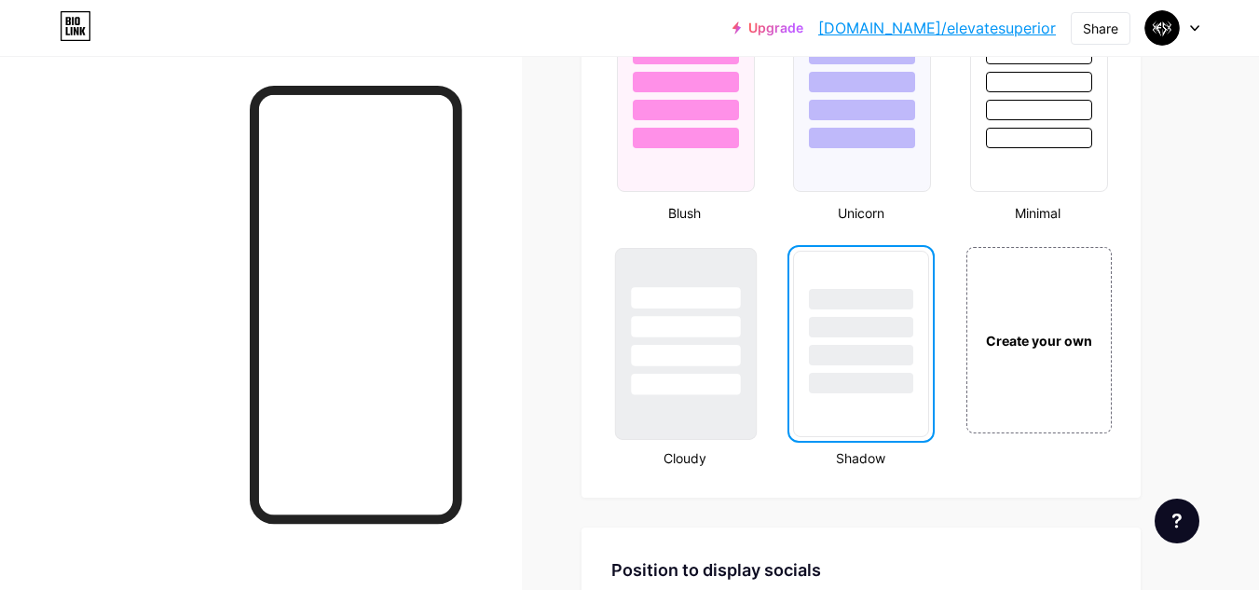
click at [696, 396] on div at bounding box center [686, 344] width 142 height 192
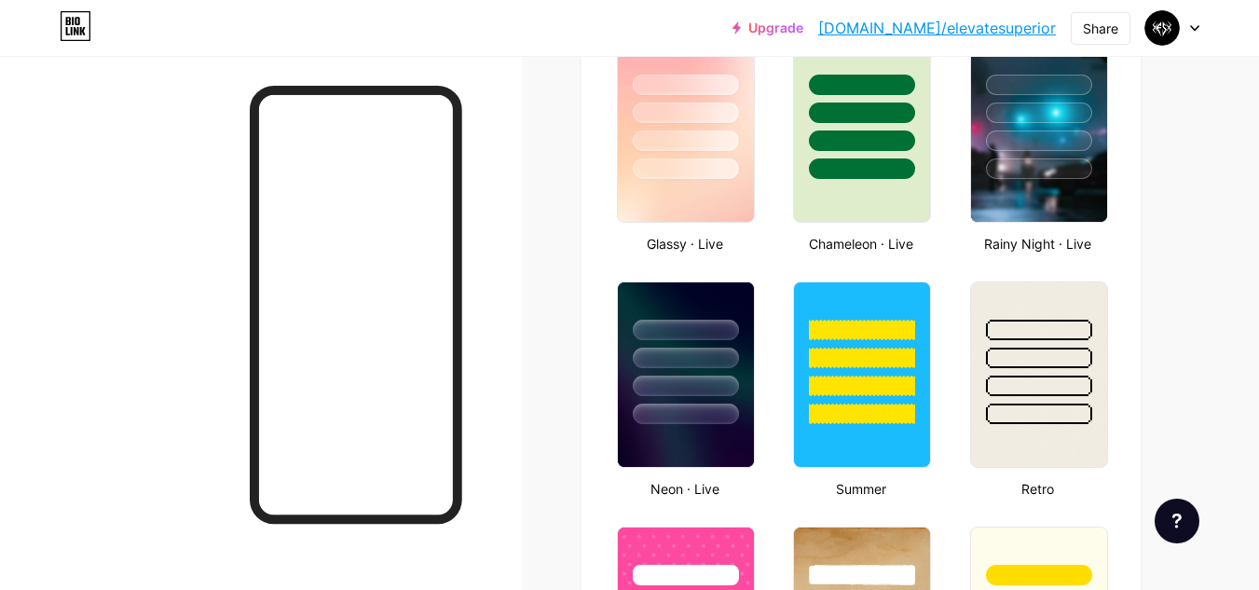
scroll to position [1008, 0]
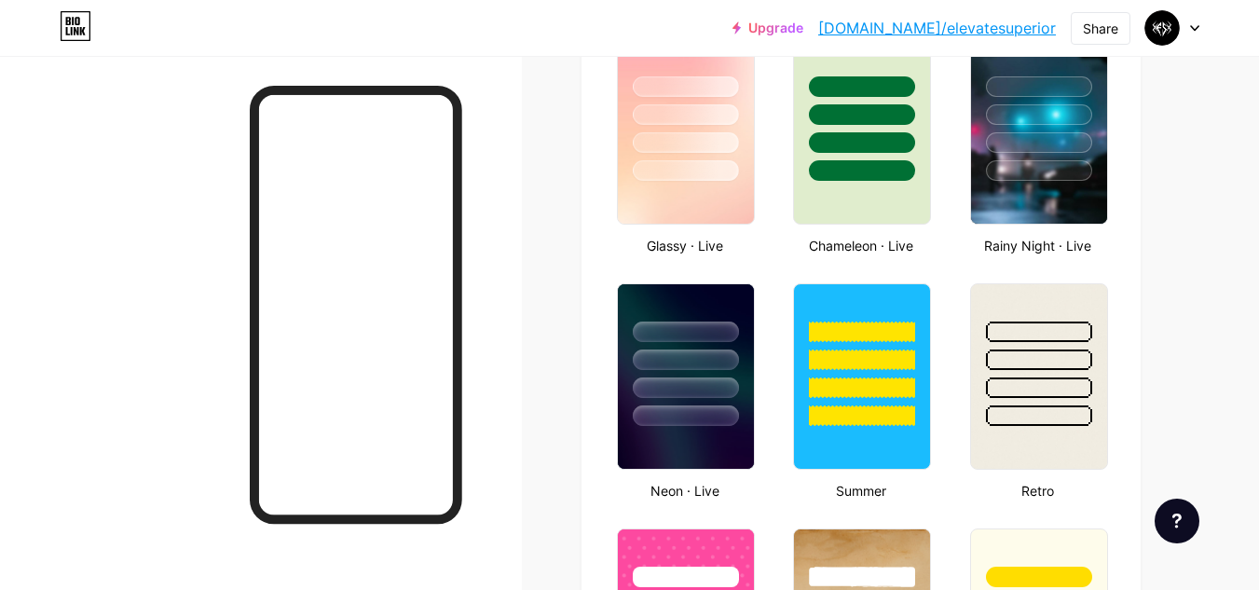
click at [859, 160] on div at bounding box center [862, 170] width 106 height 21
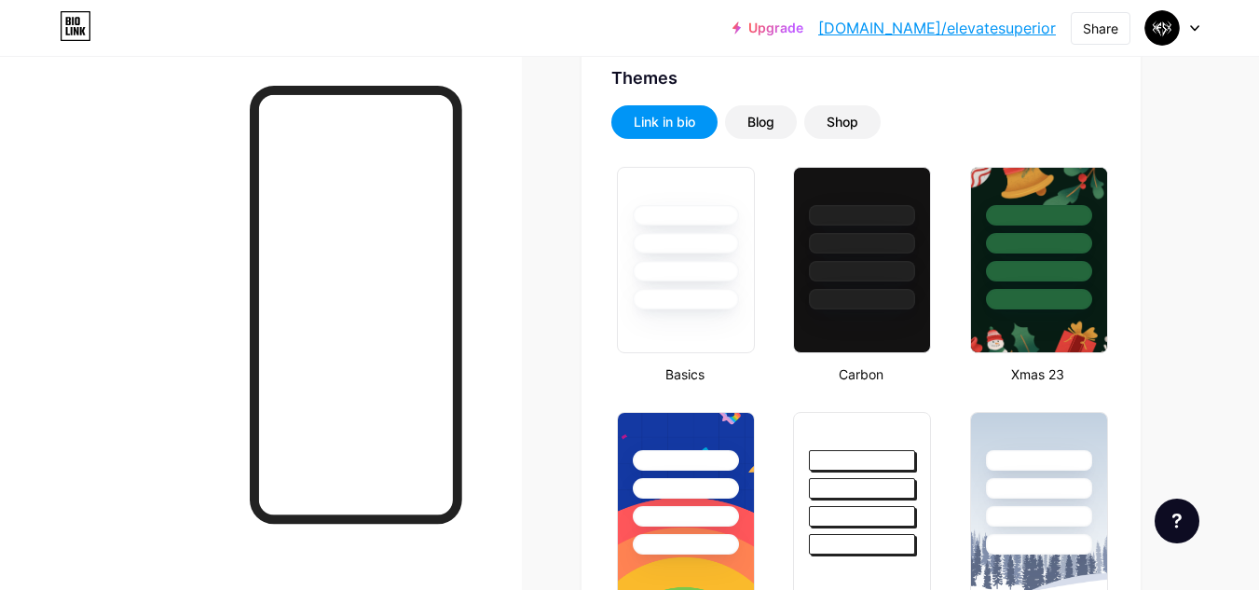
scroll to position [0, 0]
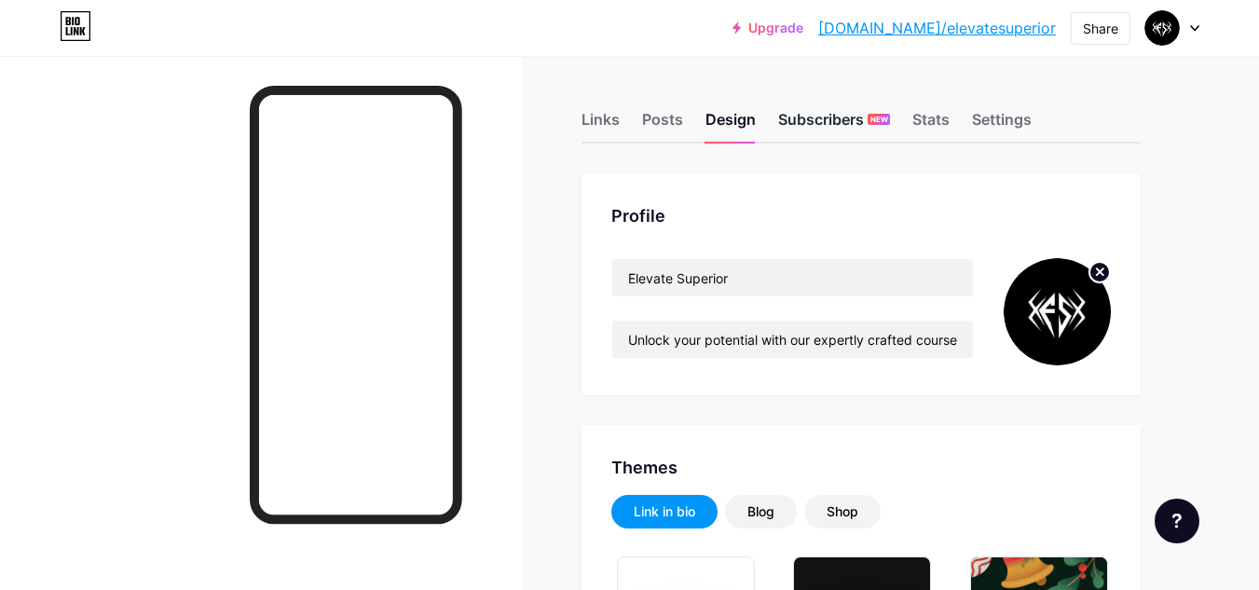
click at [820, 116] on div "Subscribers NEW" at bounding box center [834, 125] width 112 height 34
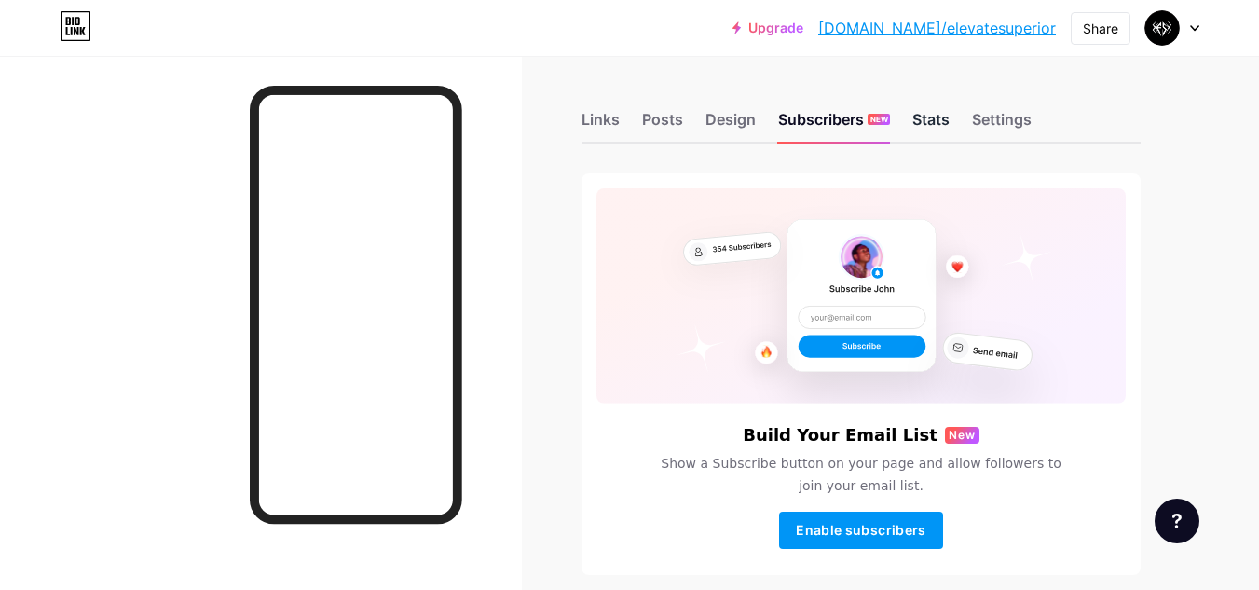
click at [943, 116] on div "Stats" at bounding box center [930, 125] width 37 height 34
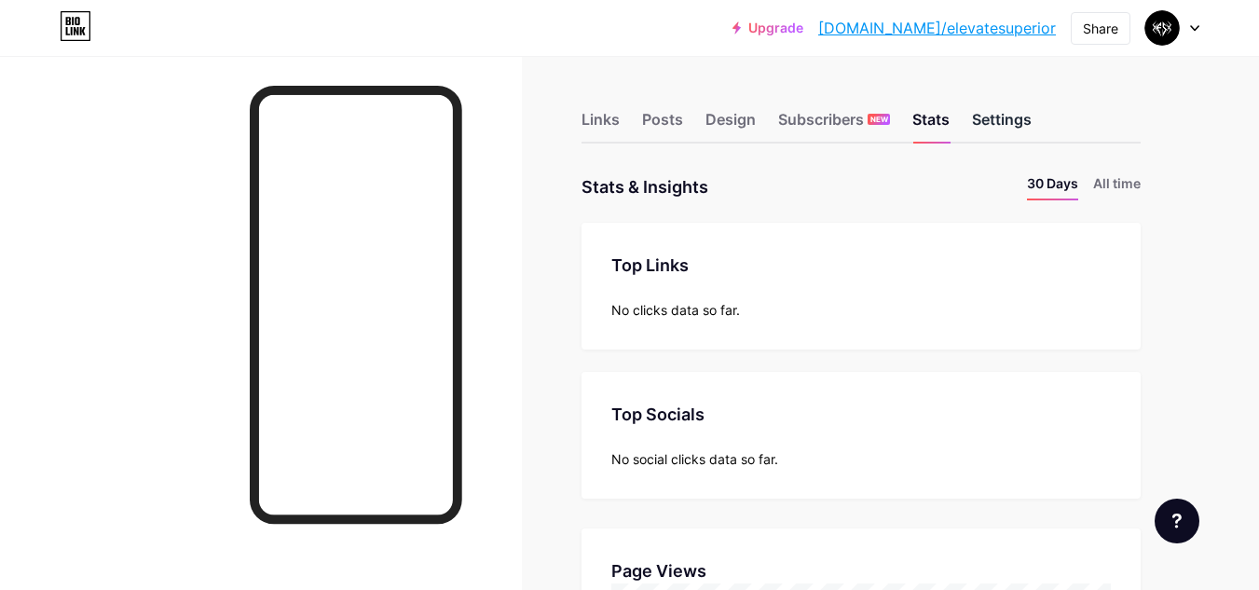
click at [1015, 123] on div "Settings" at bounding box center [1002, 125] width 60 height 34
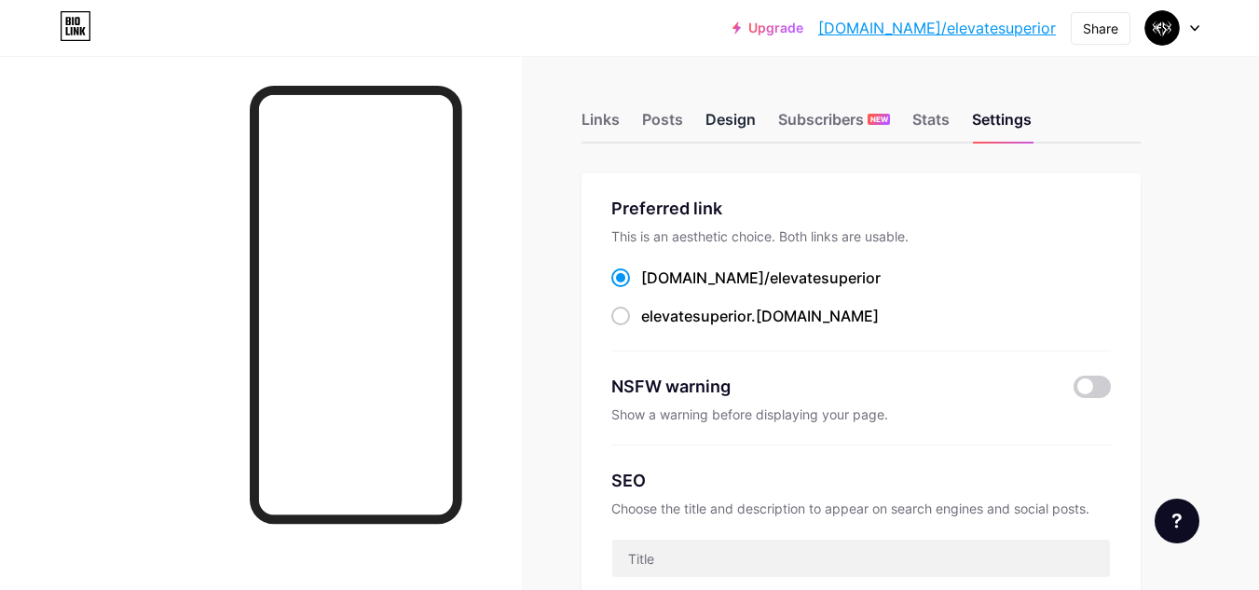
click at [745, 122] on div "Design" at bounding box center [730, 125] width 50 height 34
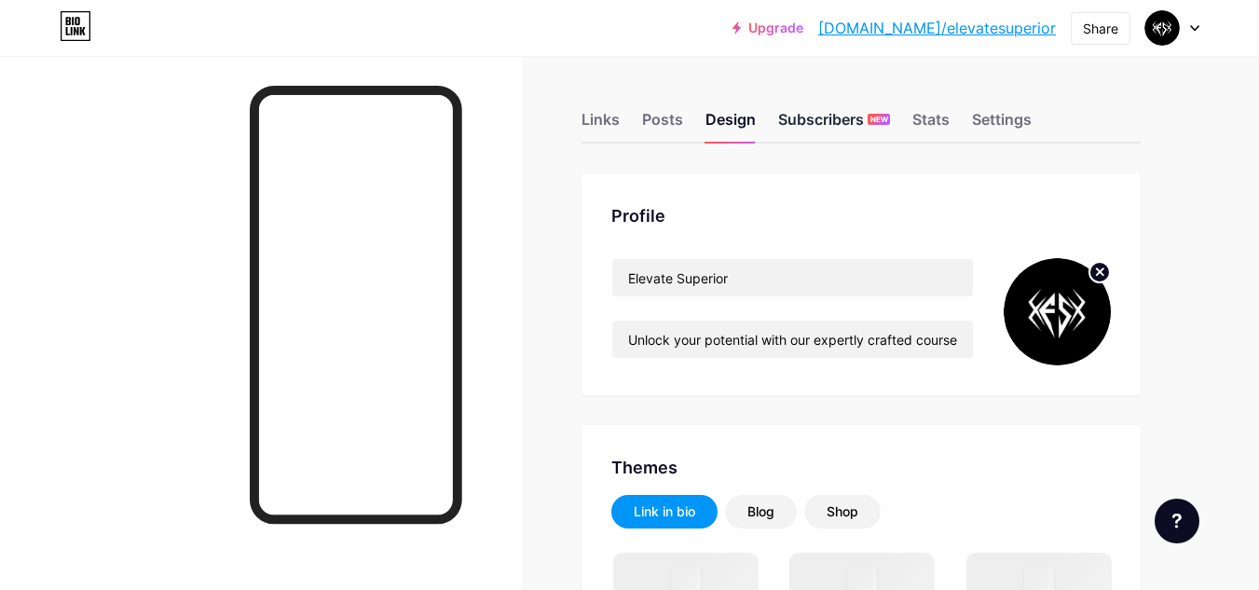
click at [822, 115] on div "Subscribers NEW" at bounding box center [834, 125] width 112 height 34
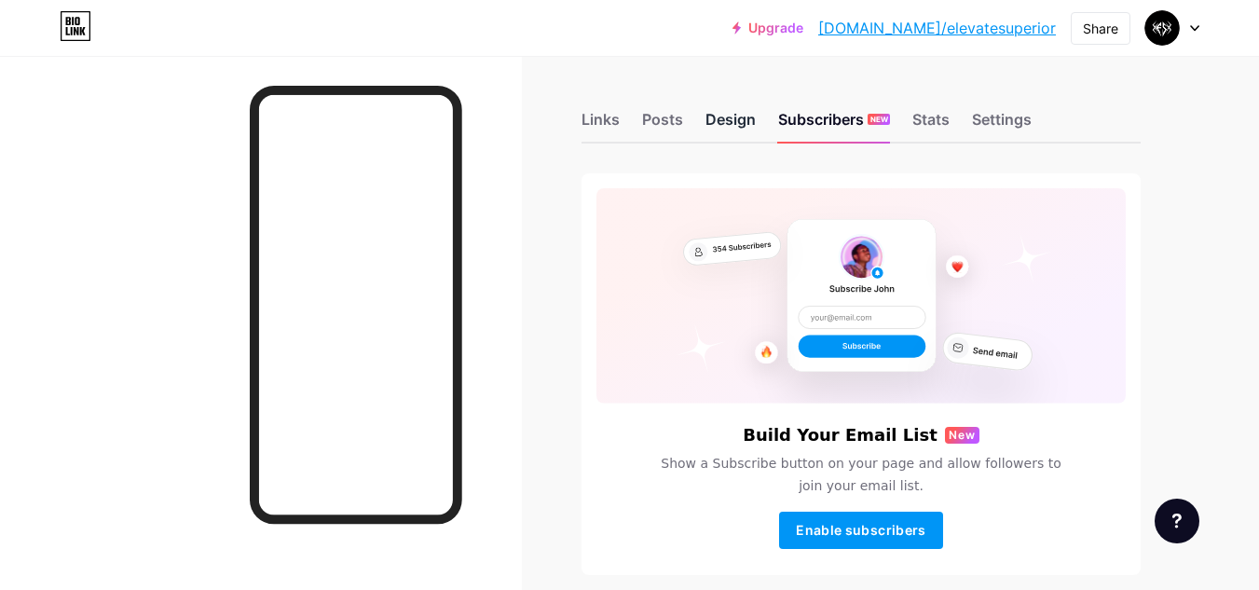
click at [737, 118] on div "Design" at bounding box center [730, 125] width 50 height 34
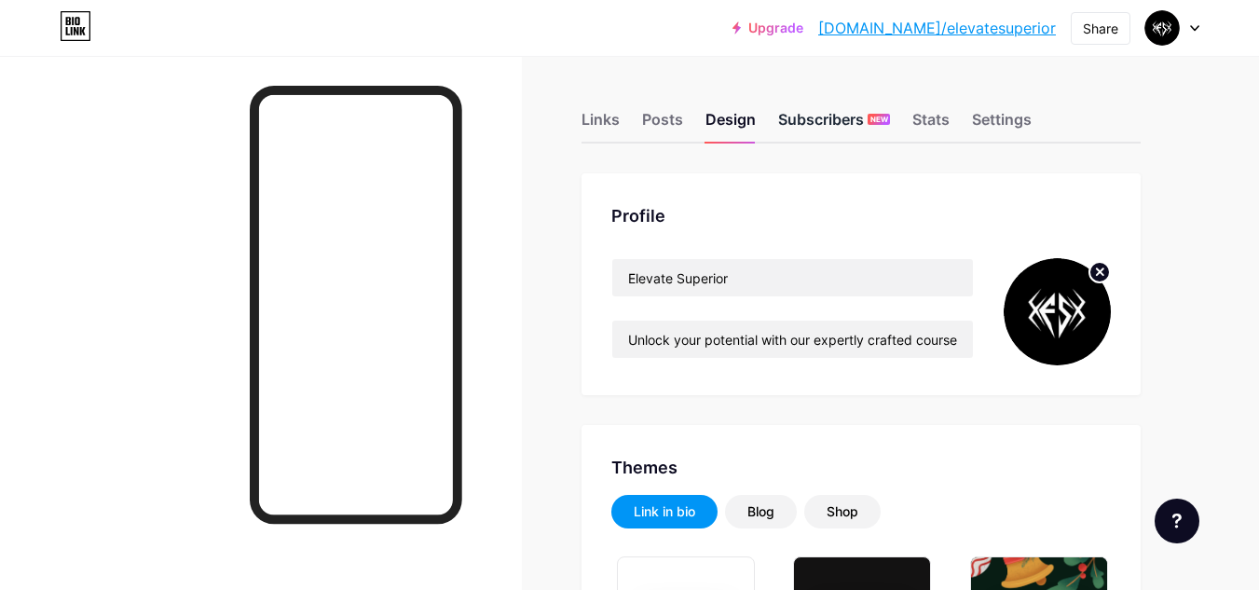
drag, startPoint x: 854, startPoint y: 107, endPoint x: 854, endPoint y: 117, distance: 10.3
click at [854, 117] on div "Links Posts Design Subscribers NEW Stats Settings" at bounding box center [860, 110] width 559 height 65
click at [854, 117] on div "Subscribers NEW" at bounding box center [834, 125] width 112 height 34
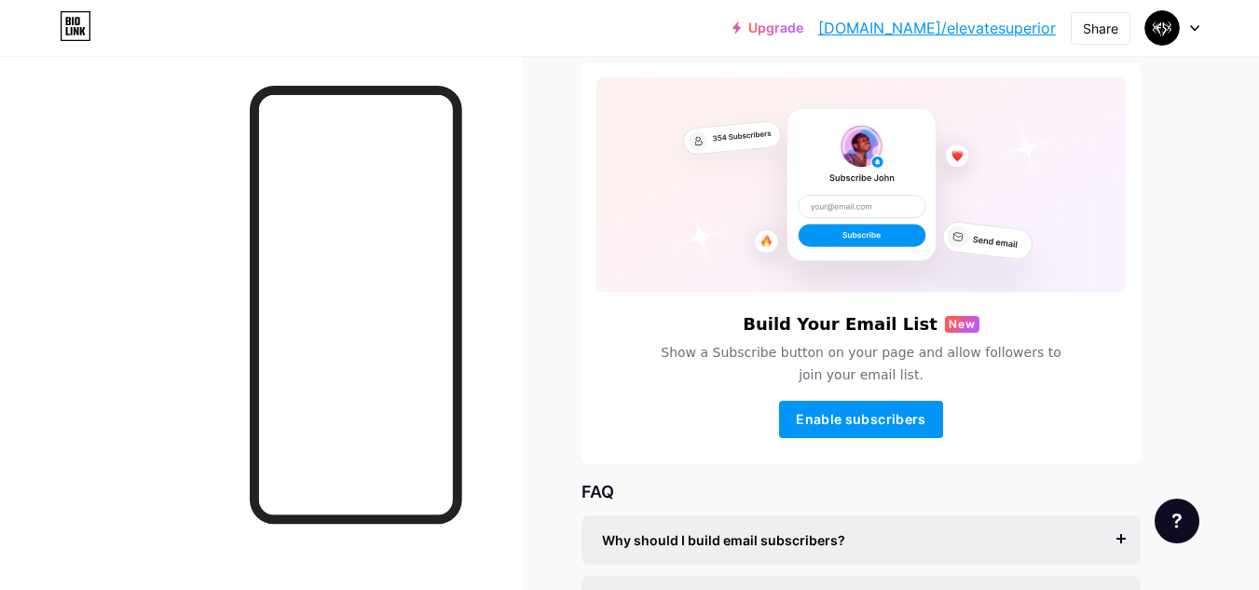
scroll to position [300, 0]
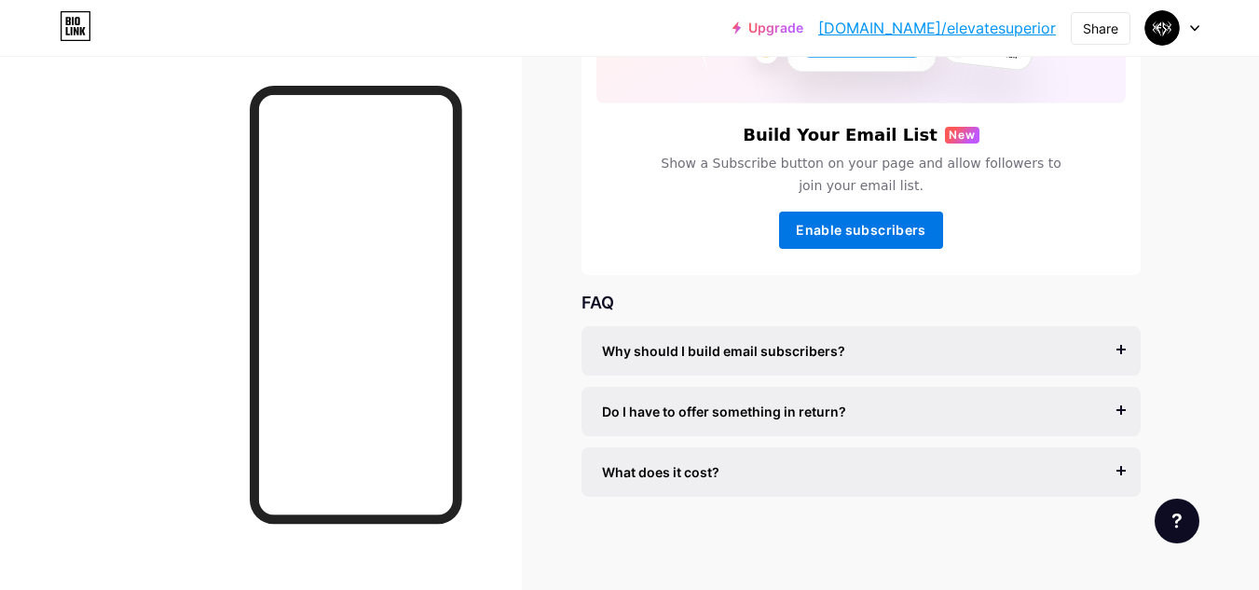
click at [859, 224] on span "Enable subscribers" at bounding box center [861, 230] width 130 height 16
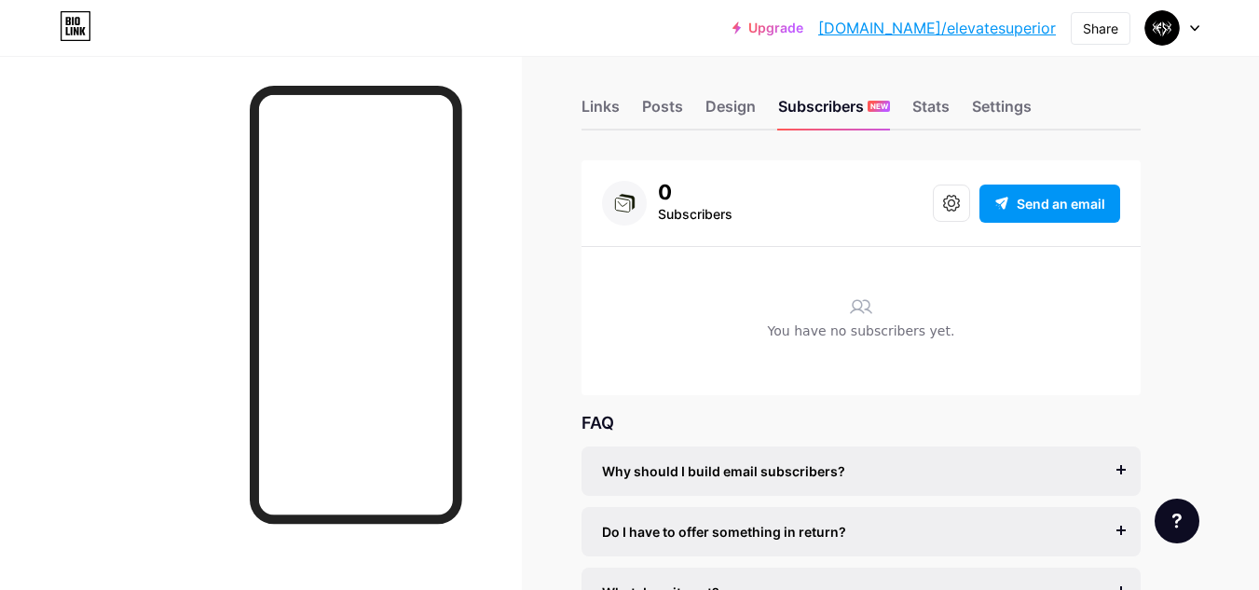
scroll to position [10, 0]
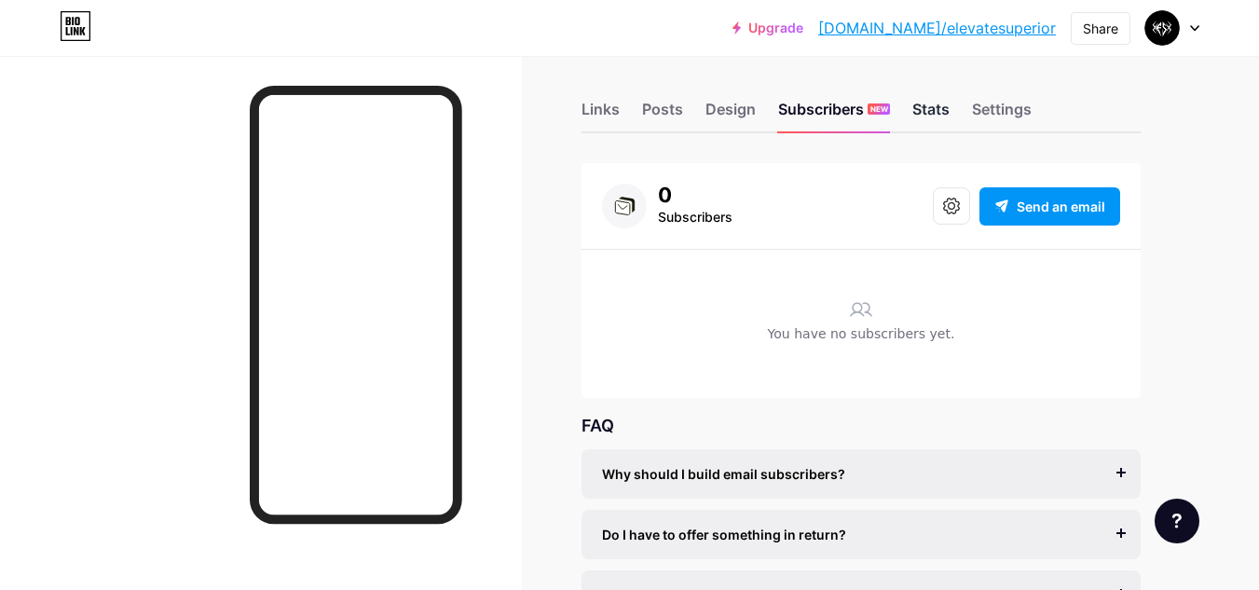
click at [923, 106] on div "Stats" at bounding box center [930, 115] width 37 height 34
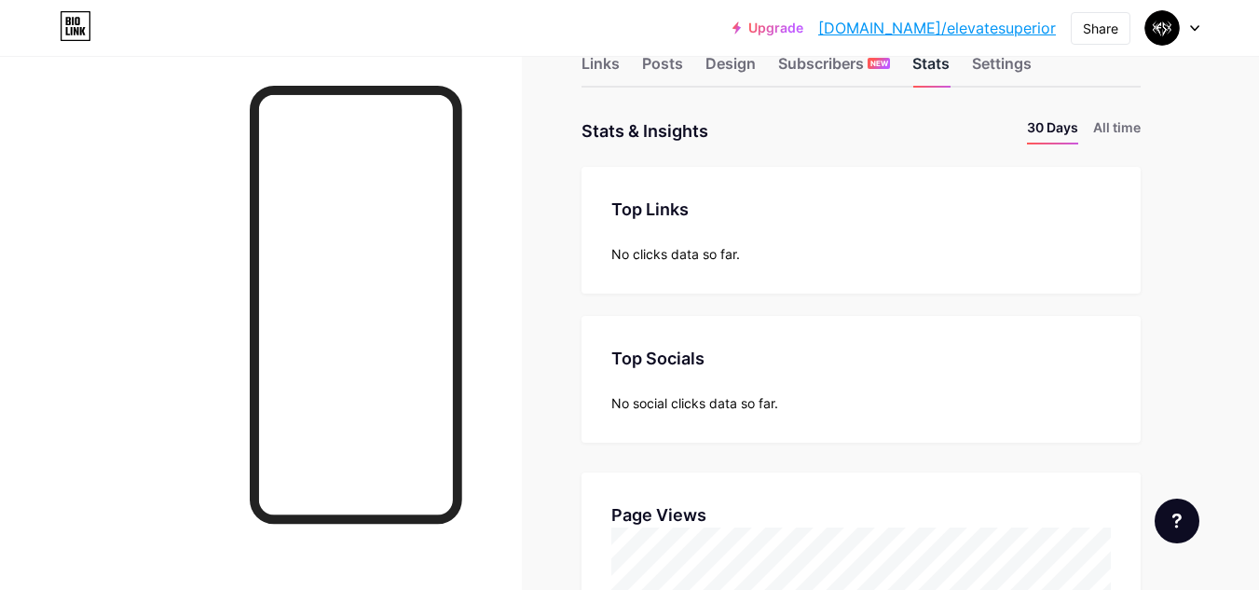
scroll to position [57, 0]
click at [652, 254] on div "No clicks data so far." at bounding box center [860, 253] width 499 height 20
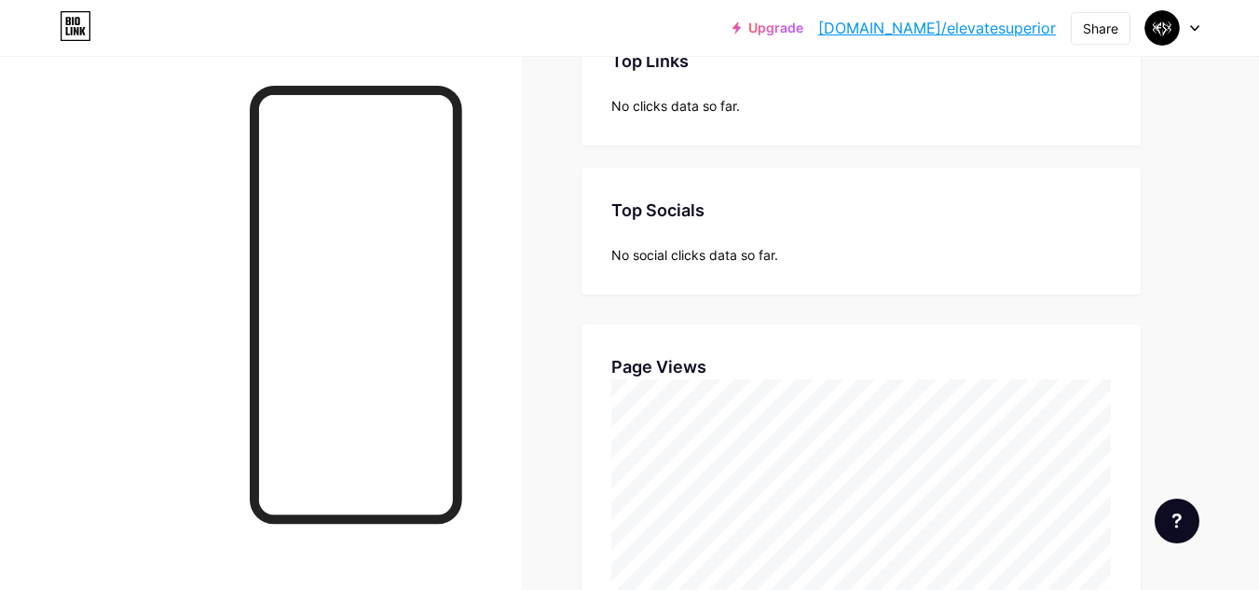
scroll to position [0, 0]
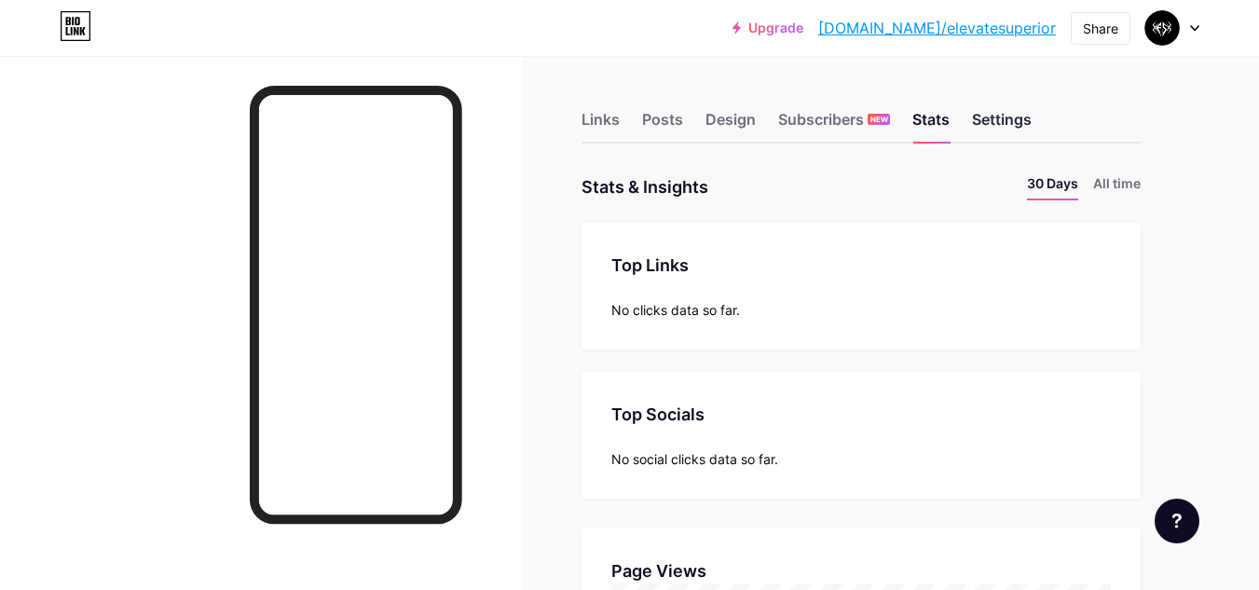
click at [991, 126] on div "Settings" at bounding box center [1002, 125] width 60 height 34
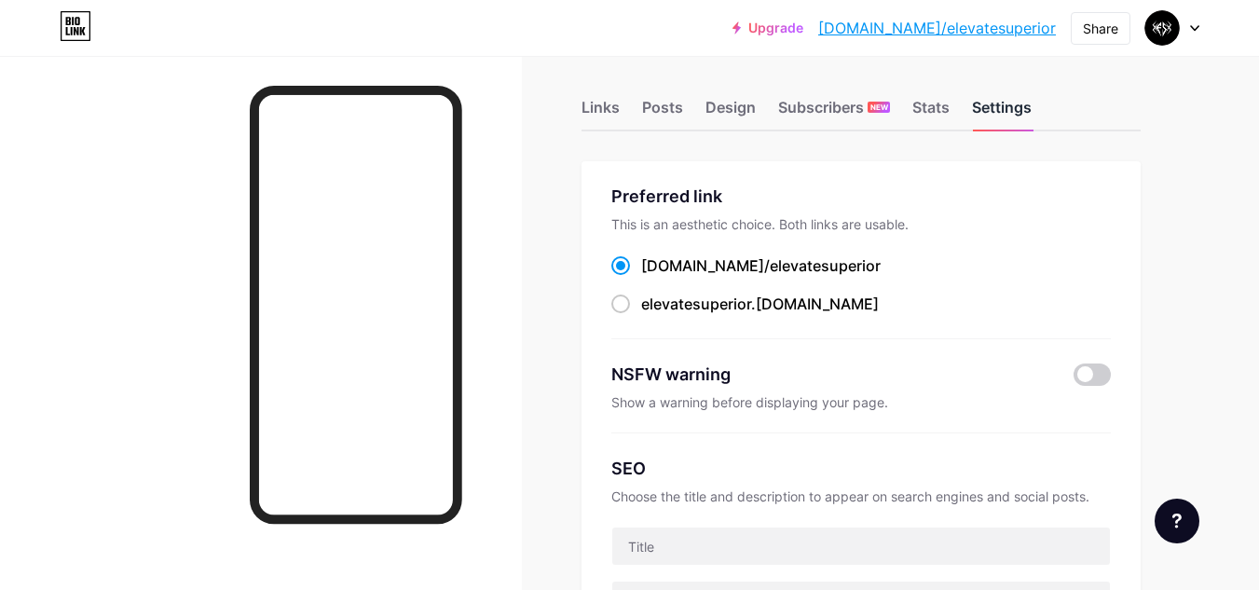
scroll to position [13, 0]
click at [623, 294] on span at bounding box center [620, 303] width 19 height 19
click at [641, 314] on input "elevatesuperior .[DOMAIN_NAME]" at bounding box center [647, 320] width 12 height 12
radio input "true"
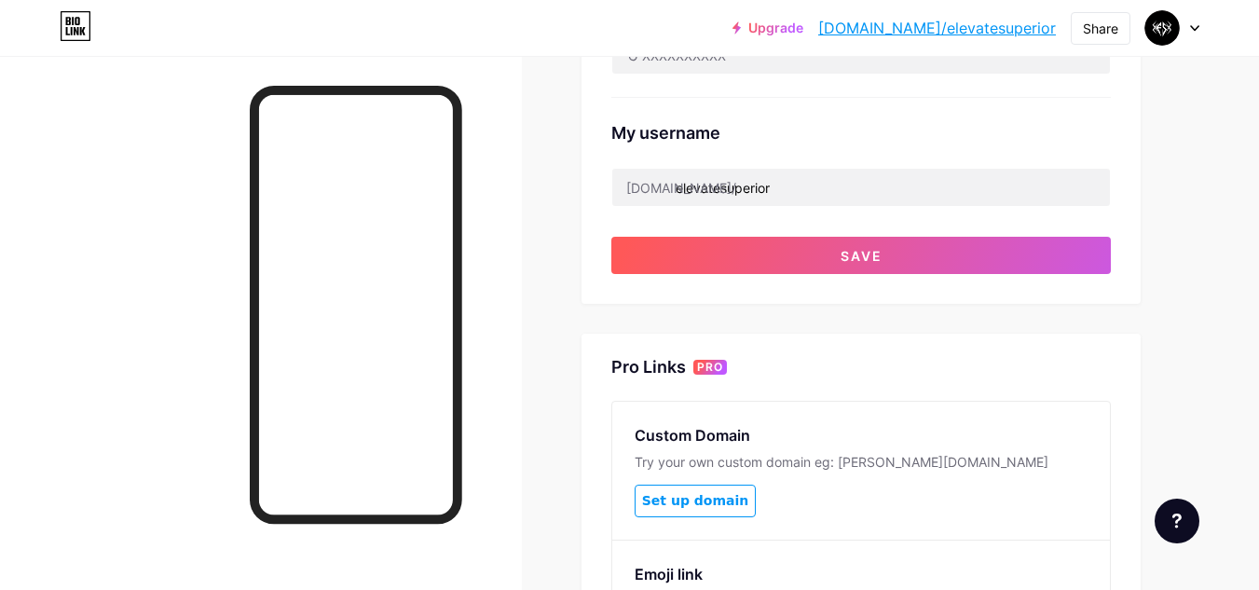
scroll to position [698, 0]
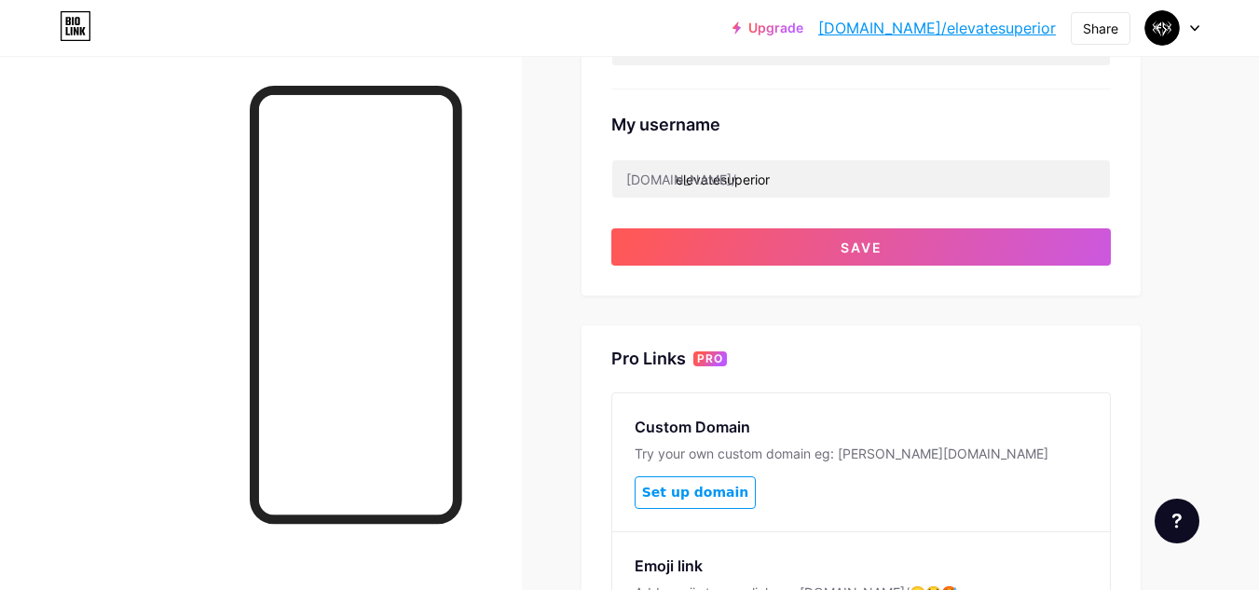
click at [710, 500] on button "Set up domain" at bounding box center [695, 492] width 121 height 33
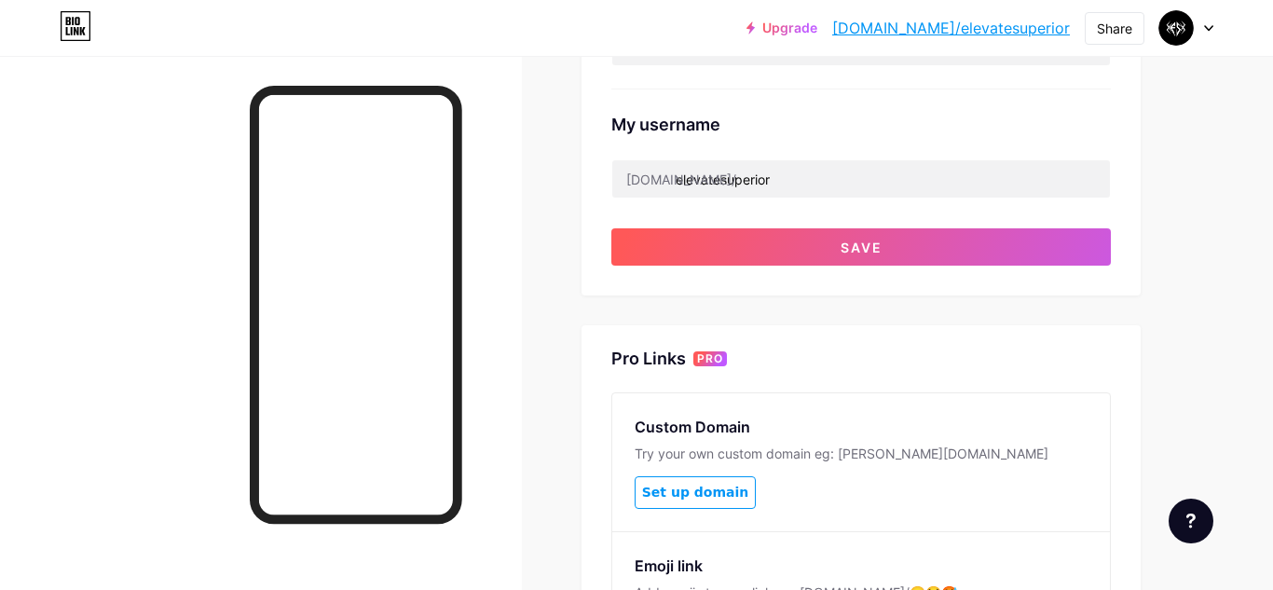
click at [1009, 10] on icon at bounding box center [1012, 13] width 10 height 10
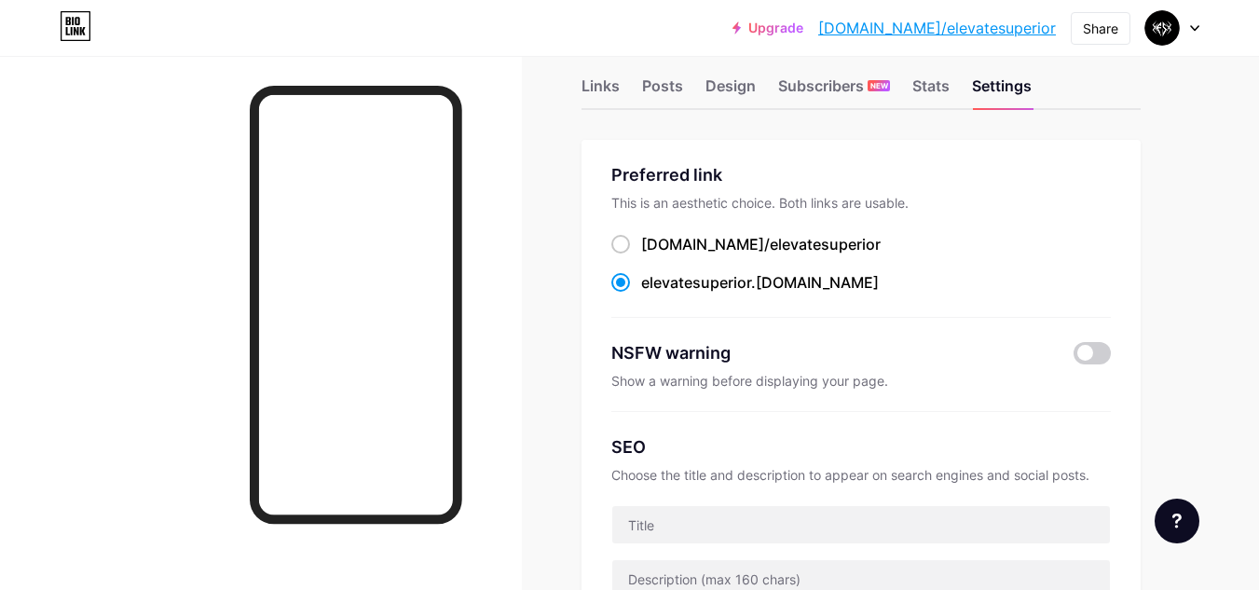
scroll to position [0, 0]
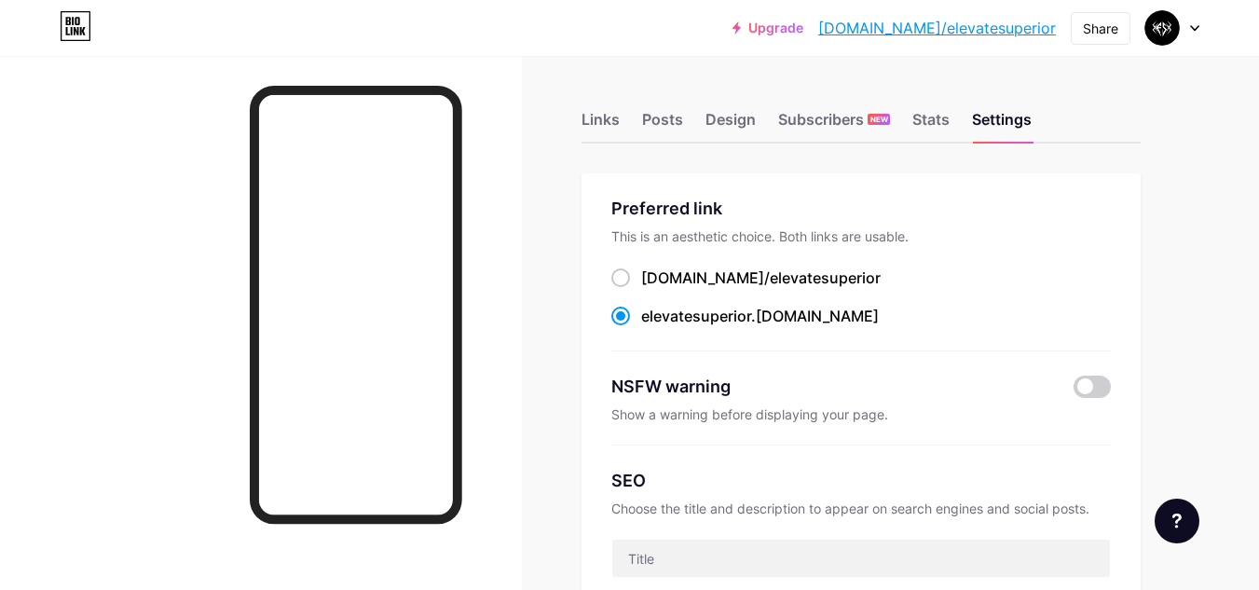
click at [803, 26] on link "Upgrade" at bounding box center [767, 28] width 71 height 15
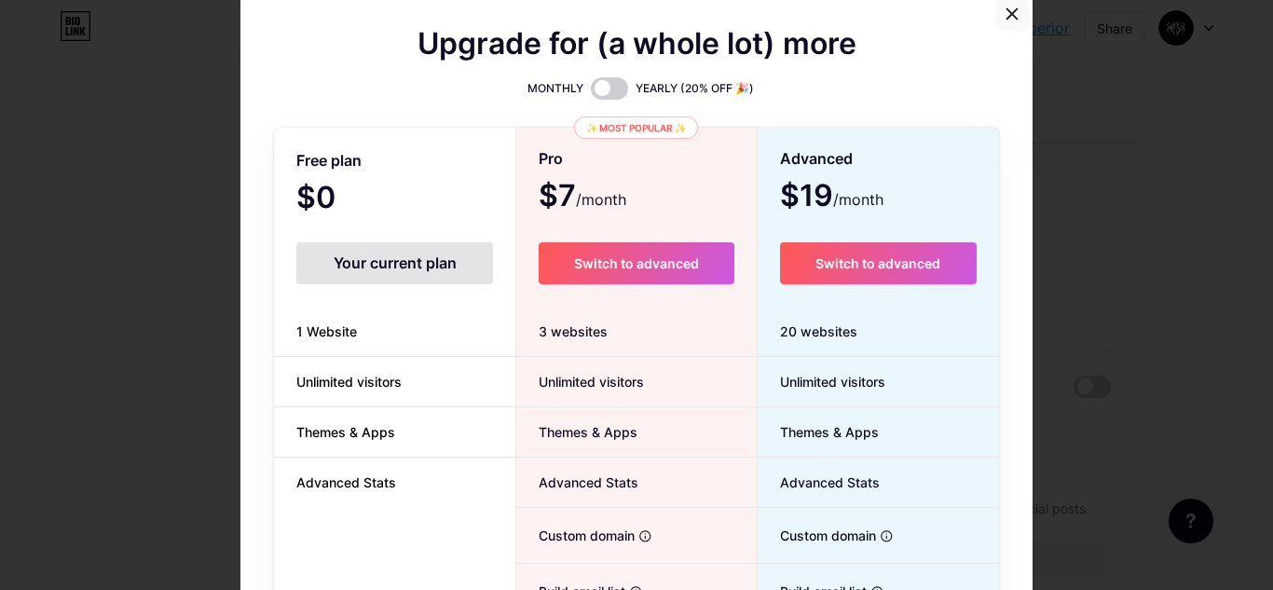
click at [1003, 6] on div at bounding box center [1012, 14] width 34 height 34
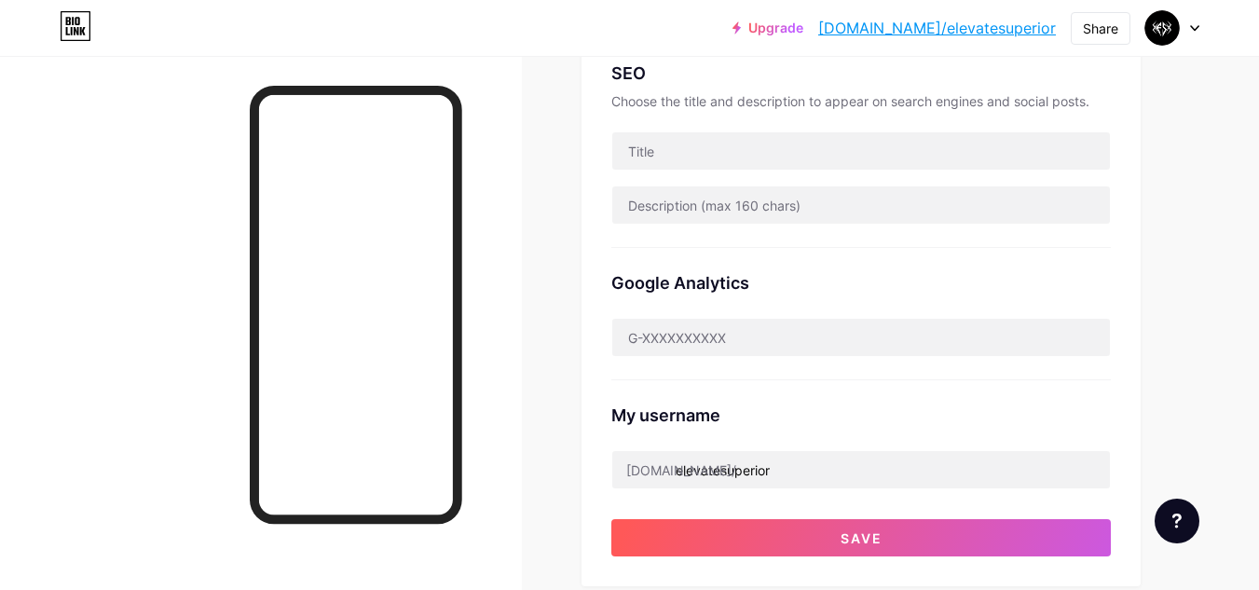
scroll to position [408, 0]
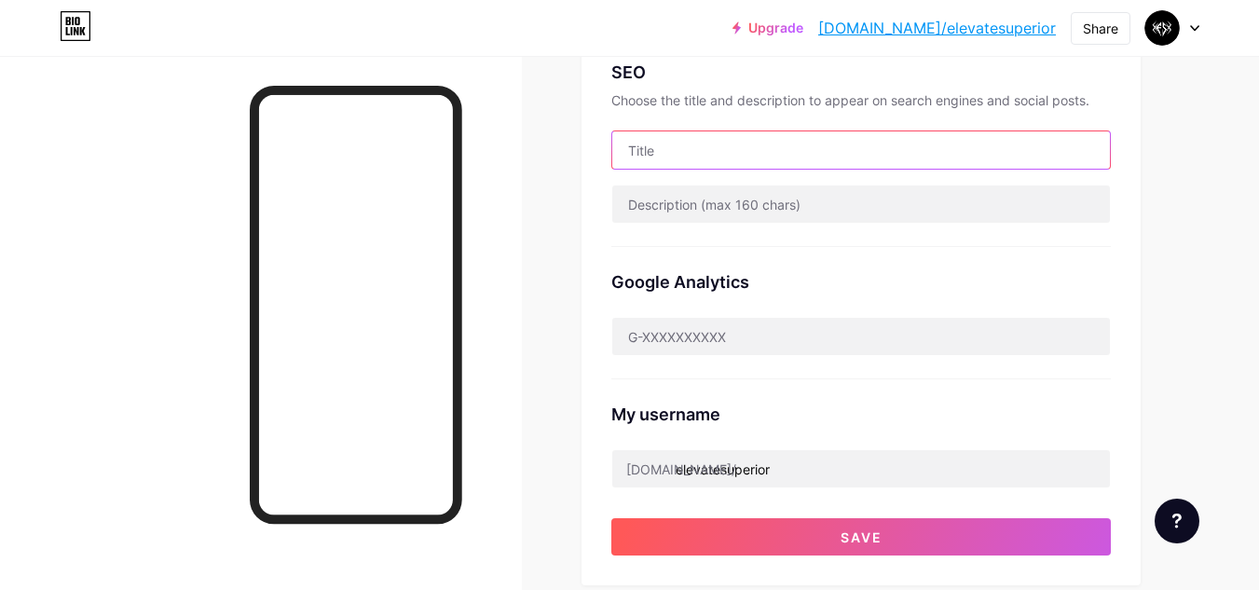
click at [902, 163] on input "text" at bounding box center [861, 149] width 498 height 37
click at [907, 146] on input "Affordable online courses / learning skills for less" at bounding box center [861, 149] width 498 height 37
click at [855, 148] on input "Affordable online courses / learning skills for Less" at bounding box center [861, 149] width 498 height 37
click at [799, 150] on input "Affordable online courses / learning Skills for Less" at bounding box center [861, 149] width 498 height 37
click at [742, 148] on input "Affordable online courses / Learning Skills for Less" at bounding box center [861, 149] width 498 height 37
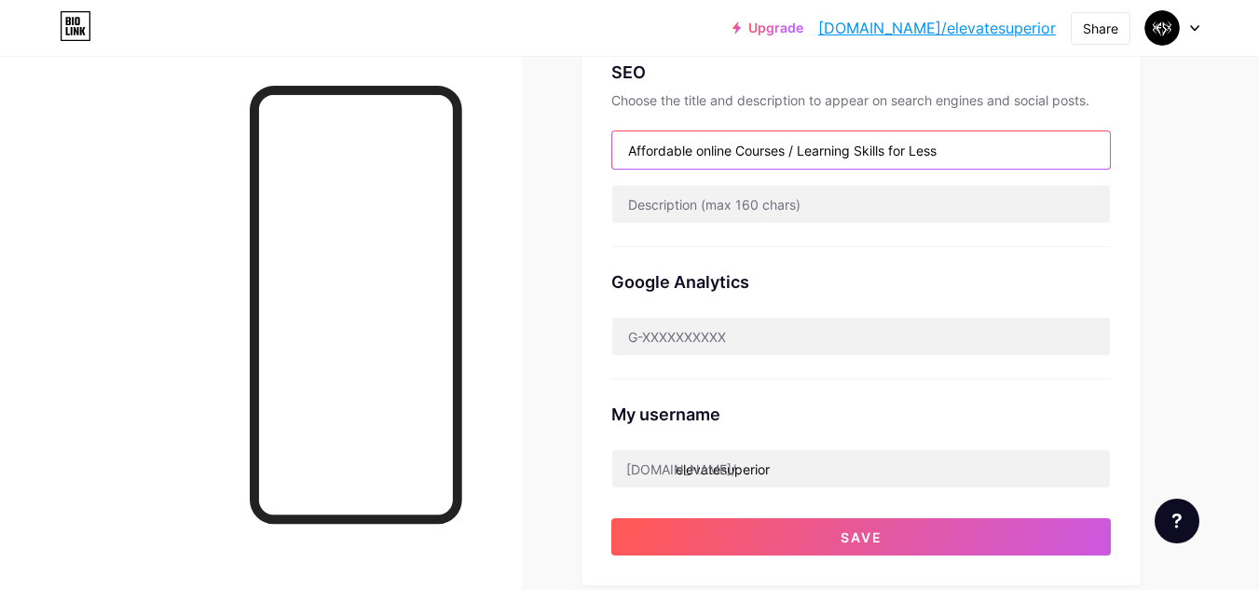
click at [703, 147] on input "Affordable online Courses / Learning Skills for Less" at bounding box center [861, 149] width 498 height 37
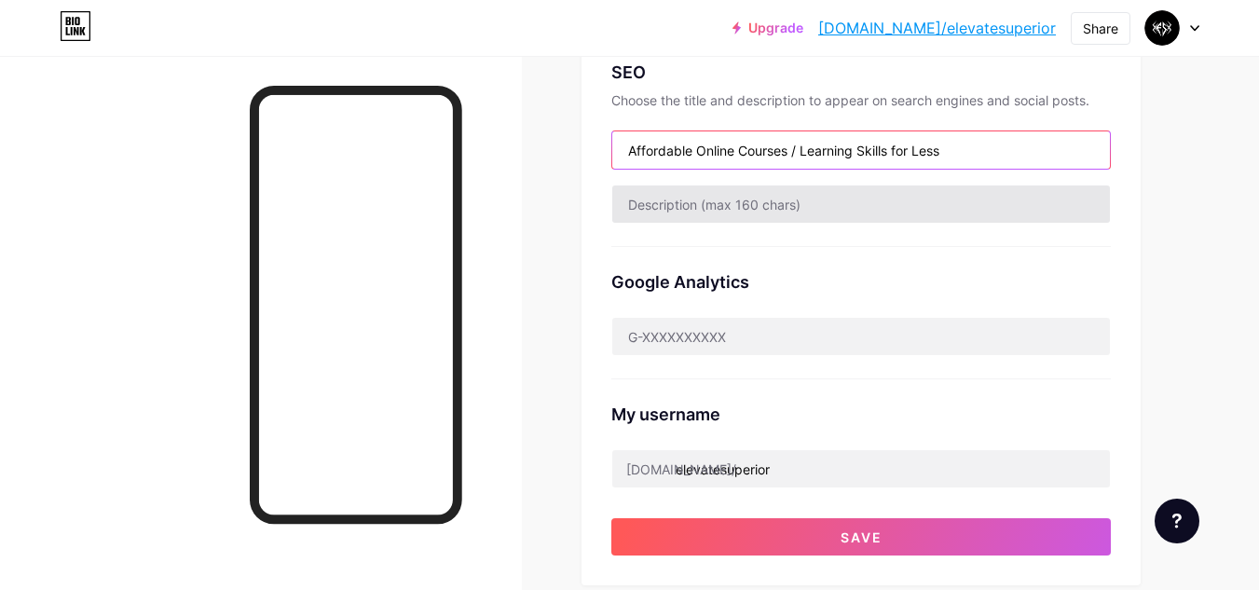
type input "Affordable Online Courses / Learning Skills for Less"
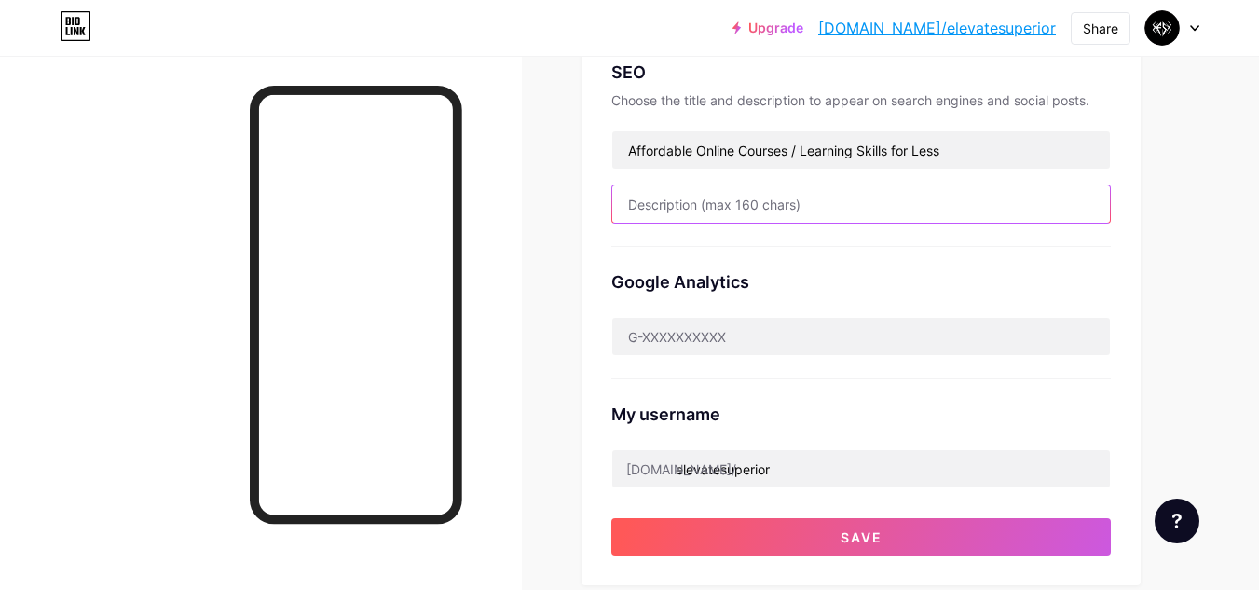
click at [926, 217] on input "text" at bounding box center [861, 203] width 498 height 37
click at [625, 206] on input "text" at bounding box center [861, 203] width 498 height 37
paste input "Discover affordable online courses that make learning easy, flexible, and budge…"
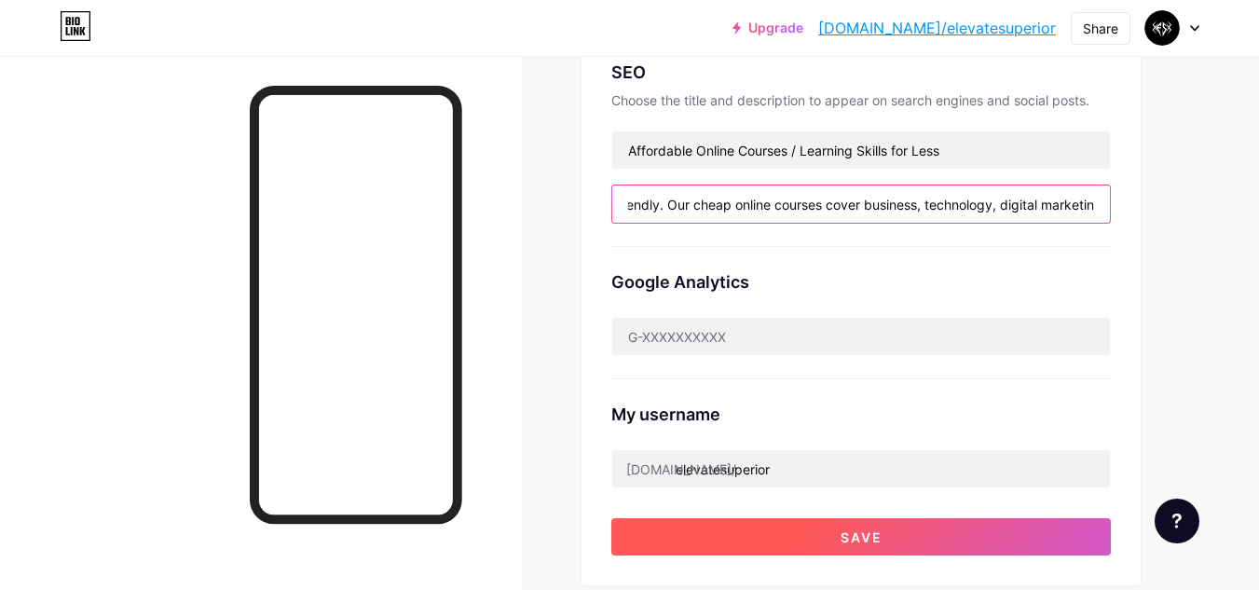
type input "Discover affordable online courses that make learning easy, flexible, and budge…"
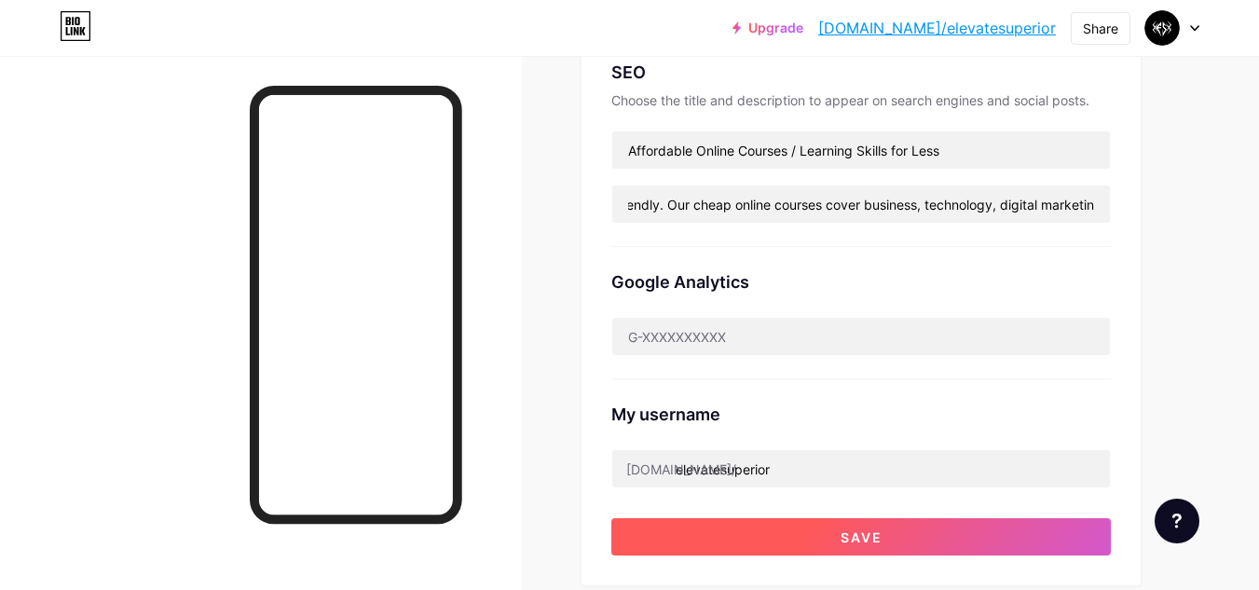
scroll to position [0, 0]
click at [850, 532] on span "Save" at bounding box center [862, 537] width 42 height 16
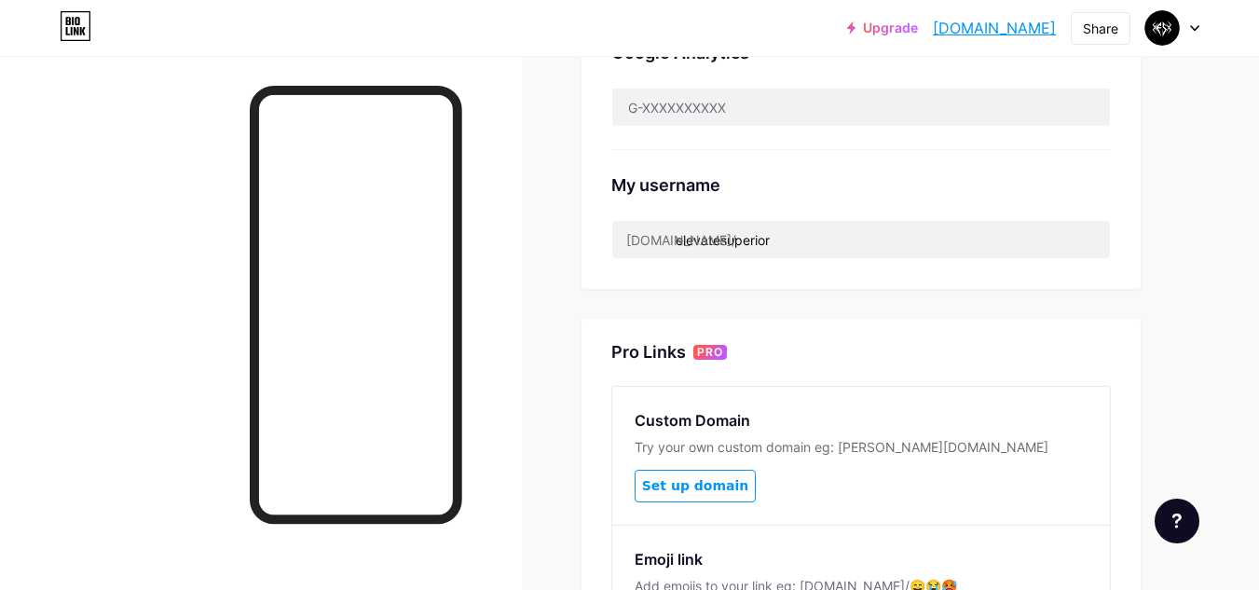
scroll to position [638, 0]
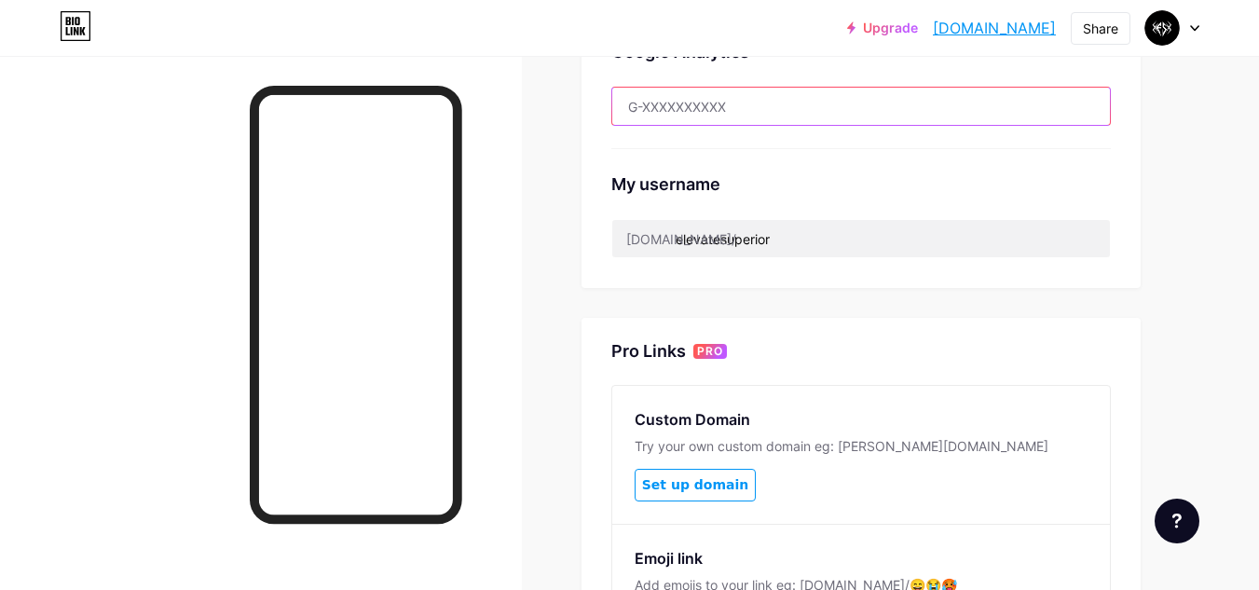
click at [846, 97] on input "text" at bounding box center [861, 106] width 498 height 37
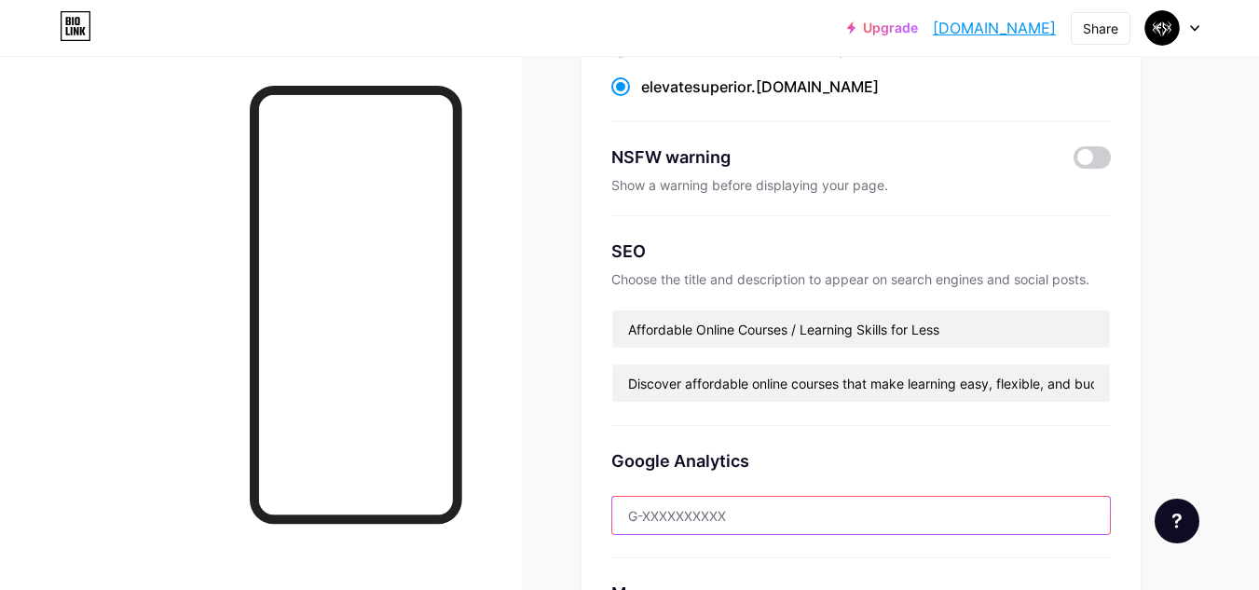
scroll to position [0, 0]
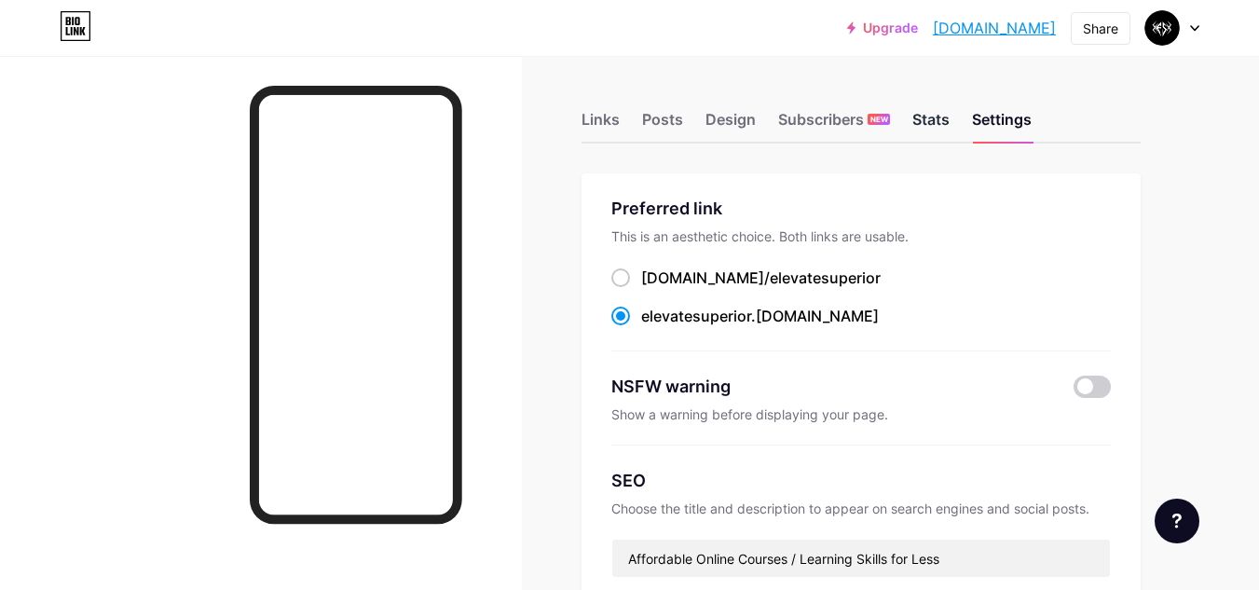
click at [912, 120] on div "Stats" at bounding box center [930, 125] width 37 height 34
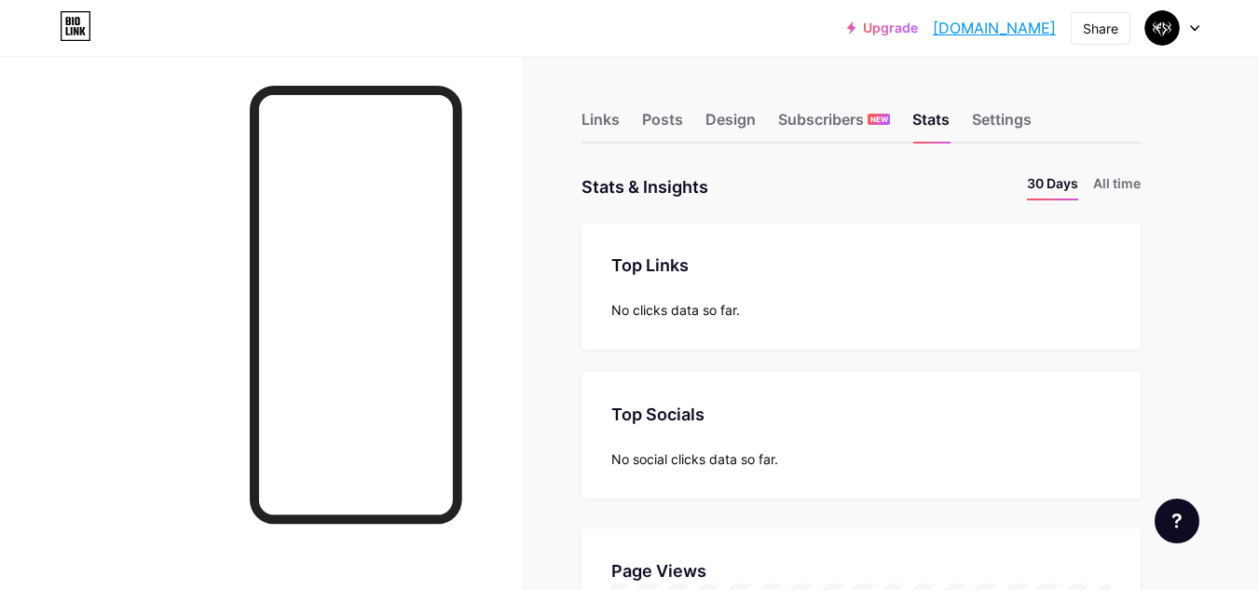
scroll to position [590, 1259]
click at [823, 122] on div "Subscribers NEW" at bounding box center [834, 125] width 112 height 34
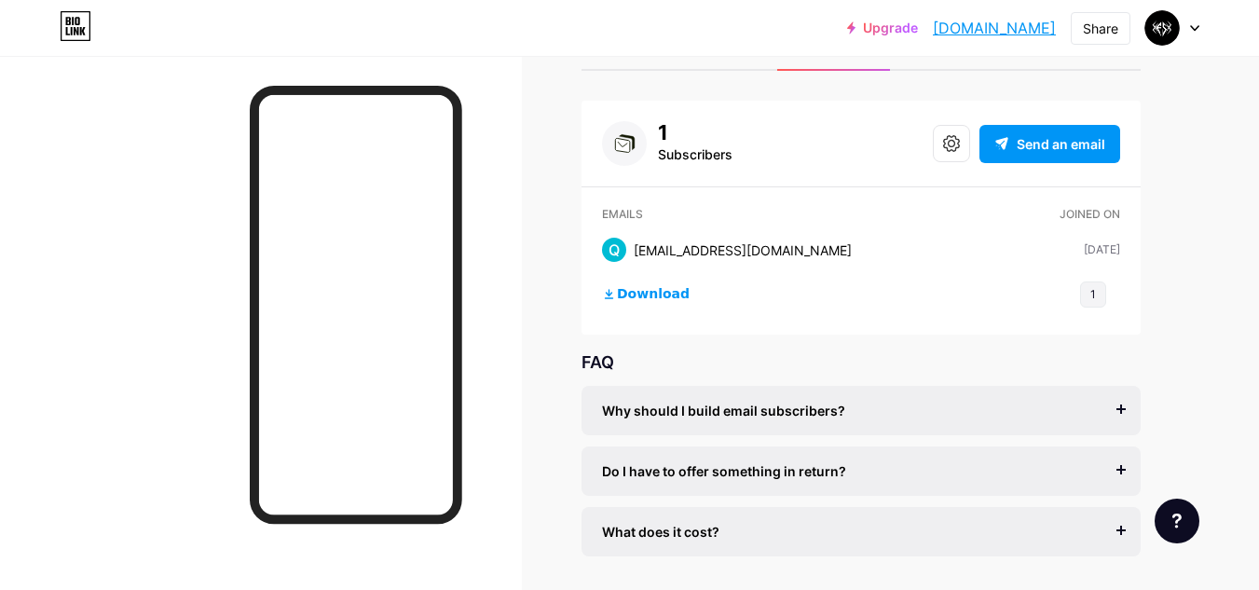
scroll to position [74, 0]
click at [704, 239] on div "[EMAIL_ADDRESS][DOMAIN_NAME]" at bounding box center [743, 249] width 218 height 20
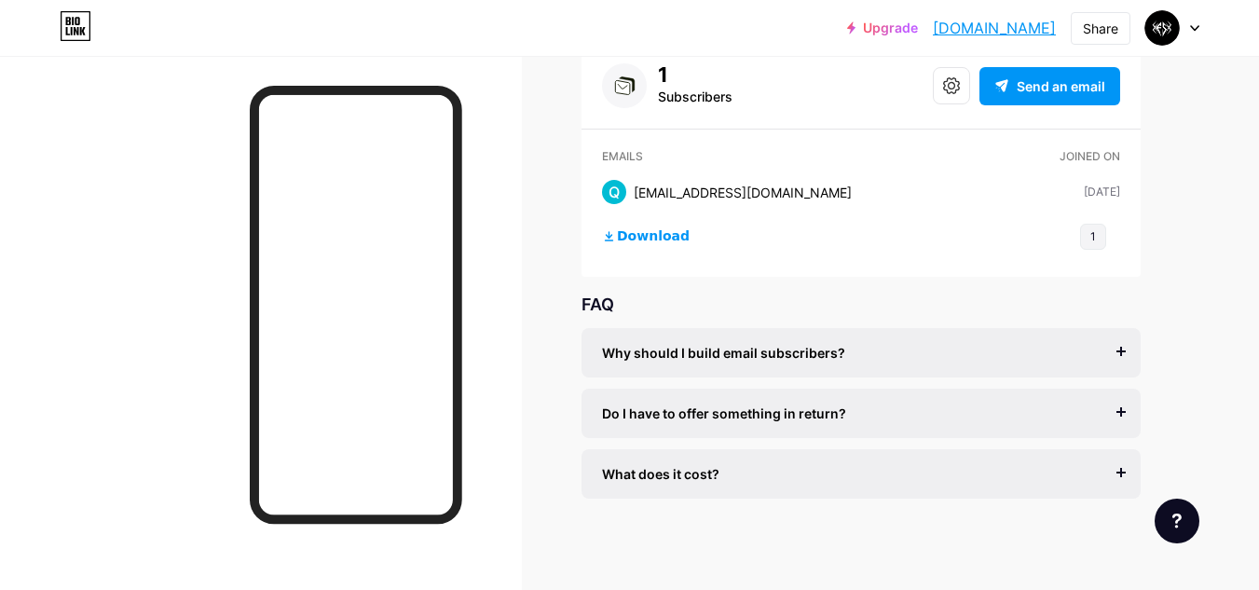
scroll to position [132, 0]
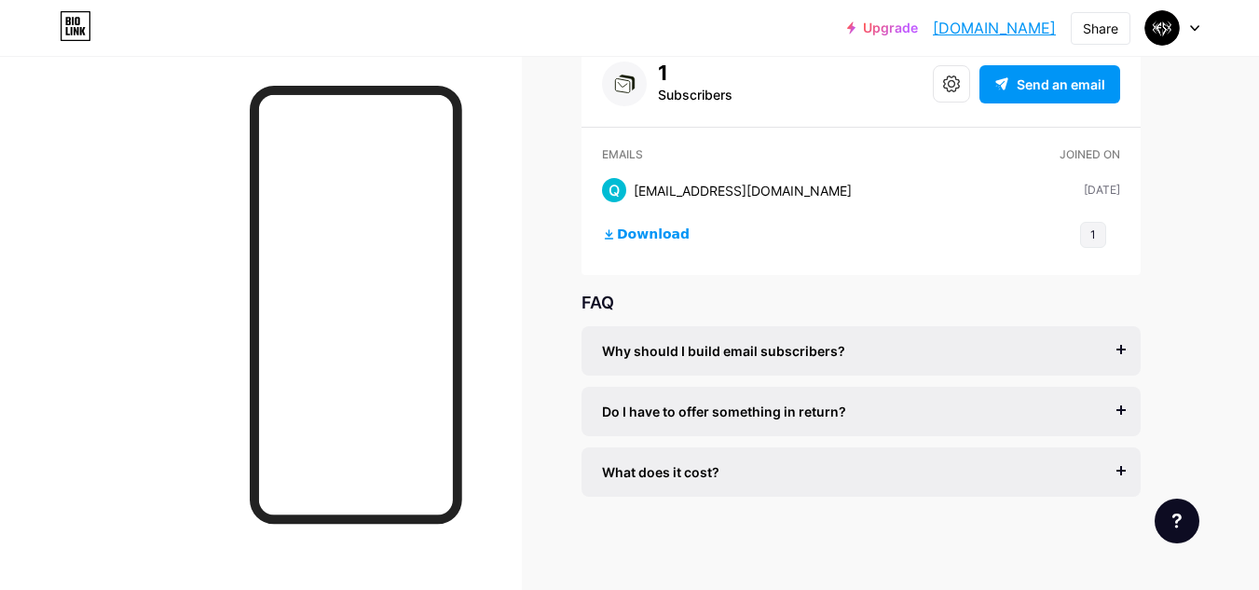
click at [708, 403] on span "Do I have to offer something in return?" at bounding box center [724, 412] width 244 height 20
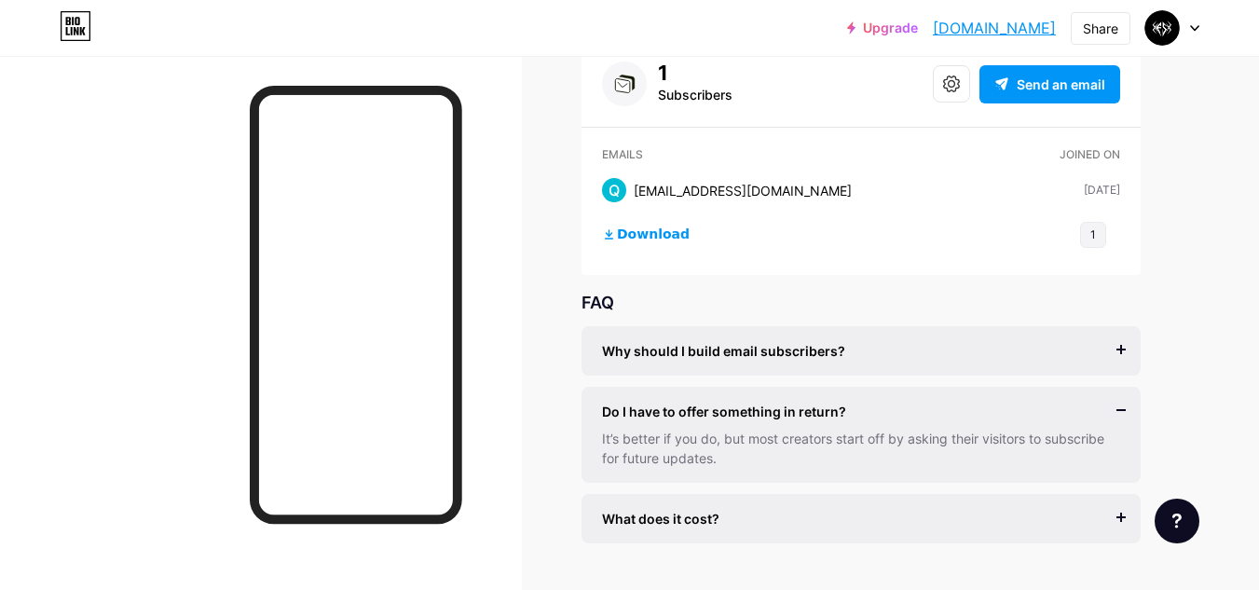
click at [816, 505] on div "What does it cost? It’s free to get started, and you can accept unlimited subsc…" at bounding box center [860, 518] width 559 height 49
click at [866, 511] on div "What does it cost?" at bounding box center [861, 519] width 518 height 20
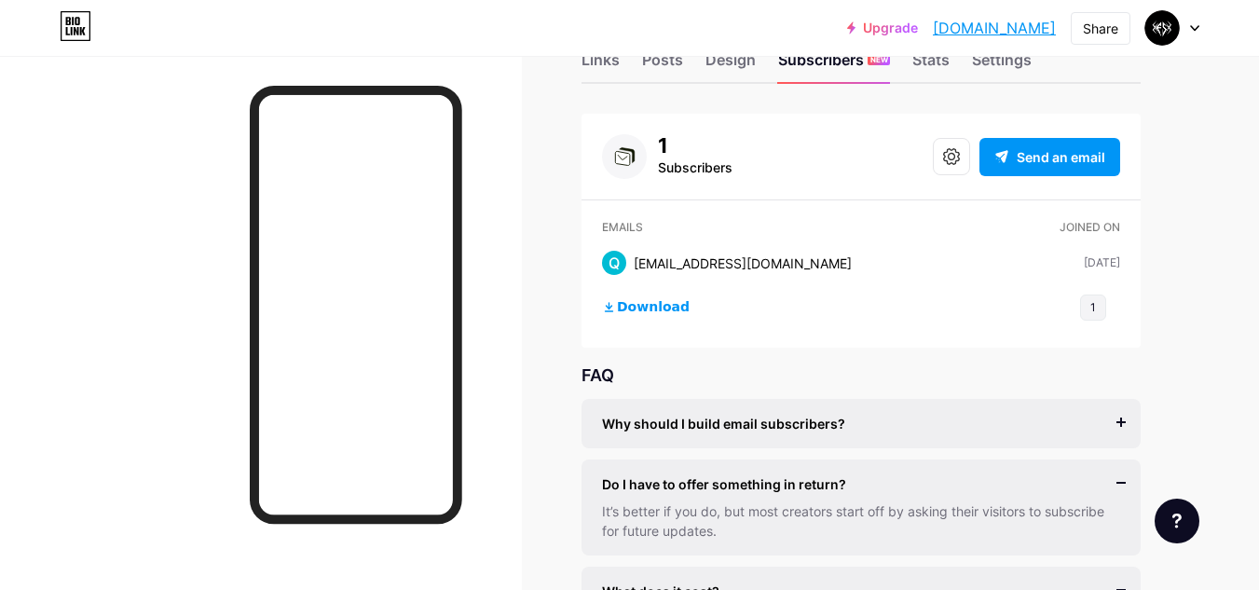
scroll to position [58, 0]
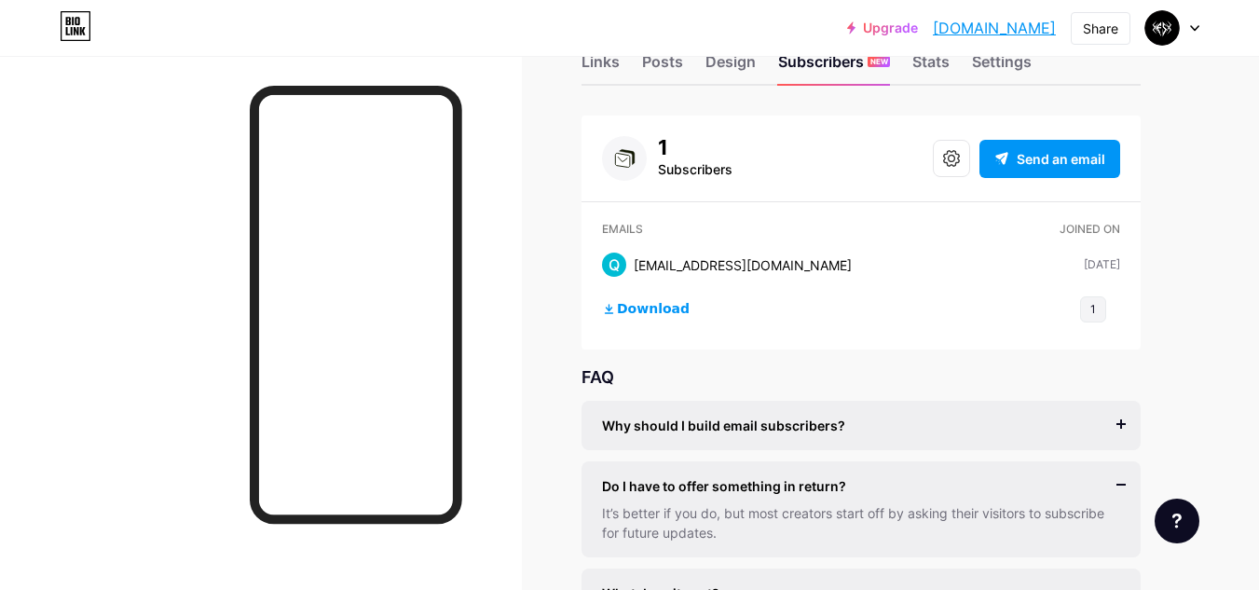
click at [939, 431] on div "Why should I build email subscribers?" at bounding box center [861, 426] width 518 height 20
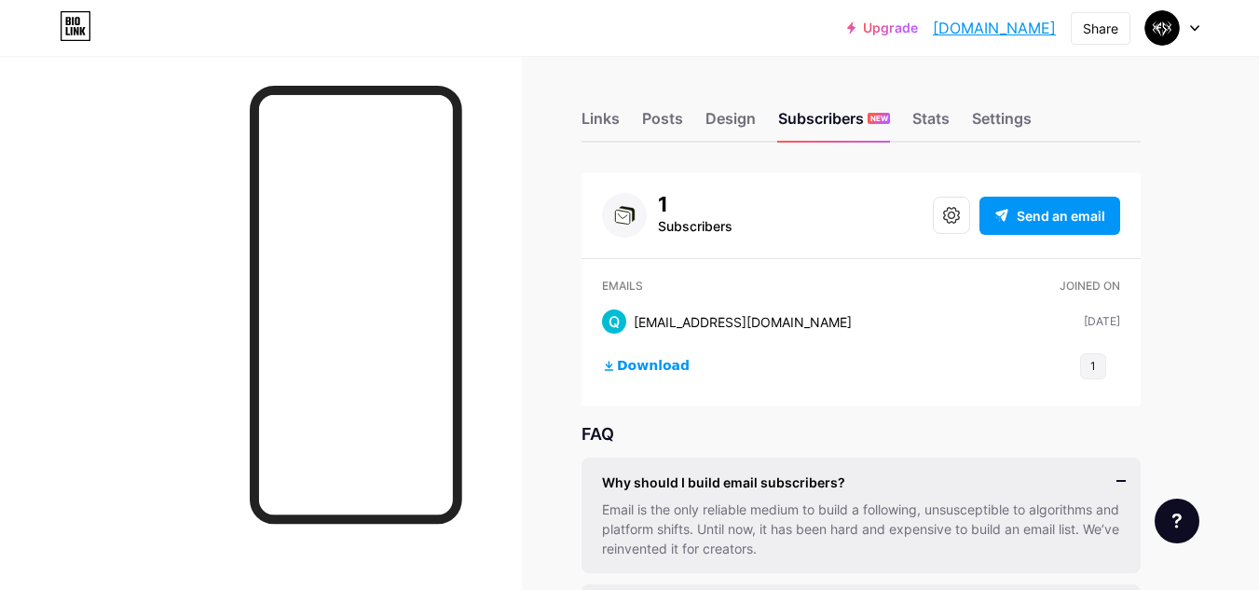
scroll to position [0, 0]
click at [1043, 211] on span "Send an email" at bounding box center [1061, 217] width 89 height 20
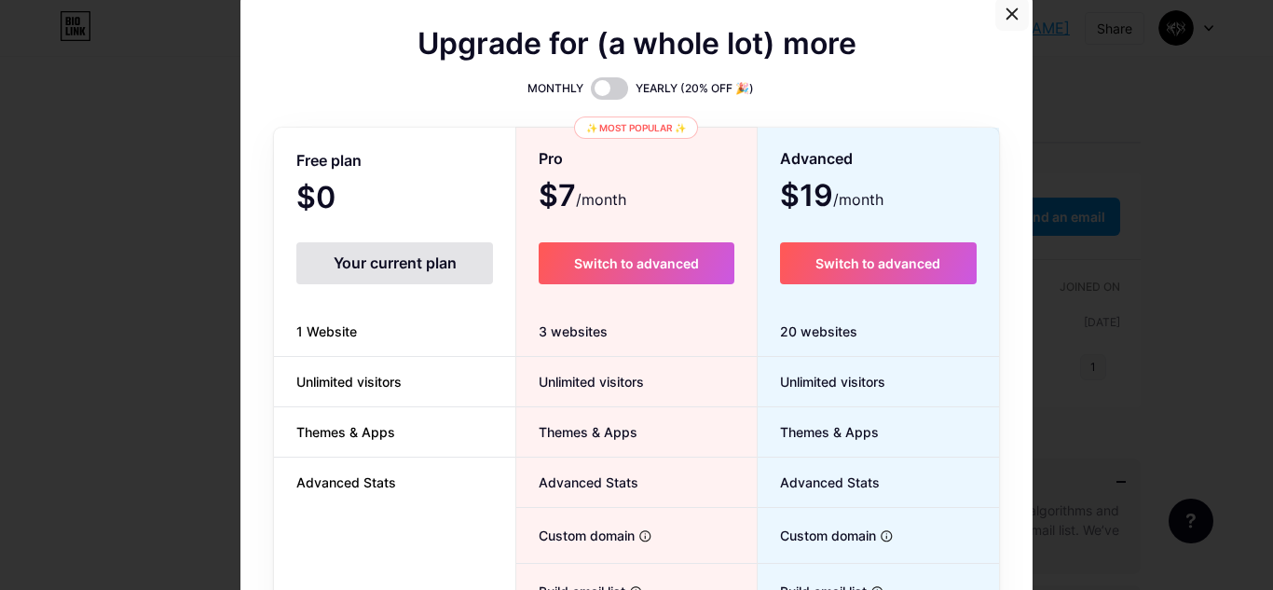
click at [1016, 15] on div at bounding box center [1012, 14] width 34 height 34
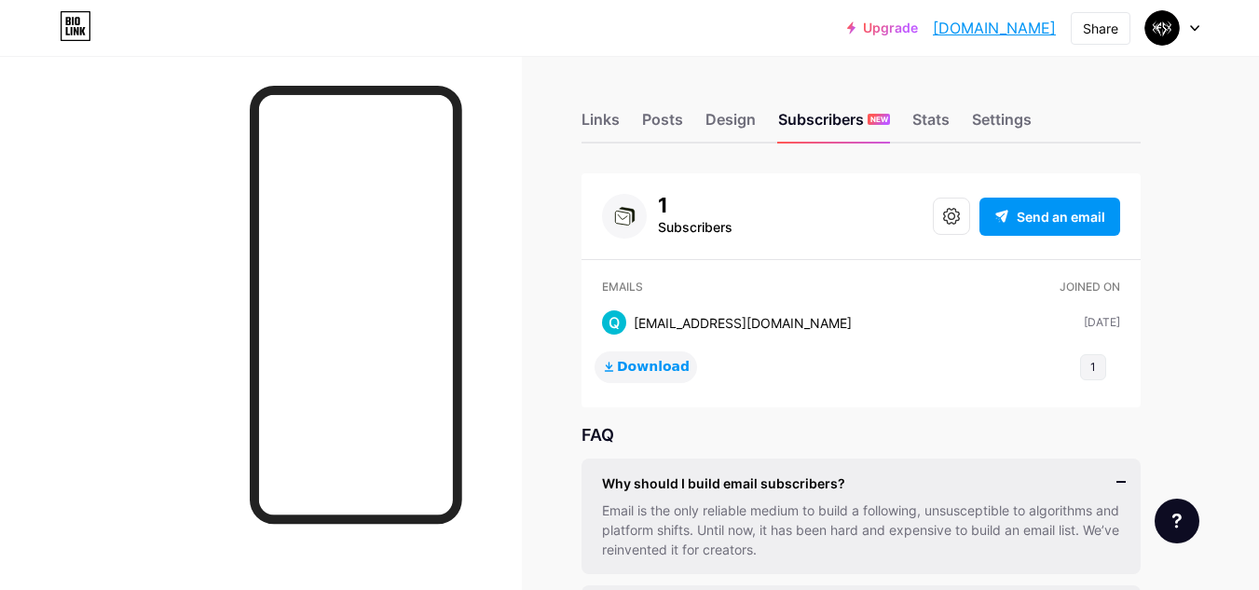
click at [663, 370] on span "Download" at bounding box center [653, 367] width 73 height 17
click at [926, 130] on div "Stats" at bounding box center [930, 125] width 37 height 34
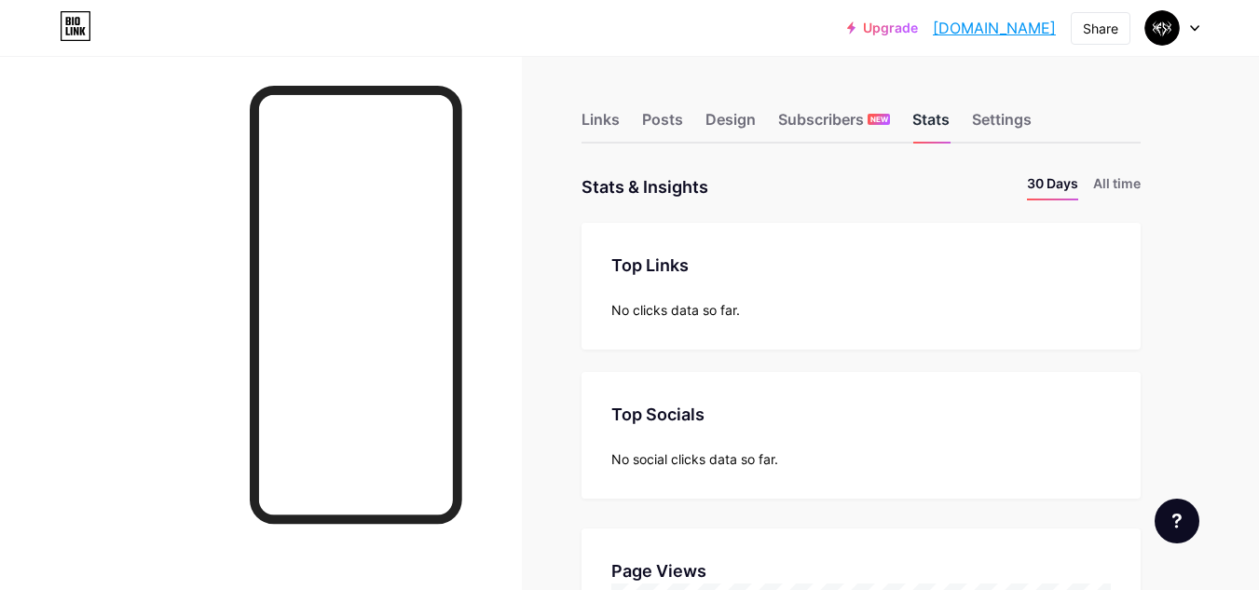
scroll to position [590, 1259]
click at [1007, 126] on div "Settings" at bounding box center [1002, 125] width 60 height 34
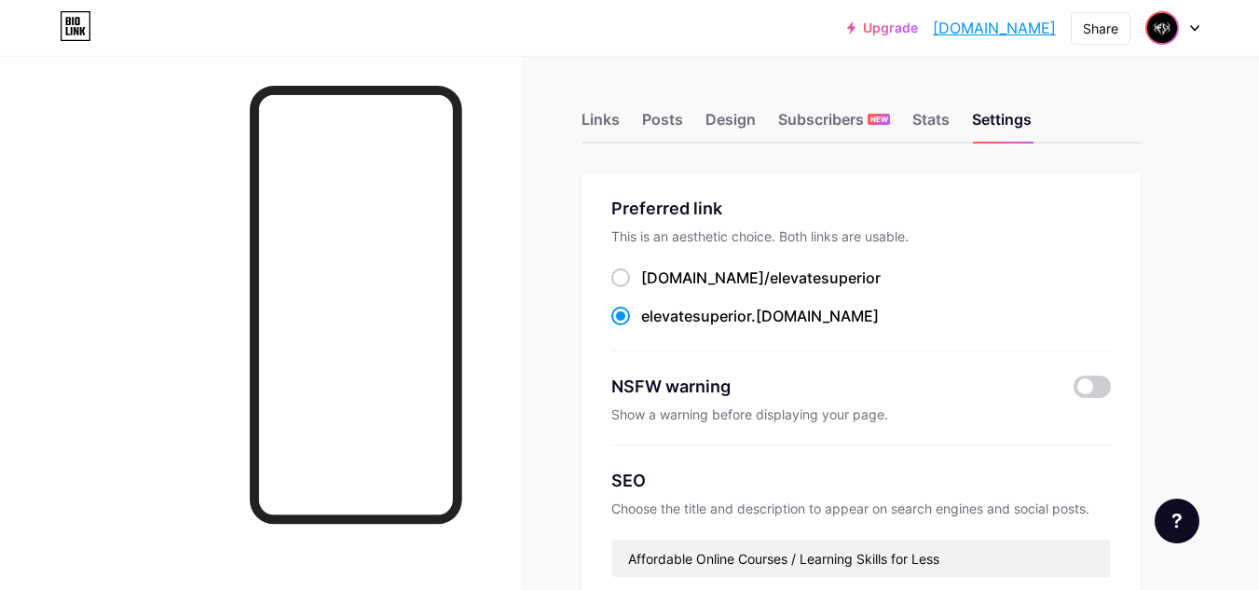
click at [1176, 17] on span at bounding box center [1162, 28] width 30 height 30
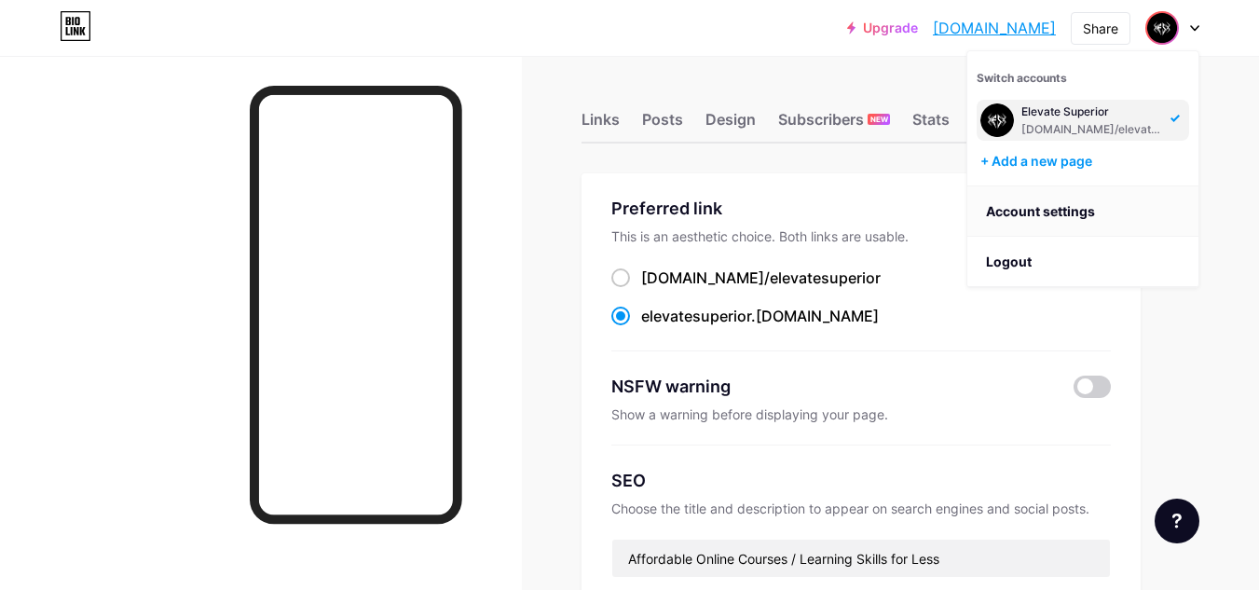
click at [1071, 210] on link "Account settings" at bounding box center [1082, 211] width 231 height 50
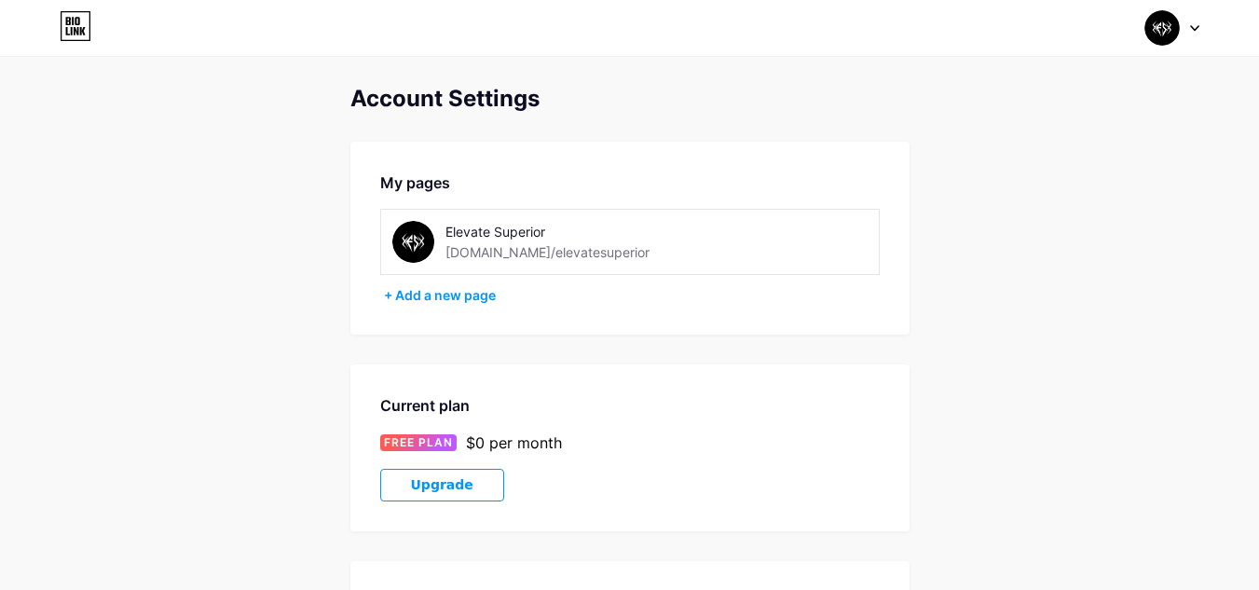
click at [1182, 33] on div at bounding box center [1172, 28] width 54 height 34
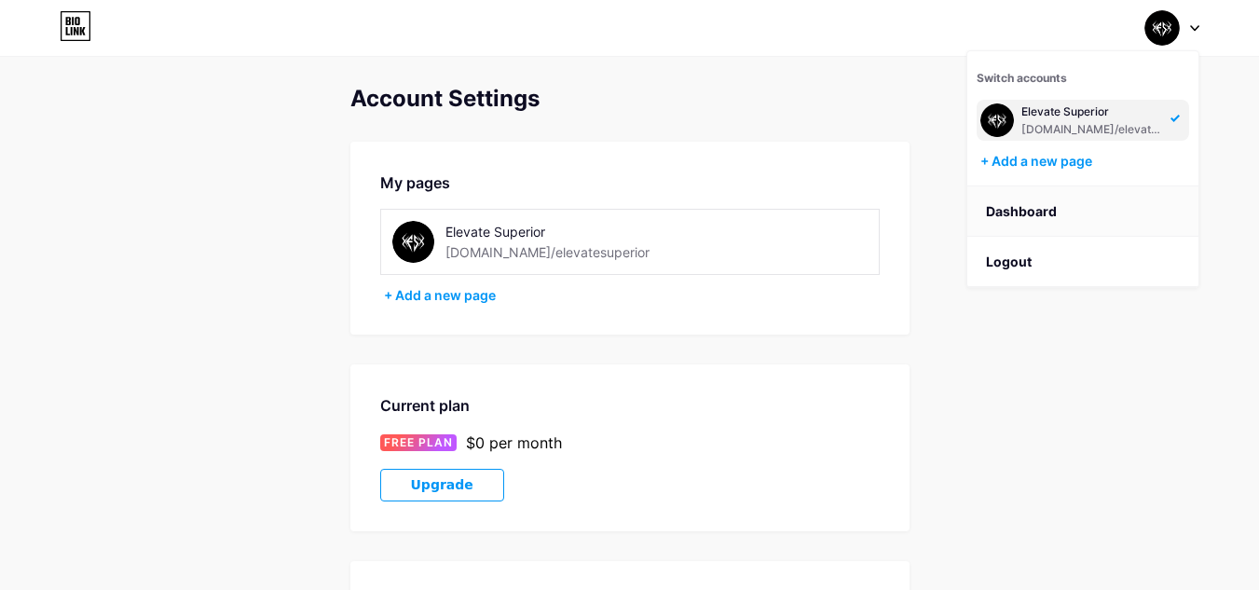
click at [1052, 214] on link "Dashboard" at bounding box center [1082, 211] width 231 height 50
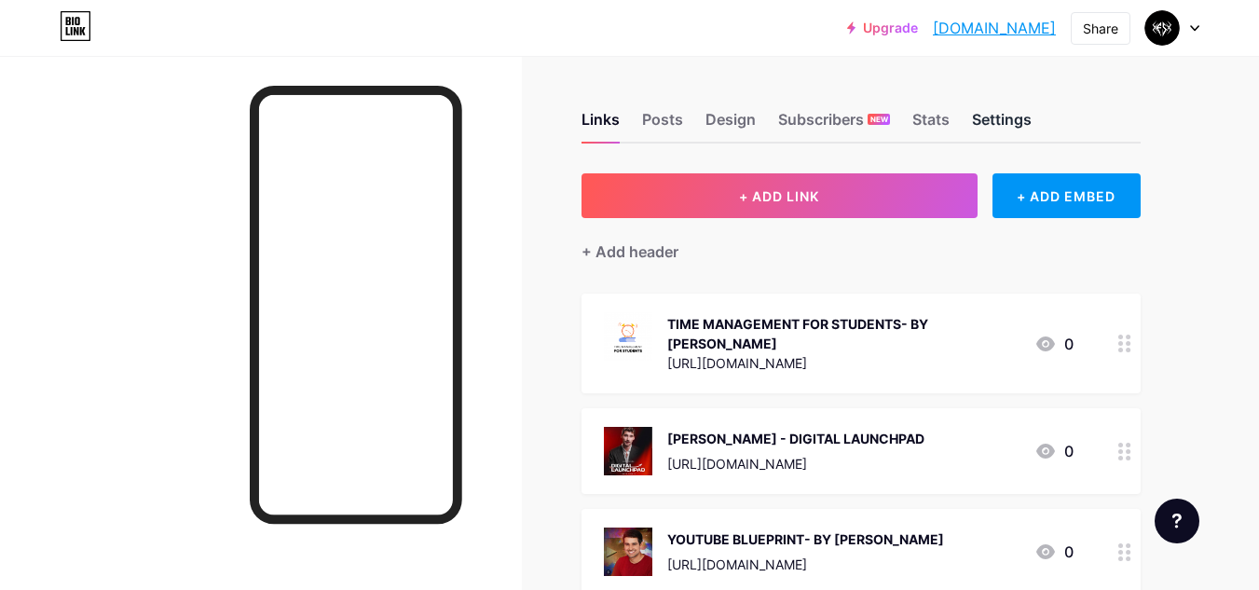
drag, startPoint x: 944, startPoint y: 118, endPoint x: 1005, endPoint y: 123, distance: 61.7
click at [1005, 123] on div "Links Posts Design Subscribers NEW Stats Settings" at bounding box center [860, 110] width 559 height 65
click at [1005, 123] on div "Settings" at bounding box center [1002, 125] width 60 height 34
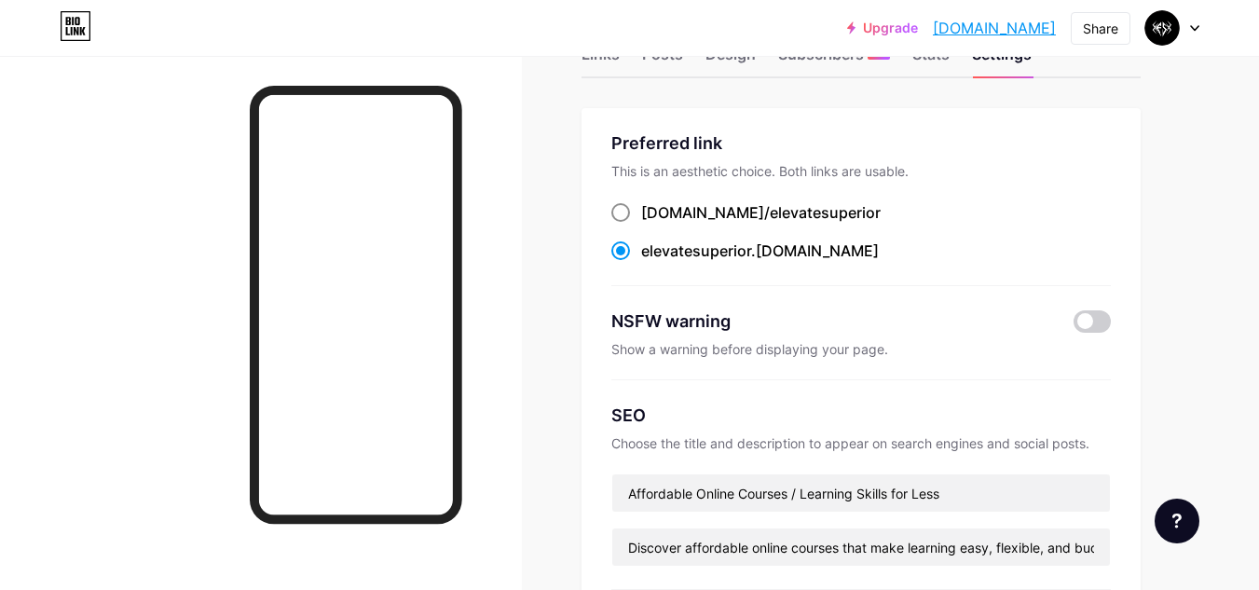
scroll to position [66, 0]
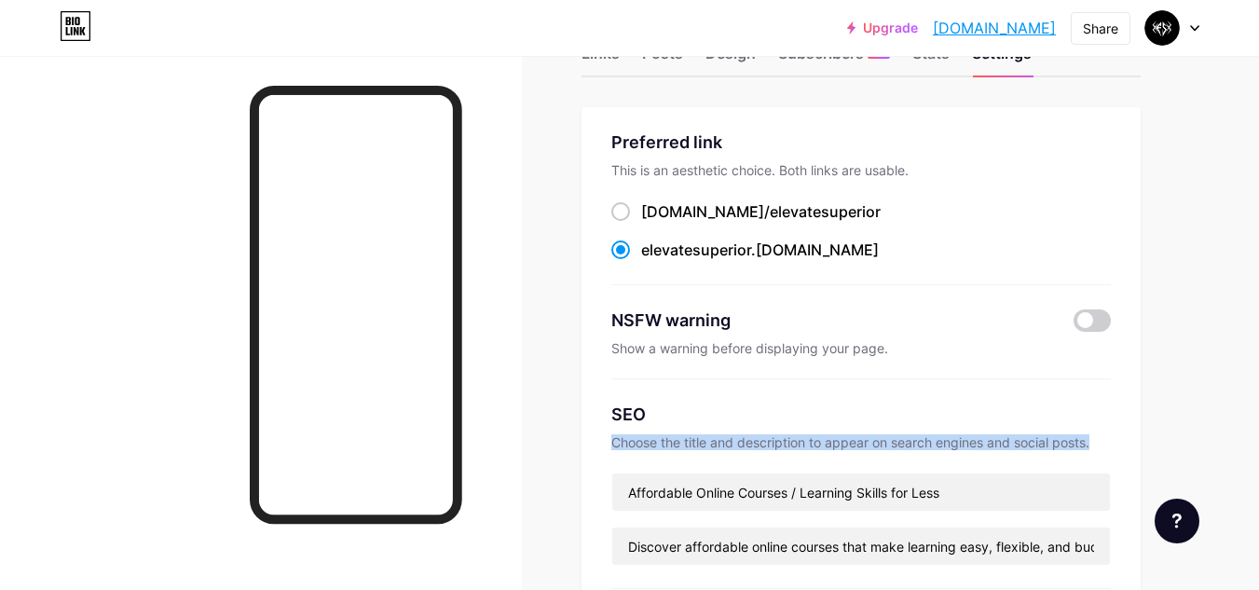
drag, startPoint x: 964, startPoint y: 460, endPoint x: 651, endPoint y: 413, distance: 316.7
click at [651, 413] on div "SEO Choose the title and description to appear on search engines and social pos…" at bounding box center [860, 484] width 499 height 210
click at [651, 413] on div "SEO" at bounding box center [860, 414] width 499 height 25
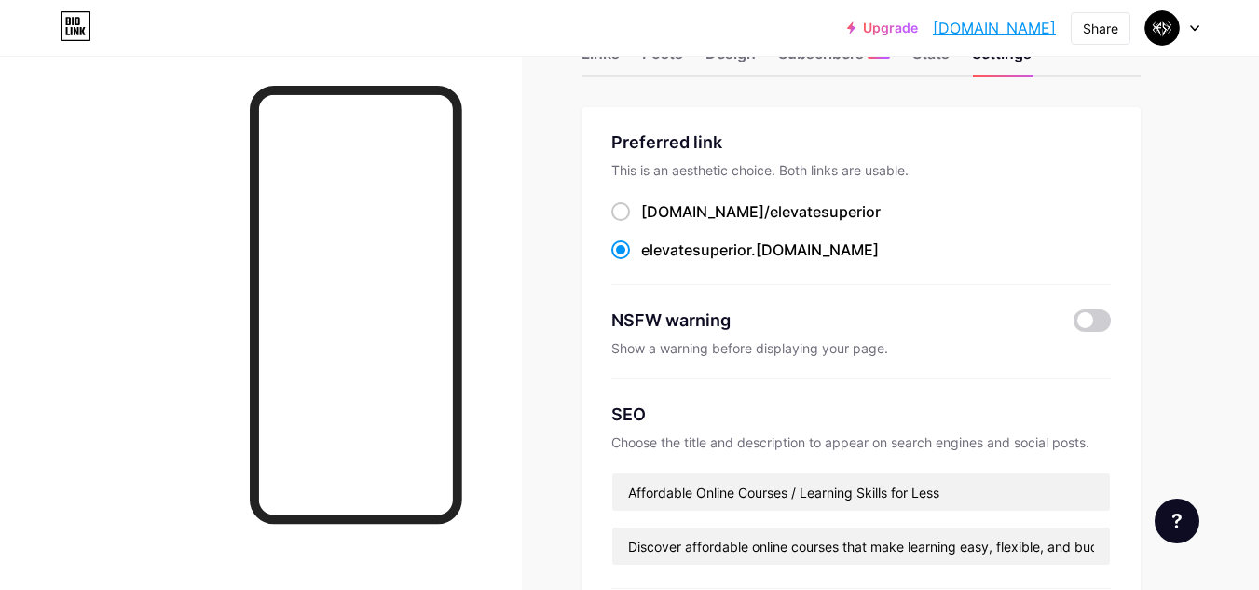
click at [651, 413] on div "SEO" at bounding box center [860, 414] width 499 height 25
click at [1094, 446] on div "Choose the title and description to appear on search engines and social posts." at bounding box center [860, 442] width 499 height 16
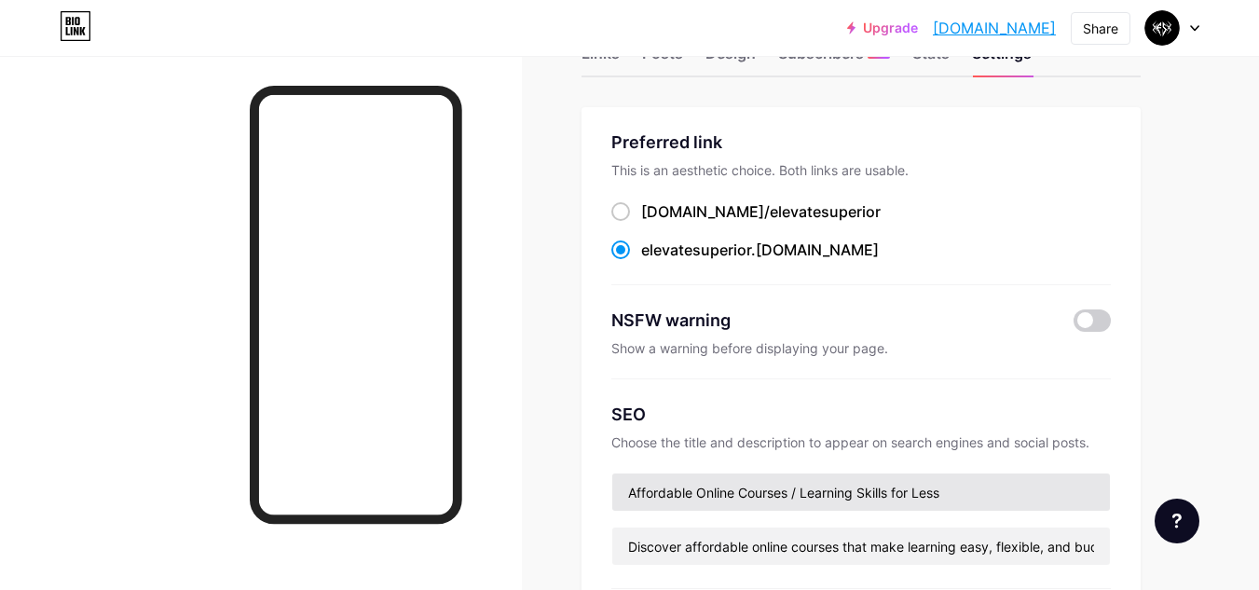
drag, startPoint x: 1094, startPoint y: 446, endPoint x: 881, endPoint y: 493, distance: 218.4
click at [881, 493] on div "SEO Choose the title and description to appear on search engines and social pos…" at bounding box center [860, 484] width 499 height 210
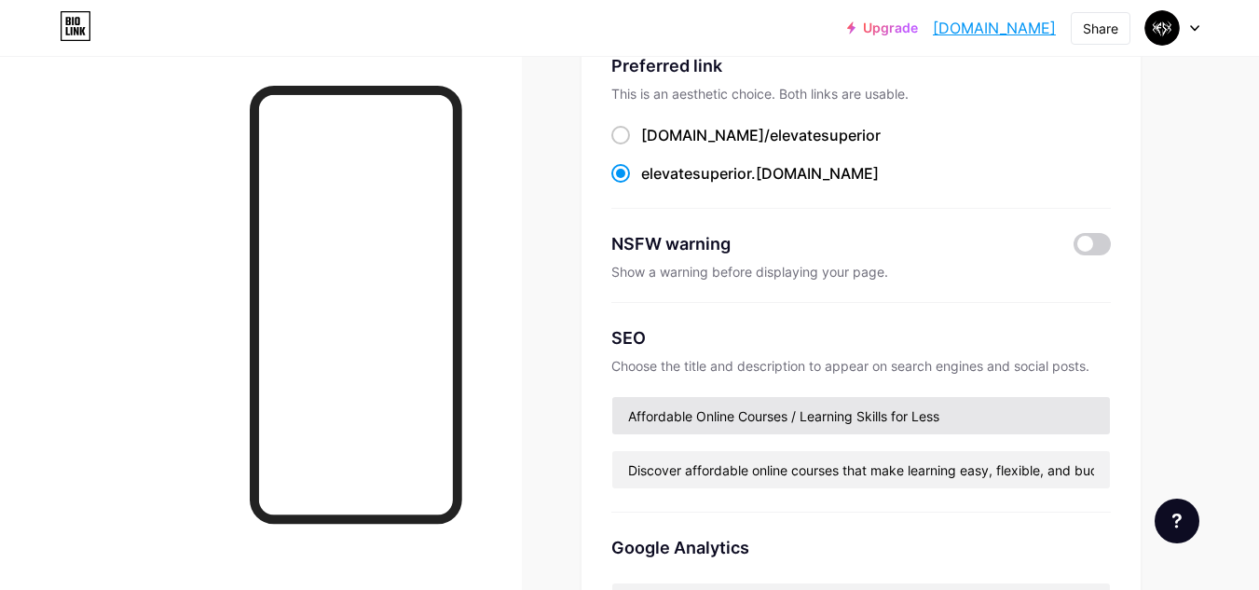
scroll to position [146, 0]
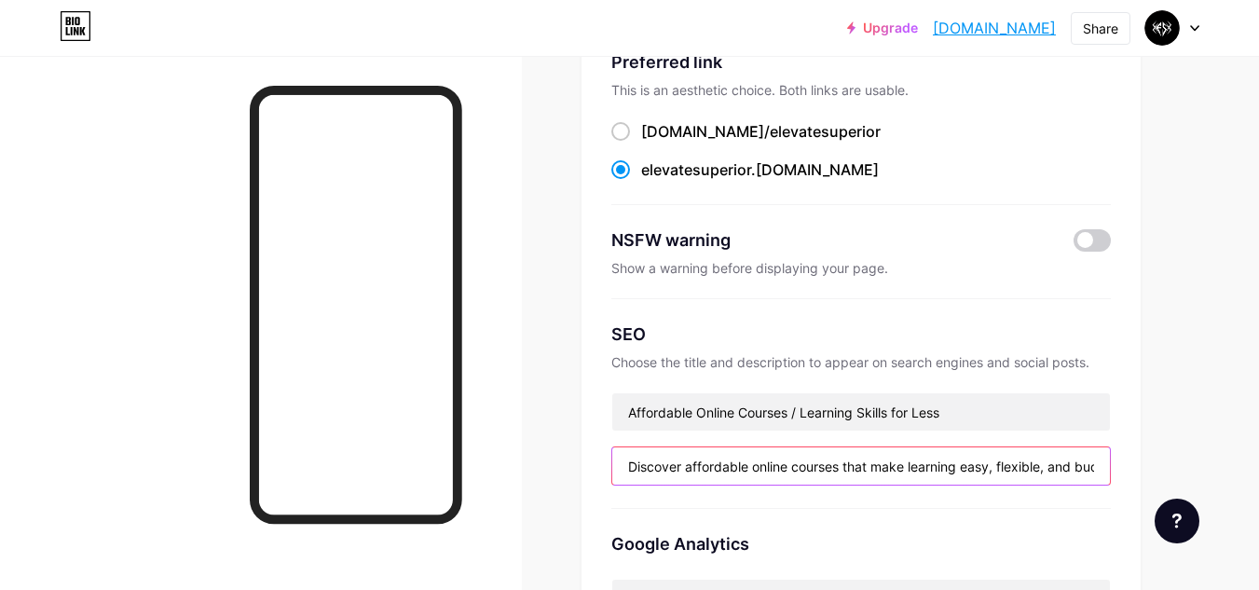
click at [965, 451] on input "Discover affordable online courses that make learning easy, flexible, and budge…" at bounding box center [861, 465] width 498 height 37
click at [1100, 458] on input "Discover affordable online courses that make learning easy, flexible, and budge…" at bounding box center [861, 465] width 498 height 37
click at [1096, 468] on input "Discover affordable online courses that make learning easy, flexible, and budge…" at bounding box center [861, 465] width 498 height 37
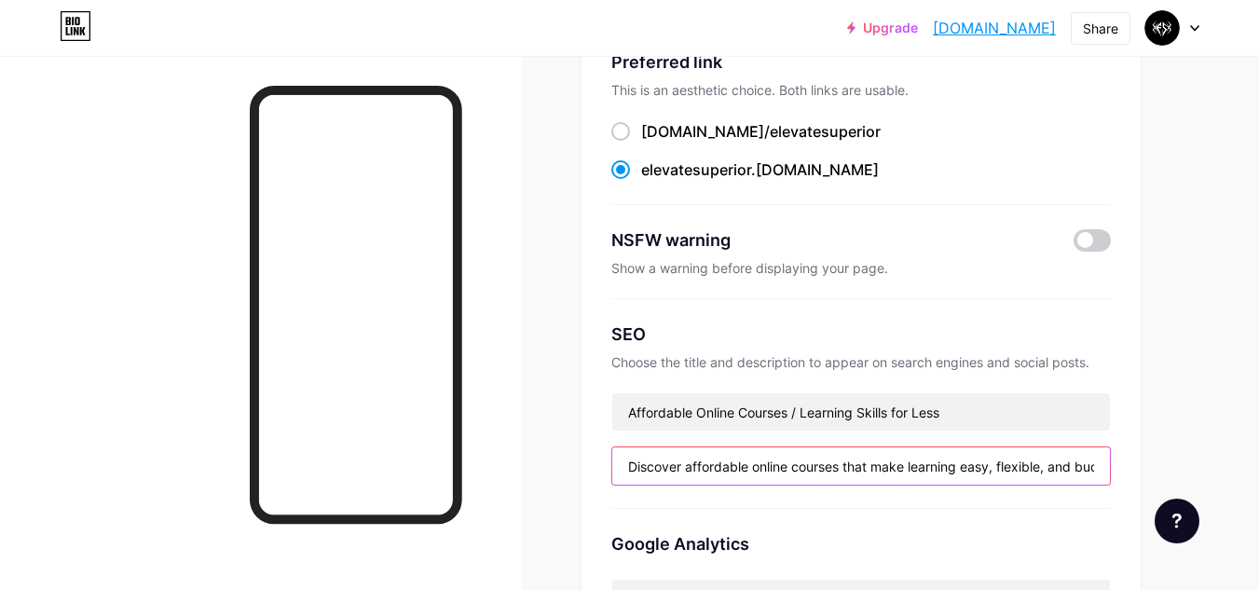
click at [1096, 468] on input "Discover affordable online courses that make learning easy, flexible, and budge…" at bounding box center [861, 465] width 498 height 37
drag, startPoint x: 635, startPoint y: 464, endPoint x: 648, endPoint y: 463, distance: 13.1
click at [648, 463] on input "Discover affordable online courses that make learning easy, flexible, and budge…" at bounding box center [861, 465] width 498 height 37
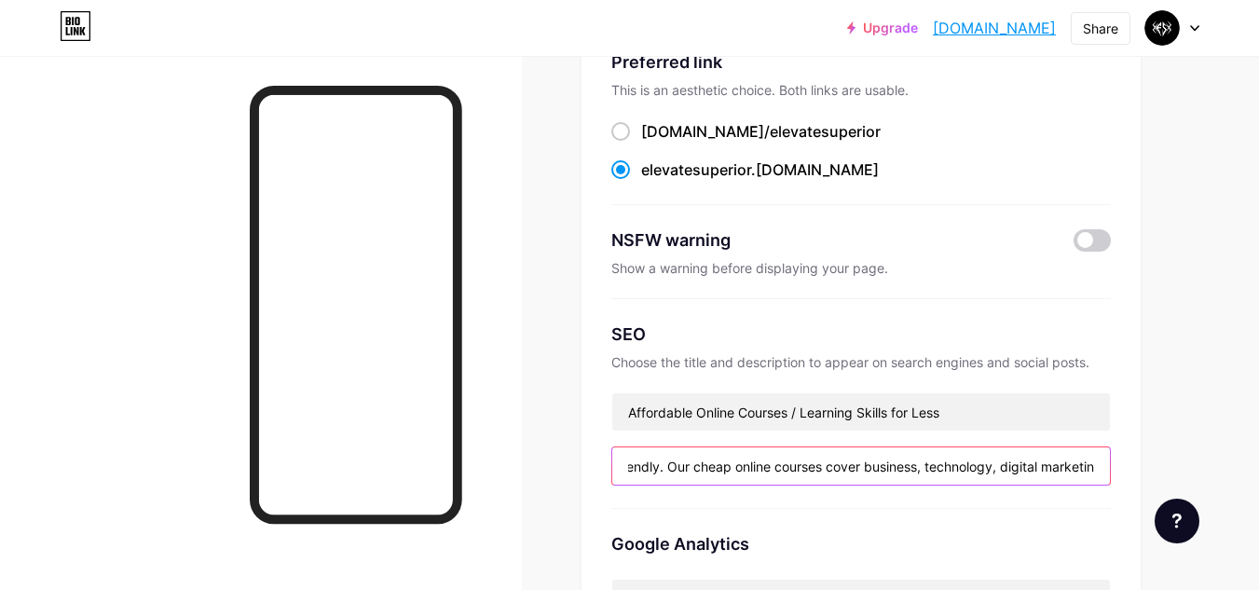
drag, startPoint x: 626, startPoint y: 463, endPoint x: 1272, endPoint y: 455, distance: 645.8
click at [1258, 455] on html "Upgrade elevatesuperior... [DOMAIN_NAME] Share Switch accounts Elevate Superior…" at bounding box center [629, 583] width 1259 height 1459
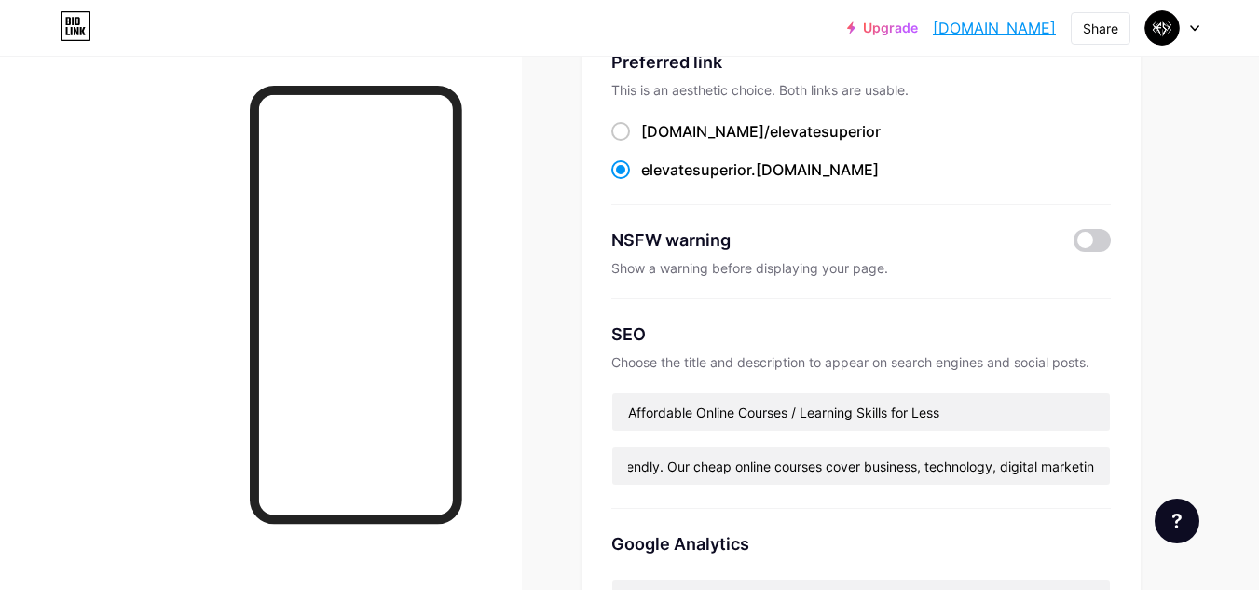
scroll to position [0, 0]
click at [1115, 407] on div "Preferred link This is an aesthetic choice. Both links are usable. [DOMAIN_NAME…" at bounding box center [860, 403] width 559 height 753
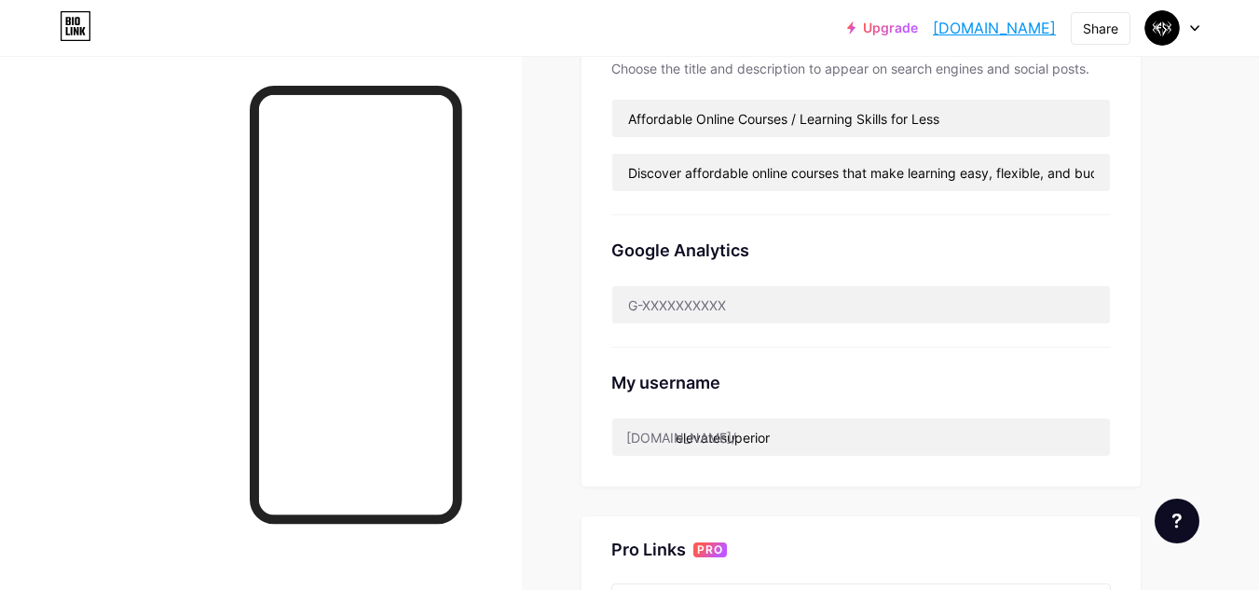
scroll to position [437, 0]
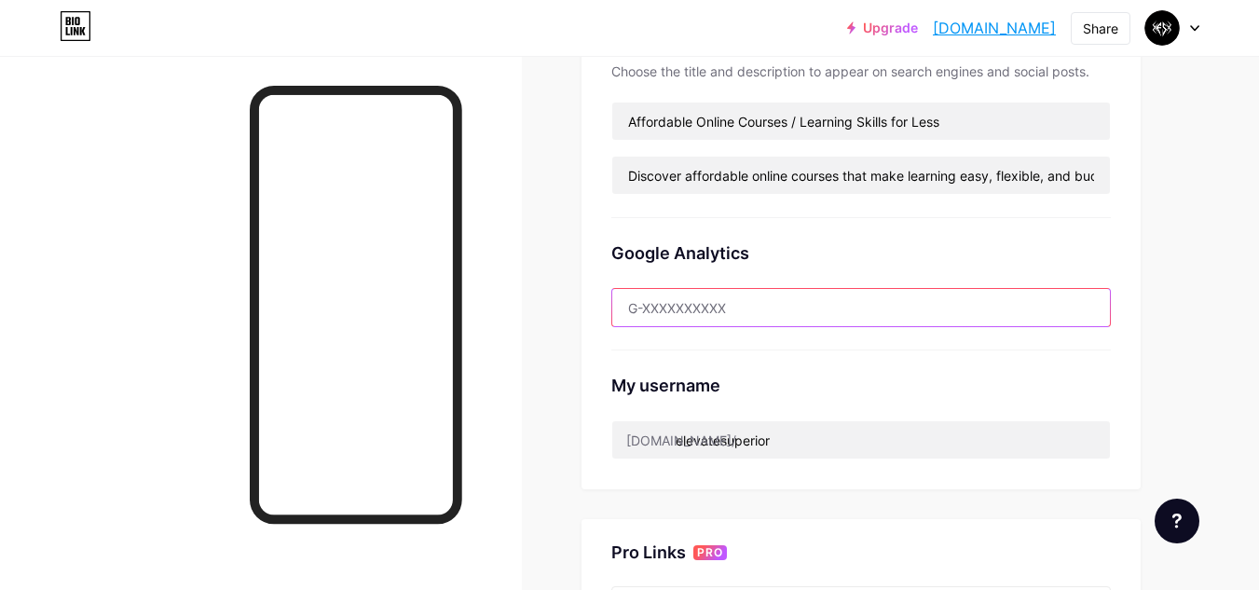
click at [899, 316] on input "text" at bounding box center [861, 307] width 498 height 37
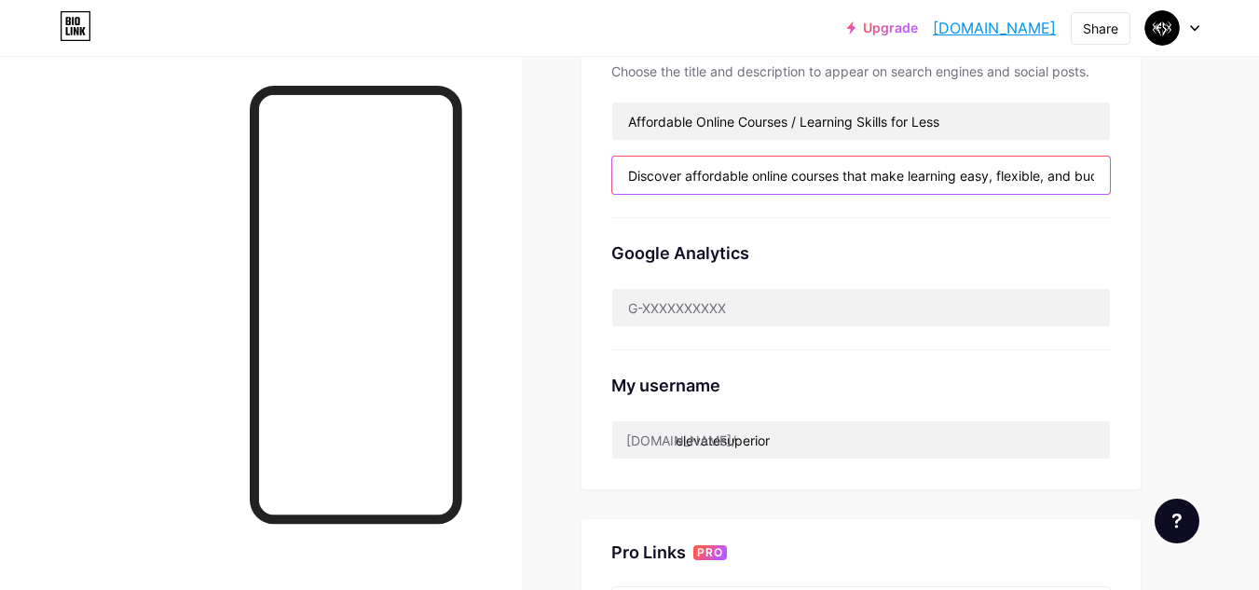
click at [864, 185] on input "Discover affordable online courses that make learning easy, flexible, and budge…" at bounding box center [861, 175] width 498 height 37
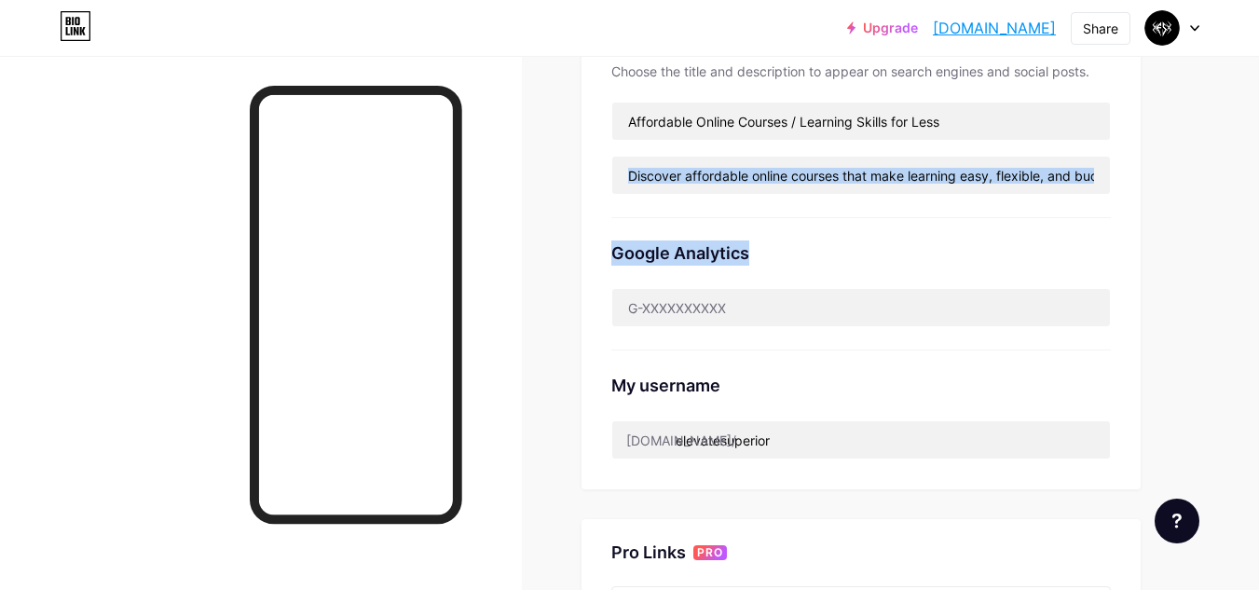
drag, startPoint x: 853, startPoint y: 194, endPoint x: 1142, endPoint y: 160, distance: 290.8
click at [1142, 160] on div "Upgrade elevatesuperior... [DOMAIN_NAME] Share Switch accounts Elevate Superior…" at bounding box center [629, 292] width 1259 height 1459
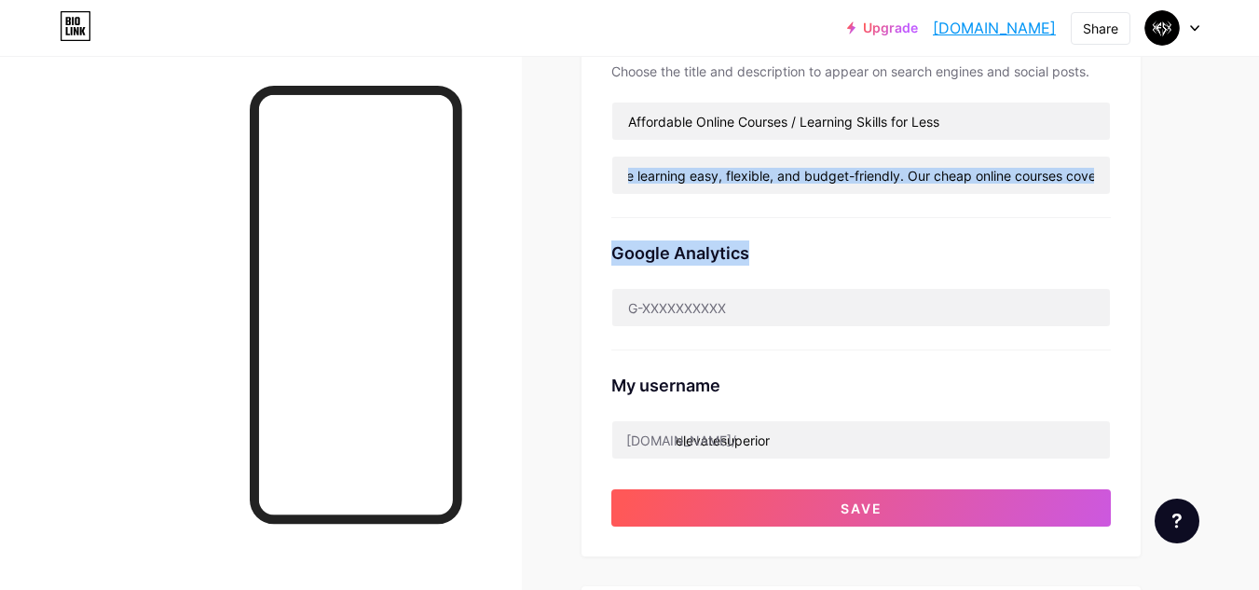
scroll to position [0, 0]
click at [1184, 212] on div "Links Posts Design Subscribers NEW Stats Settings Preferred link This is an aes…" at bounding box center [609, 354] width 1219 height 1470
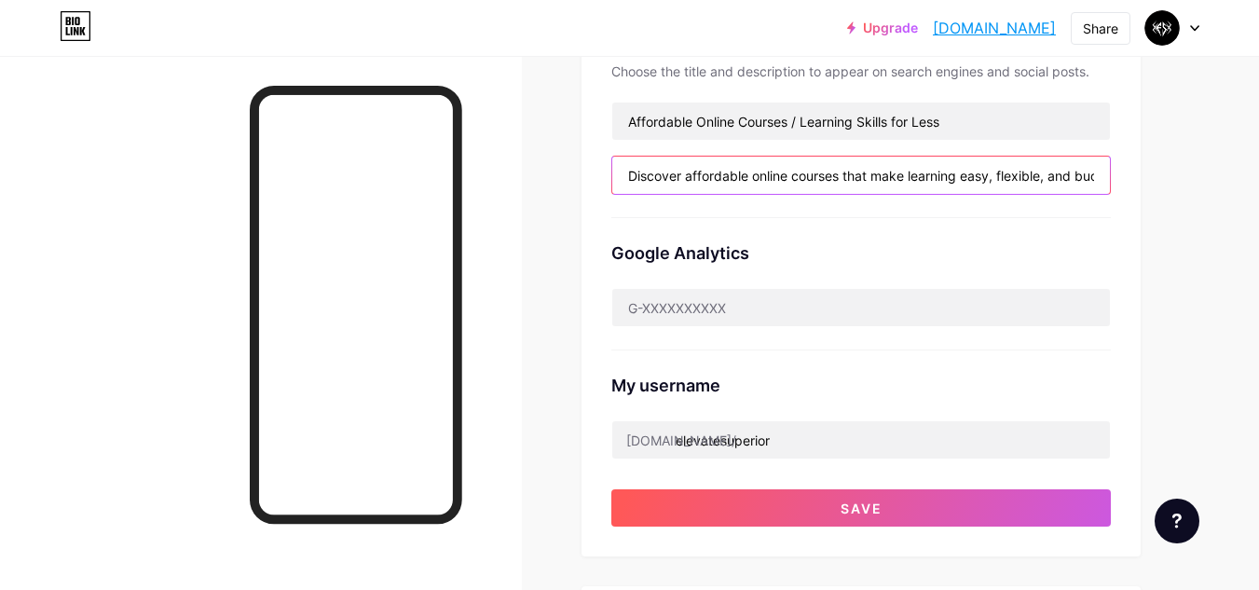
drag, startPoint x: 622, startPoint y: 170, endPoint x: 816, endPoint y: 165, distance: 193.9
click at [816, 165] on input "Discover affordable online courses that make learning easy, flexible, and budge…" at bounding box center [861, 175] width 498 height 37
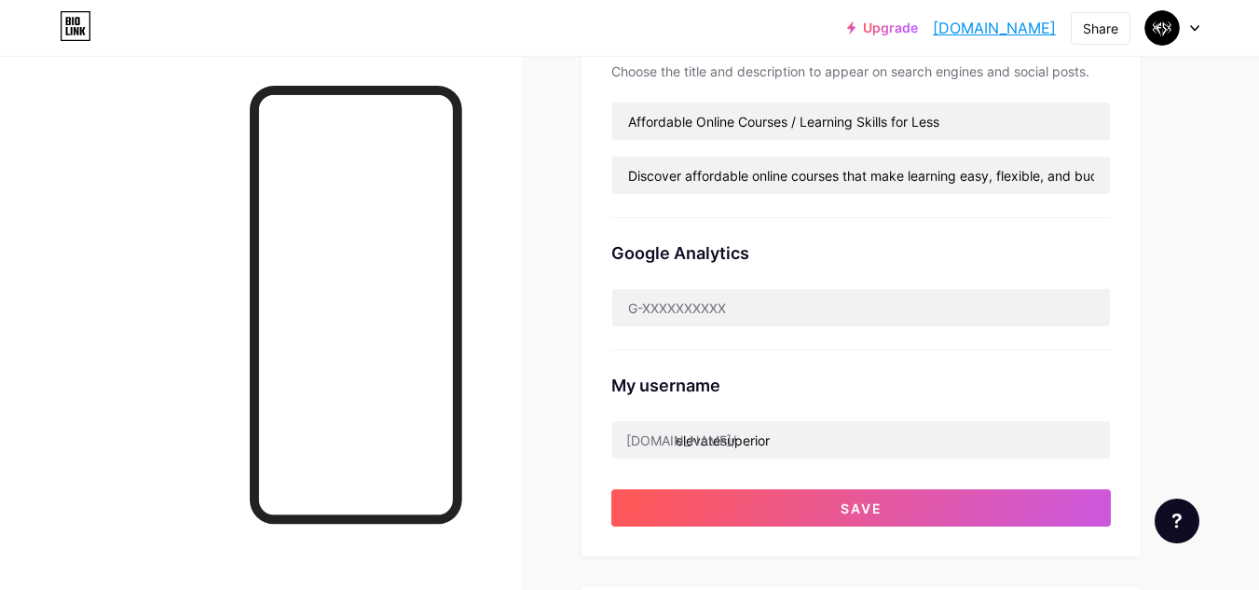
click at [1164, 182] on div "Links Posts Design Subscribers NEW Stats Settings Preferred link This is an aes…" at bounding box center [609, 354] width 1219 height 1470
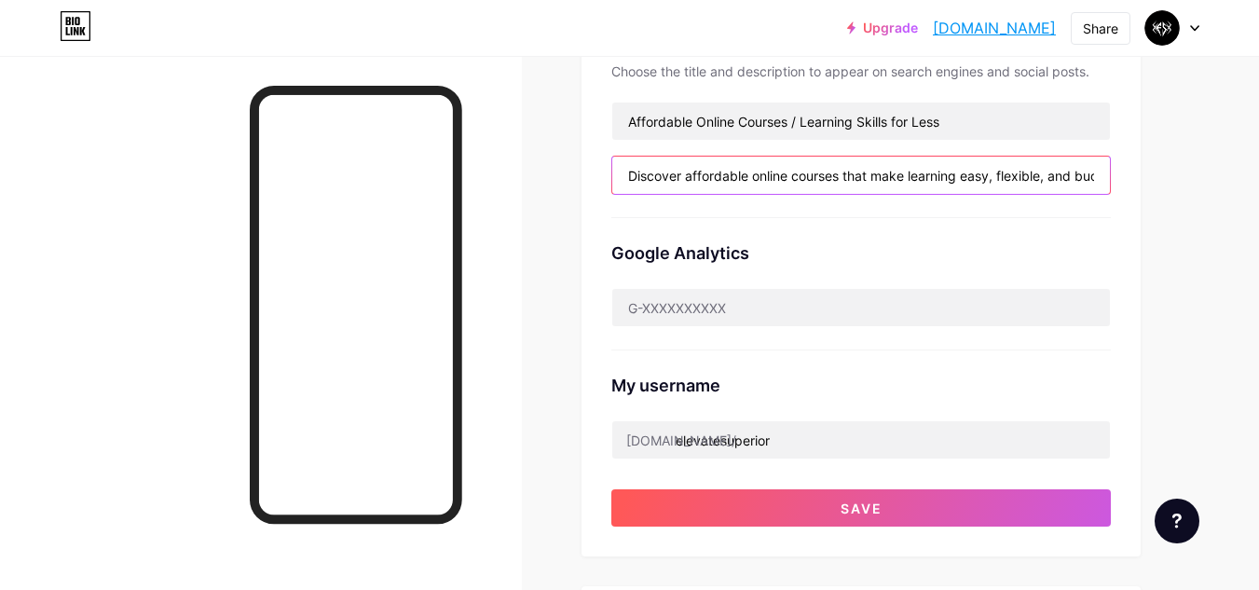
click at [1097, 178] on input "Discover affordable online courses that make learning easy, flexible, and budge…" at bounding box center [861, 175] width 498 height 37
click at [1097, 178] on input "dget-friendly. Our cheap online courses cover business, technology, digital mar…" at bounding box center [861, 175] width 498 height 37
click at [960, 164] on input "marketin" at bounding box center [861, 175] width 498 height 37
type input "m"
click at [634, 243] on div "Google Analytics" at bounding box center [860, 252] width 499 height 25
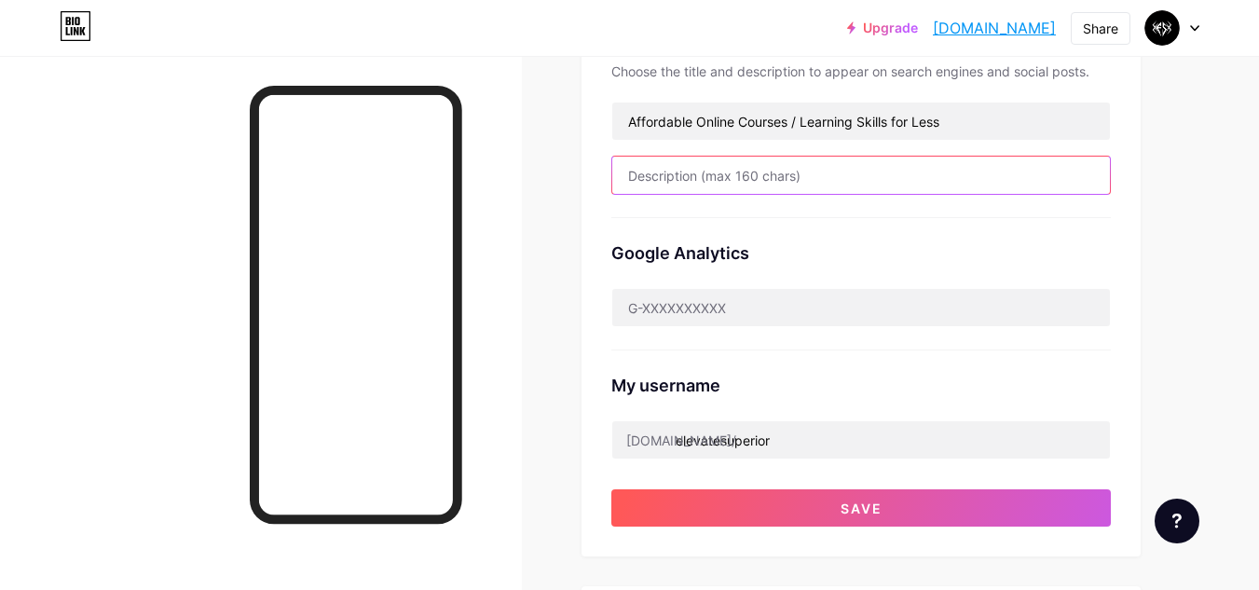
click at [659, 186] on input "text" at bounding box center [861, 175] width 498 height 37
paste input "Discover affordable online courses that make learning easy, flexible, and budge…"
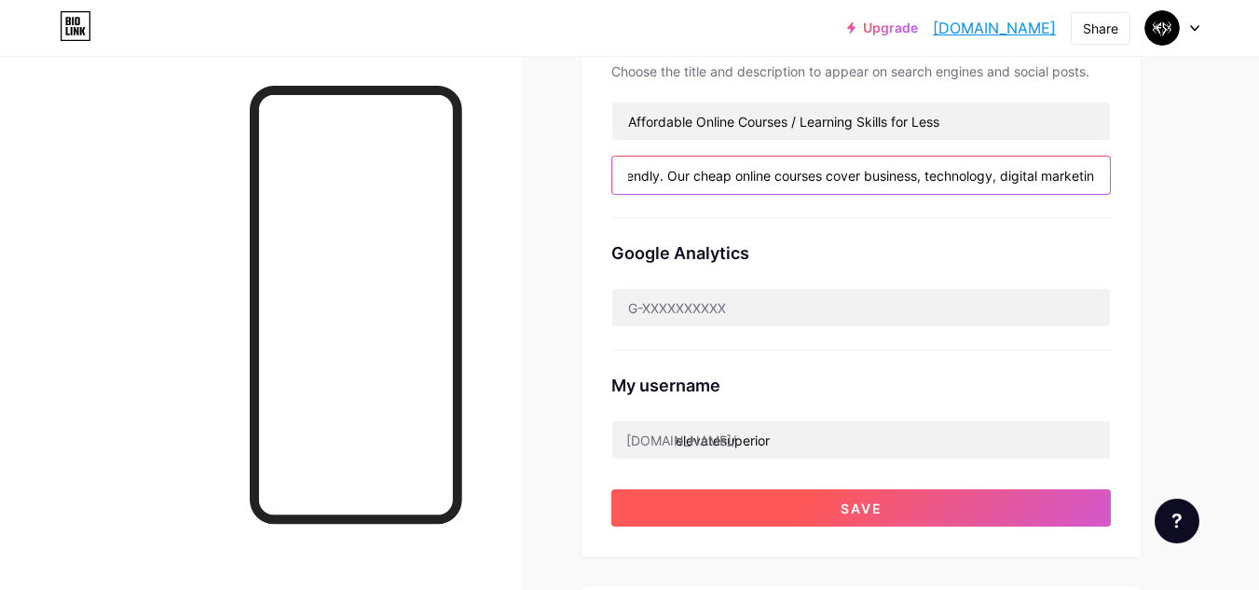
type input "Discover affordable online courses that make learning easy, flexible, and budge…"
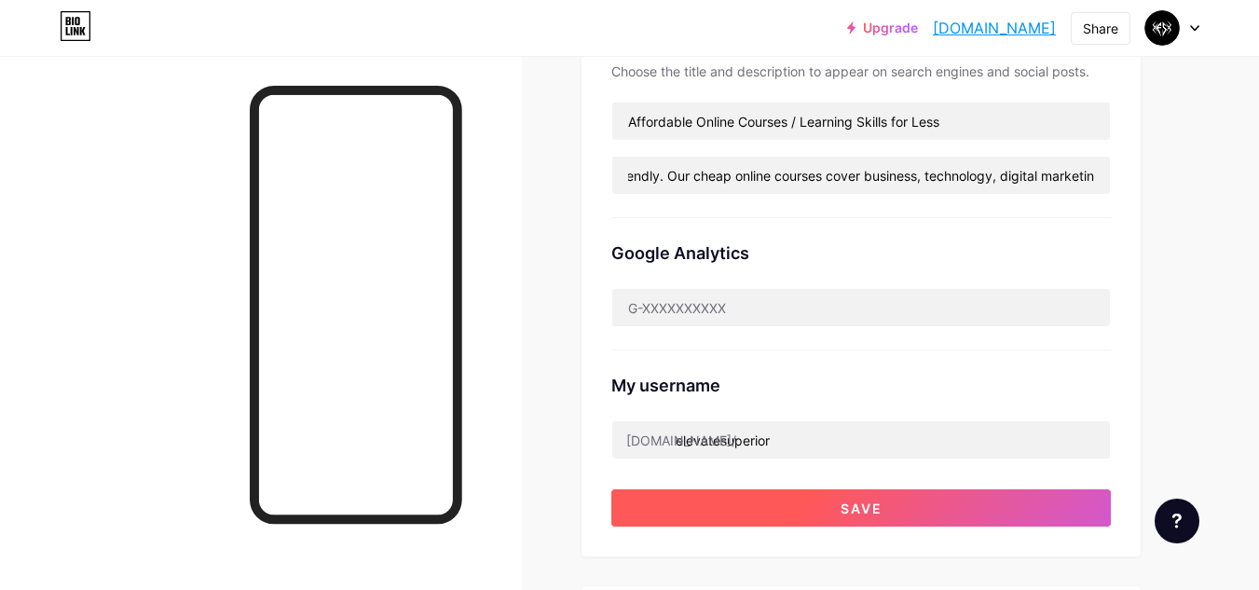
scroll to position [0, 0]
click at [846, 510] on span "Save" at bounding box center [862, 508] width 42 height 16
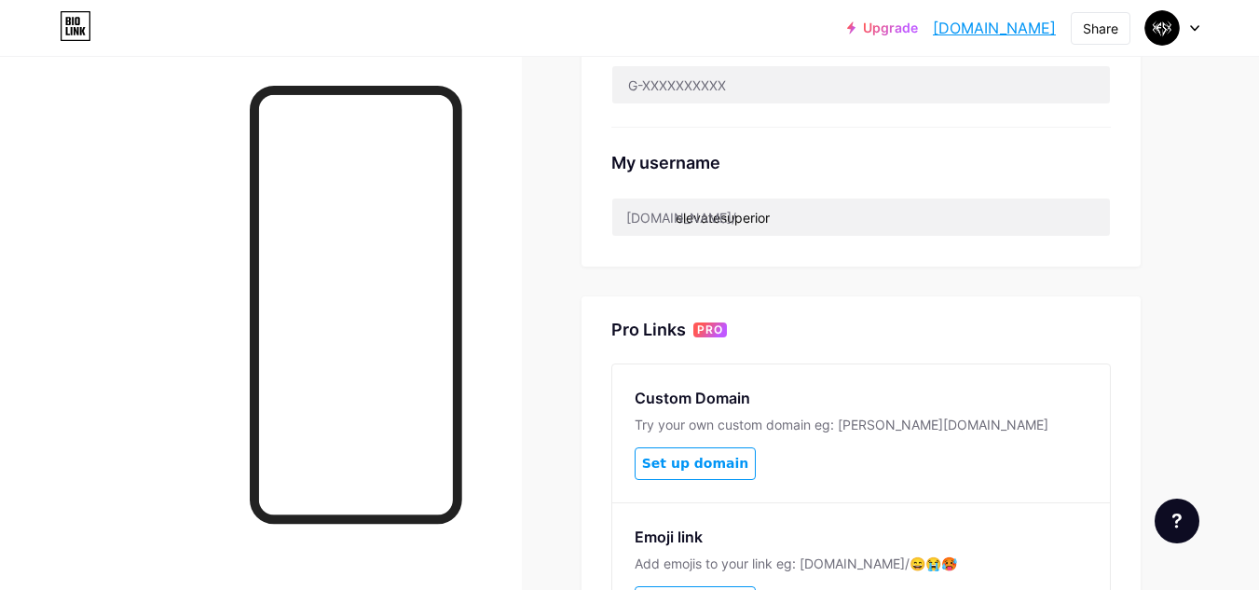
scroll to position [661, 0]
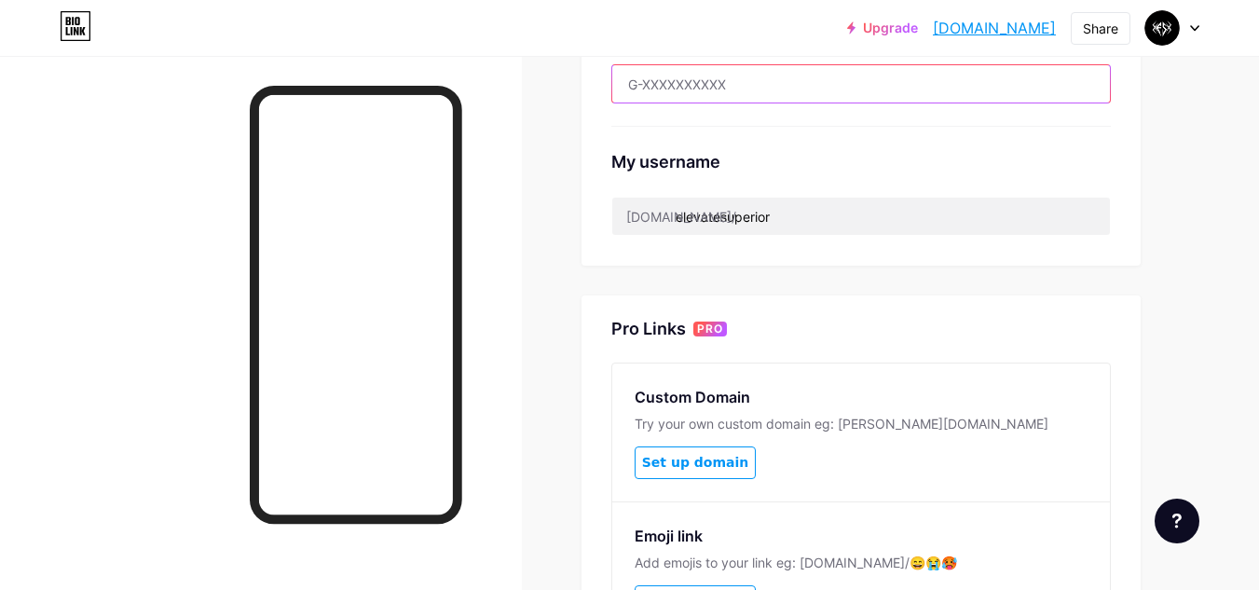
click at [685, 78] on input "text" at bounding box center [861, 83] width 498 height 37
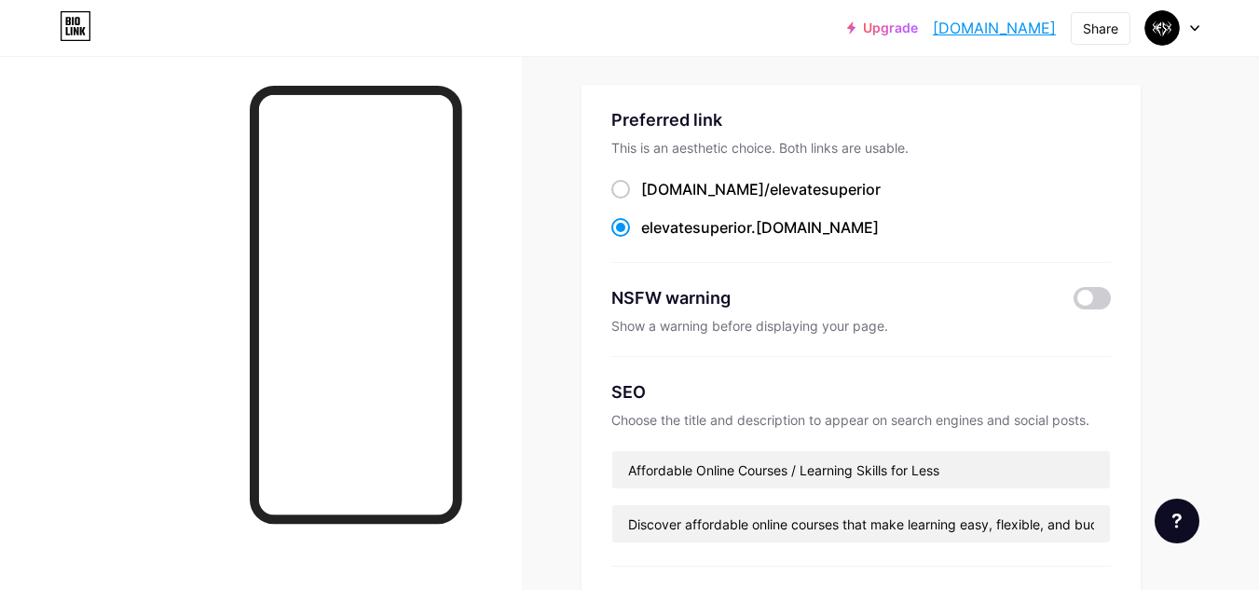
scroll to position [0, 0]
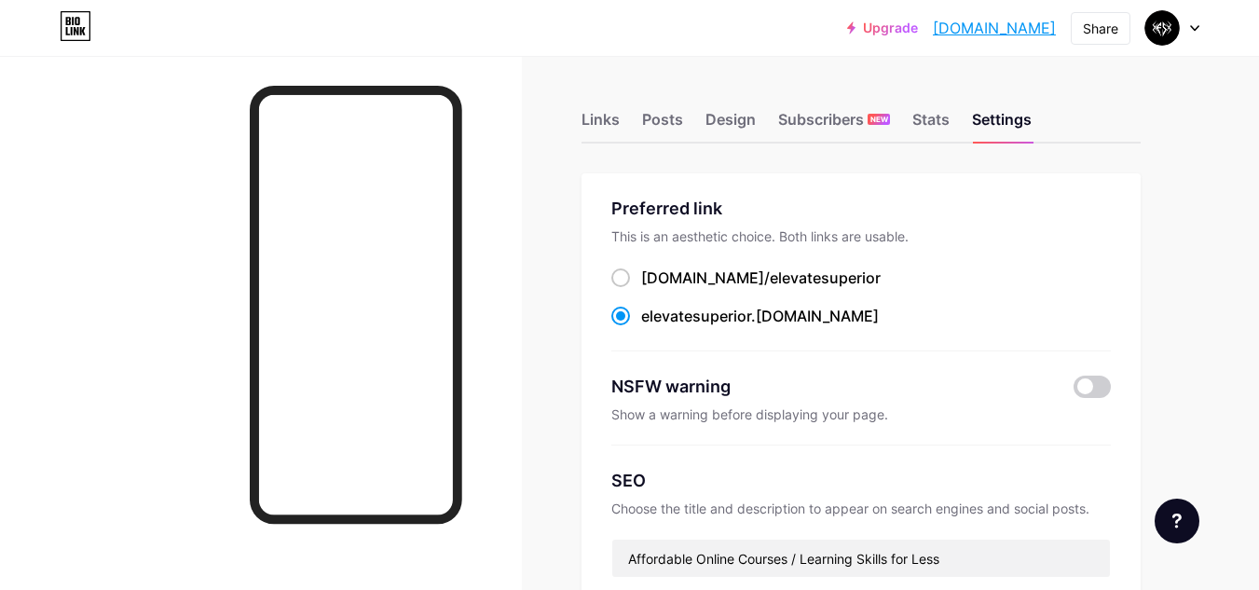
click at [622, 121] on div "Links Posts Design Subscribers NEW Stats Settings" at bounding box center [860, 110] width 559 height 65
click at [598, 117] on div "Links" at bounding box center [600, 125] width 38 height 34
